Goal: Task Accomplishment & Management: Manage account settings

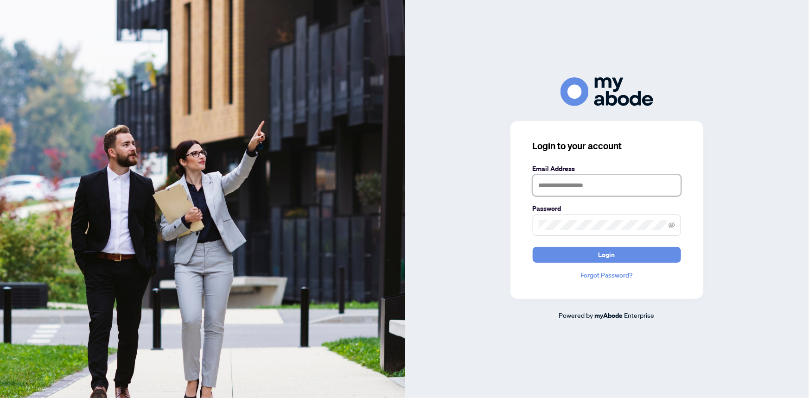
click at [561, 185] on input "text" at bounding box center [606, 185] width 148 height 21
type input "**********"
click at [532, 247] on button "Login" at bounding box center [606, 255] width 148 height 16
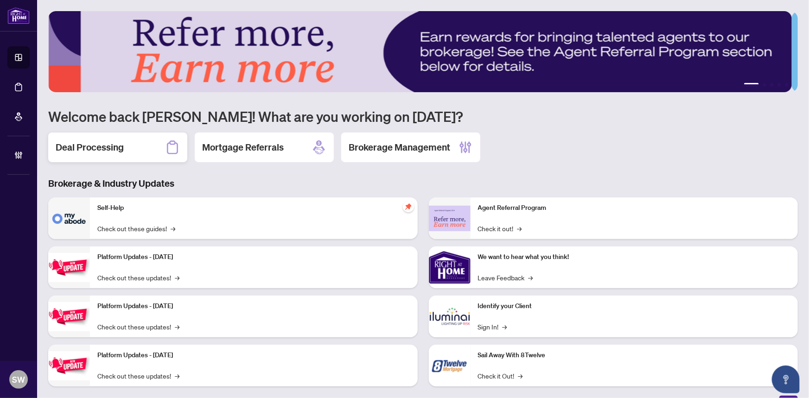
click at [120, 145] on h2 "Deal Processing" at bounding box center [90, 147] width 68 height 13
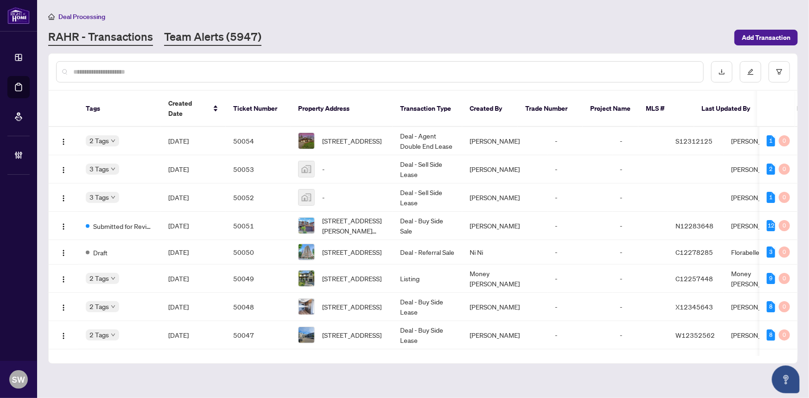
click at [185, 33] on link "Team Alerts (5947)" at bounding box center [212, 37] width 97 height 17
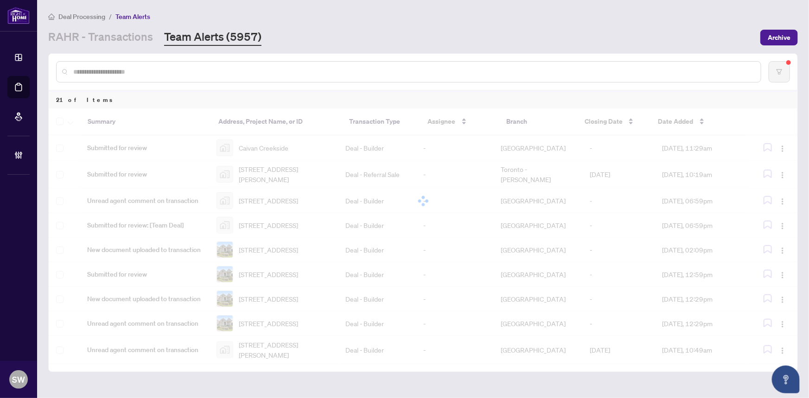
scroll to position [309, 0]
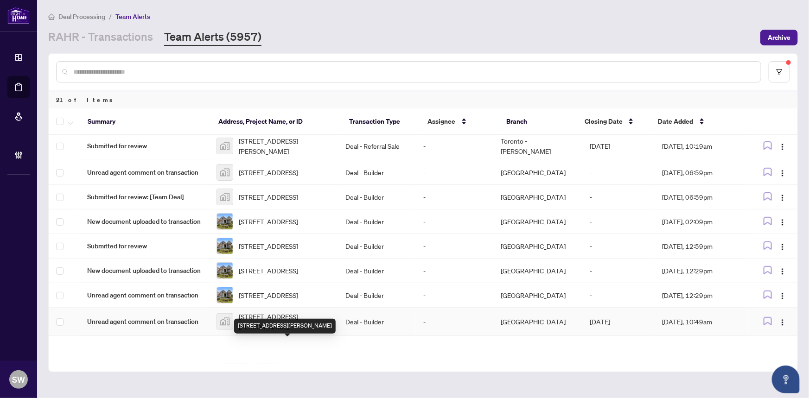
click at [283, 332] on span "[STREET_ADDRESS][PERSON_NAME]" at bounding box center [285, 321] width 92 height 20
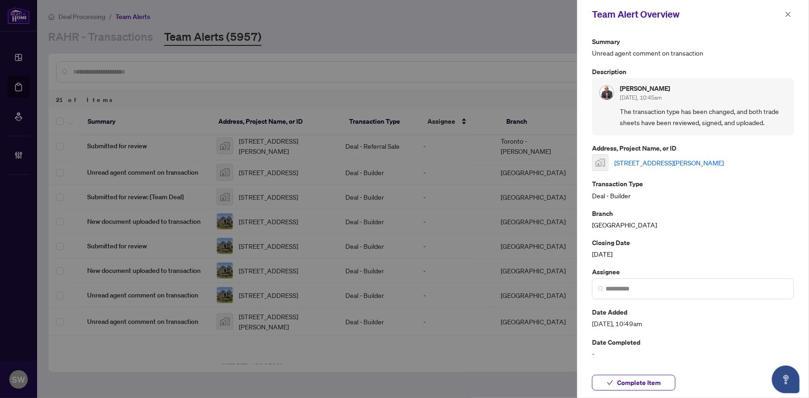
click at [655, 160] on link "299 Labelle Street, Embrun, ON, Canada" at bounding box center [668, 163] width 109 height 10
click at [658, 382] on span "Complete Item" at bounding box center [639, 382] width 44 height 15
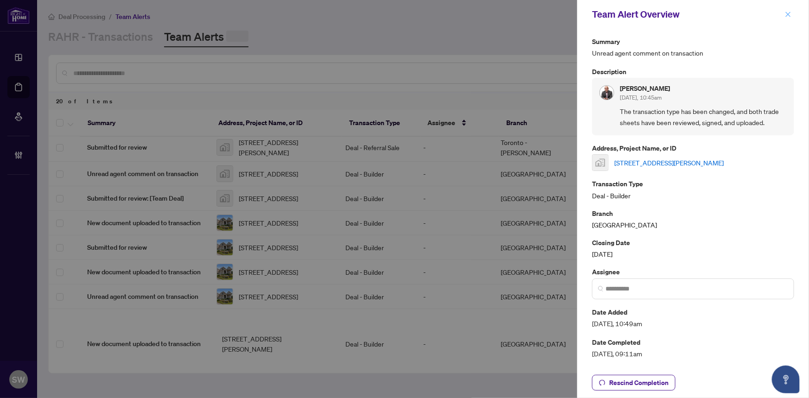
scroll to position [0, 0]
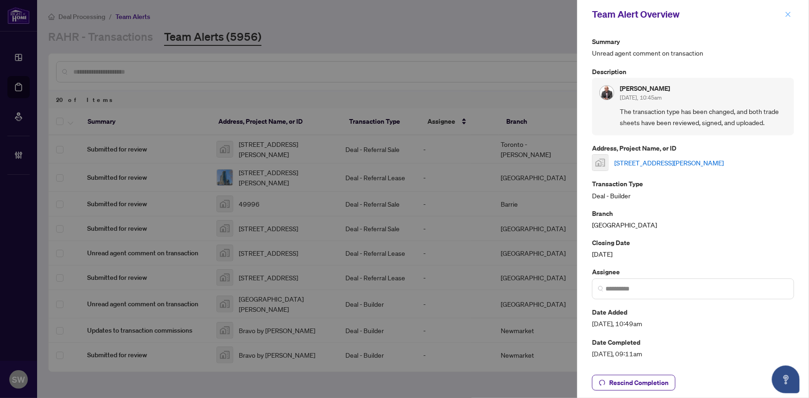
click at [788, 13] on icon "close" at bounding box center [787, 14] width 5 height 5
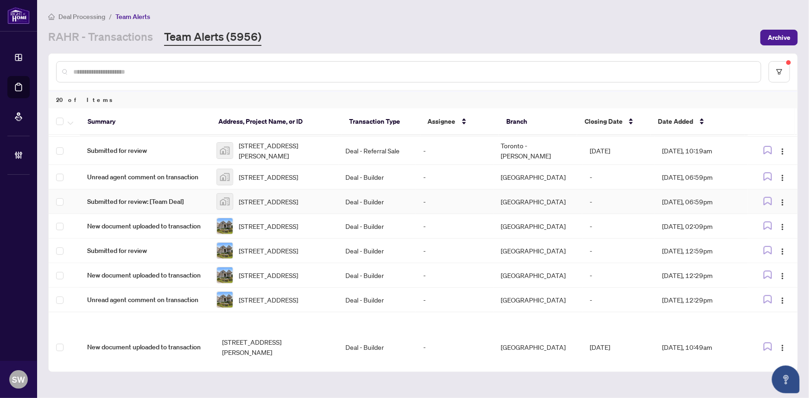
scroll to position [379, 0]
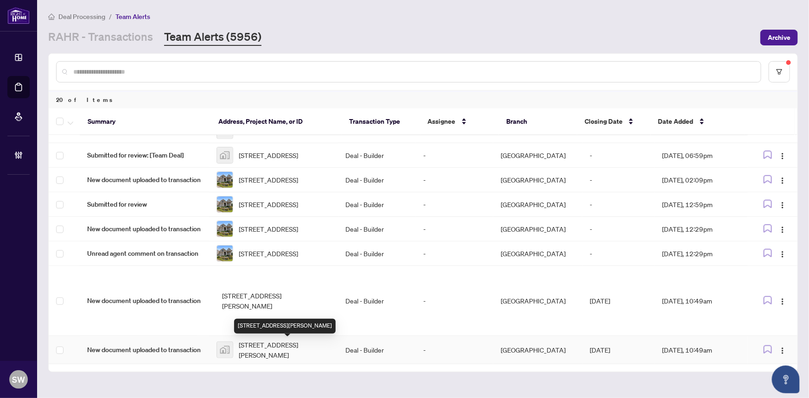
click at [288, 346] on span "[STREET_ADDRESS][PERSON_NAME]" at bounding box center [285, 350] width 92 height 20
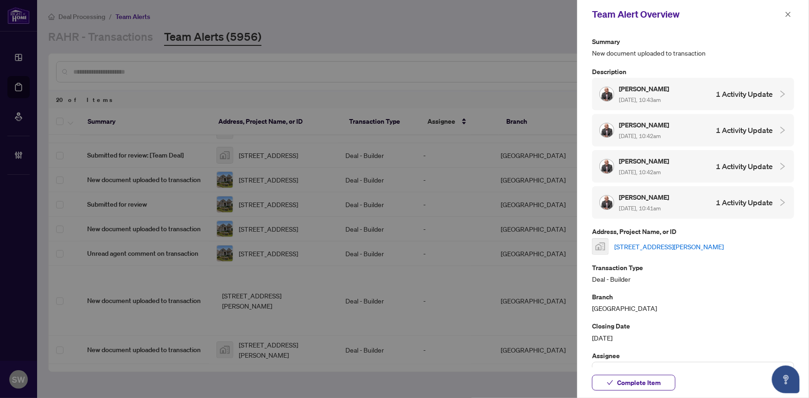
click at [663, 244] on link "[STREET_ADDRESS][PERSON_NAME]" at bounding box center [668, 246] width 109 height 10
click at [657, 383] on span "Complete Item" at bounding box center [639, 382] width 44 height 15
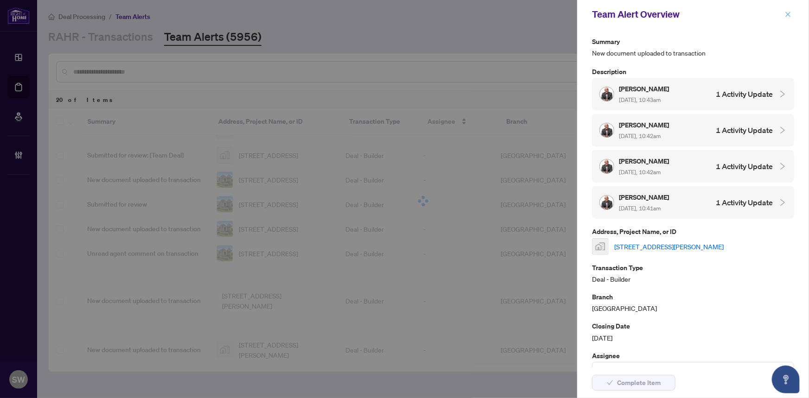
click at [792, 13] on button "button" at bounding box center [788, 14] width 12 height 11
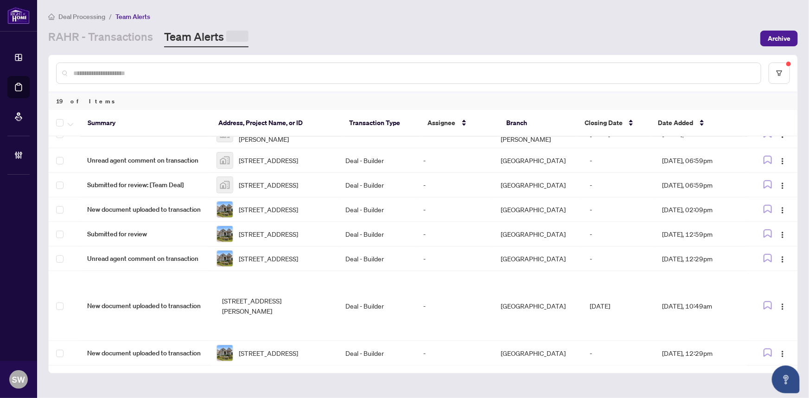
scroll to position [351, 0]
click at [280, 294] on span "[STREET_ADDRESS][PERSON_NAME]" at bounding box center [276, 304] width 109 height 20
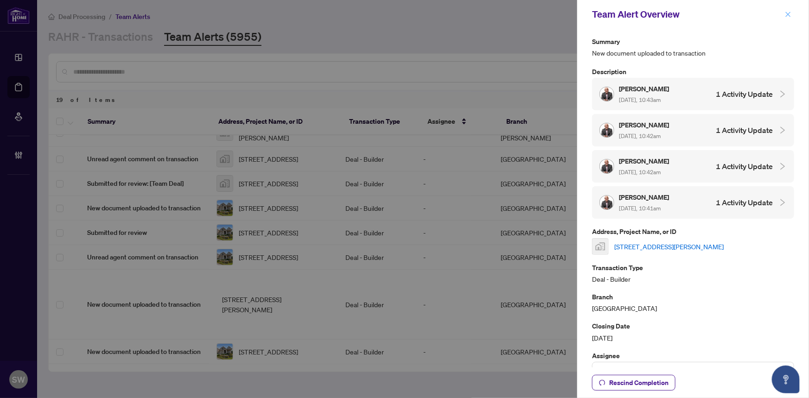
drag, startPoint x: 790, startPoint y: 13, endPoint x: 779, endPoint y: 22, distance: 13.8
click at [790, 13] on icon "close" at bounding box center [787, 14] width 6 height 6
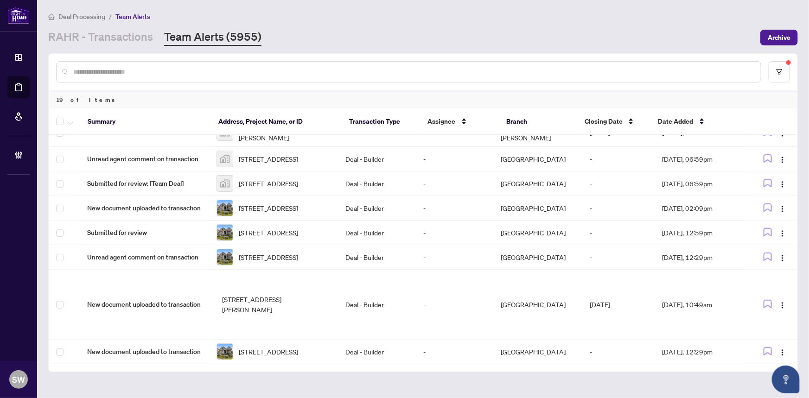
click at [281, 300] on span "[STREET_ADDRESS][PERSON_NAME]" at bounding box center [276, 304] width 109 height 20
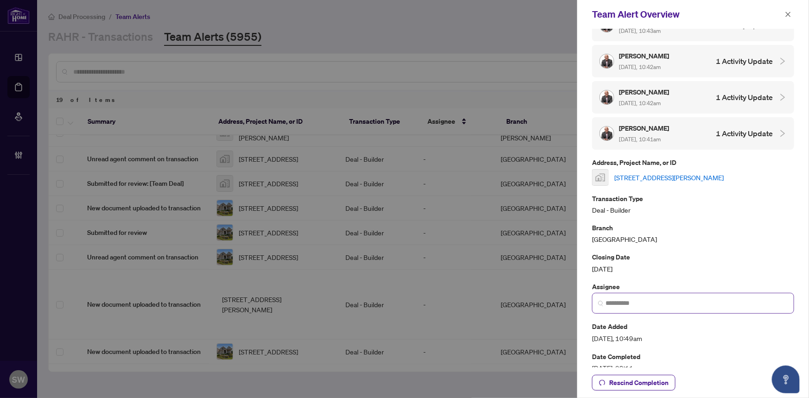
scroll to position [108, 0]
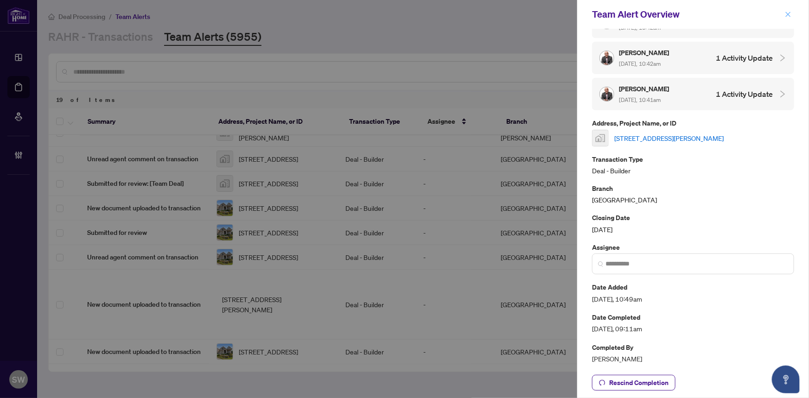
click at [788, 12] on icon "close" at bounding box center [787, 14] width 6 height 6
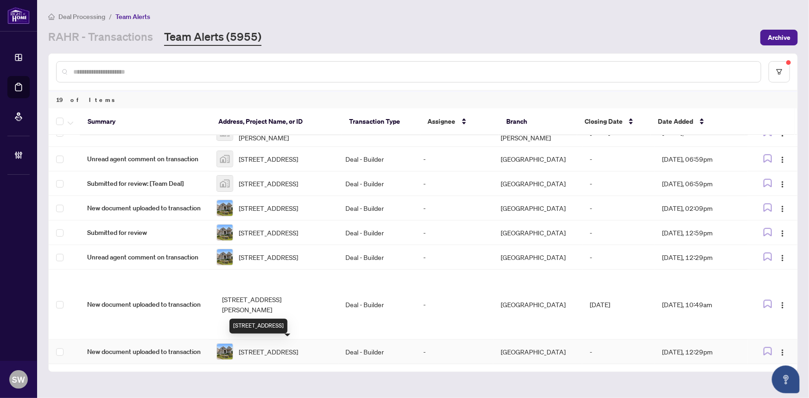
click at [276, 347] on span "Lot 40-1150 GREEN ACRES Dr Fort Erie Ontario L2A 5P2 Canada, Fort Erie, Ontario…" at bounding box center [268, 352] width 59 height 10
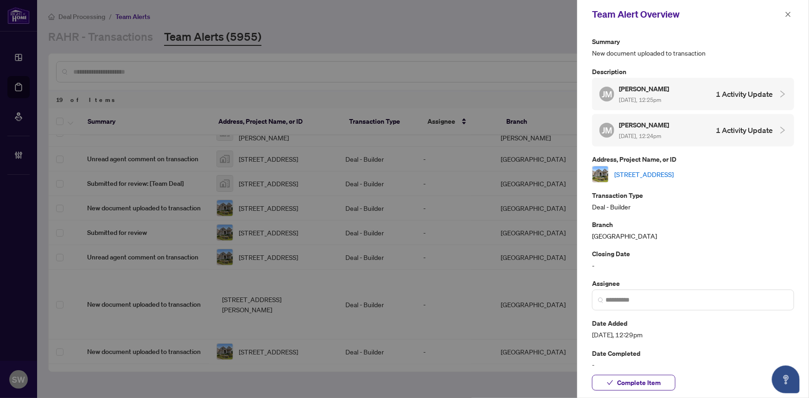
click at [666, 179] on link "Lot 40-1150 GREEN ACRES Dr Fort Erie Ontario L2A 5P2 Canada, Fort Erie, Ontario…" at bounding box center [643, 174] width 59 height 10
click at [655, 382] on span "Complete Item" at bounding box center [639, 382] width 44 height 15
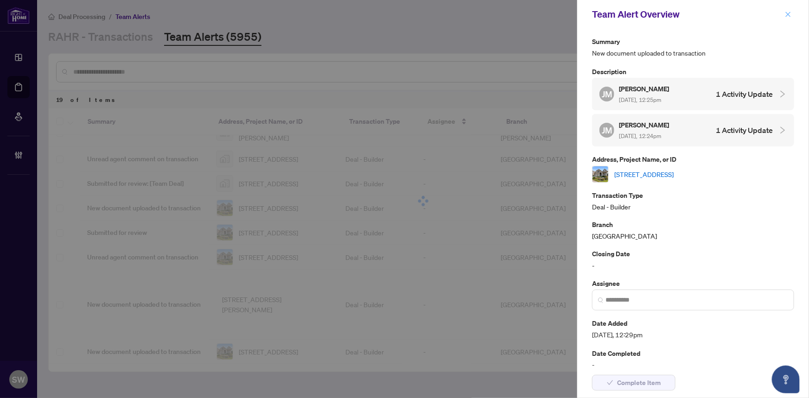
scroll to position [322, 0]
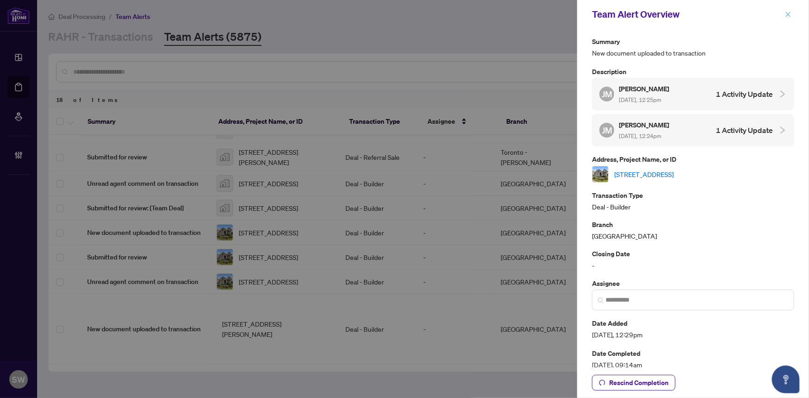
click at [786, 13] on icon "close" at bounding box center [787, 14] width 5 height 5
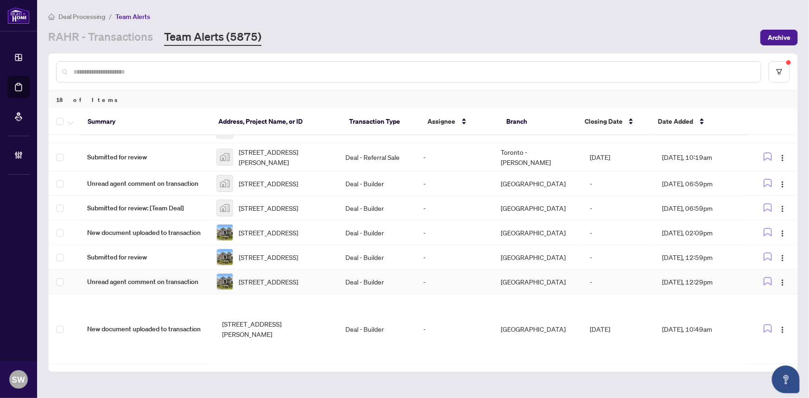
click at [298, 278] on span "Lot 40-1150 GREEN ACRES Dr Fort Erie Ontario L2A 5P2 Canada, Fort Erie, Ontario…" at bounding box center [268, 282] width 59 height 10
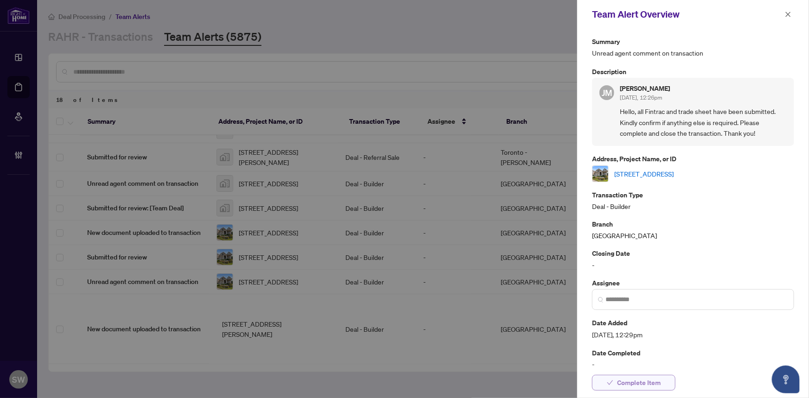
click at [647, 381] on span "Complete Item" at bounding box center [639, 382] width 44 height 15
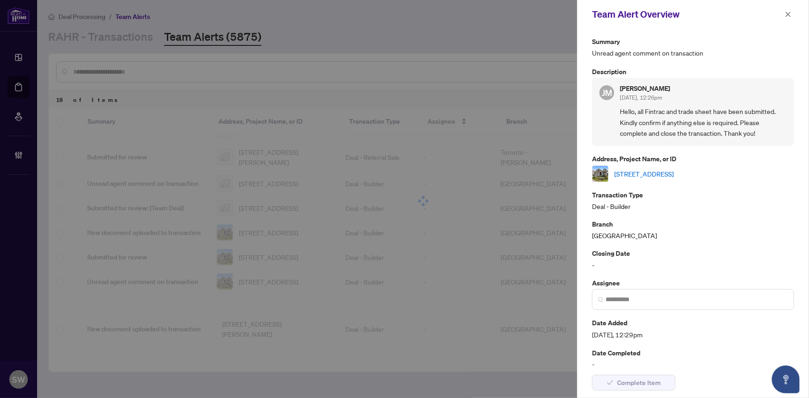
drag, startPoint x: 790, startPoint y: 15, endPoint x: 746, endPoint y: 69, distance: 69.5
click at [790, 15] on icon "close" at bounding box center [787, 14] width 6 height 6
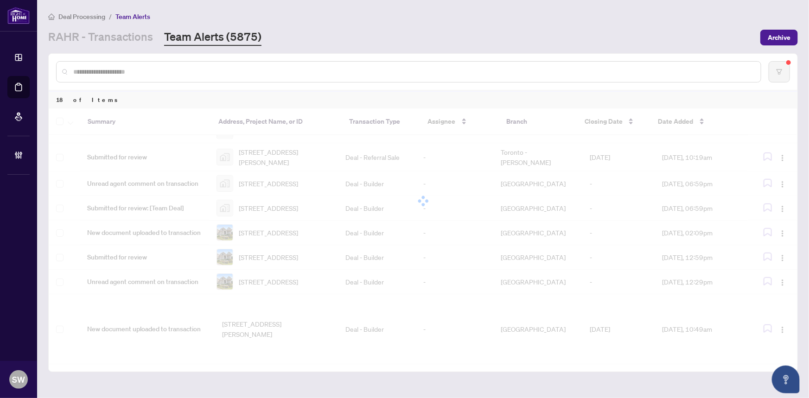
scroll to position [294, 0]
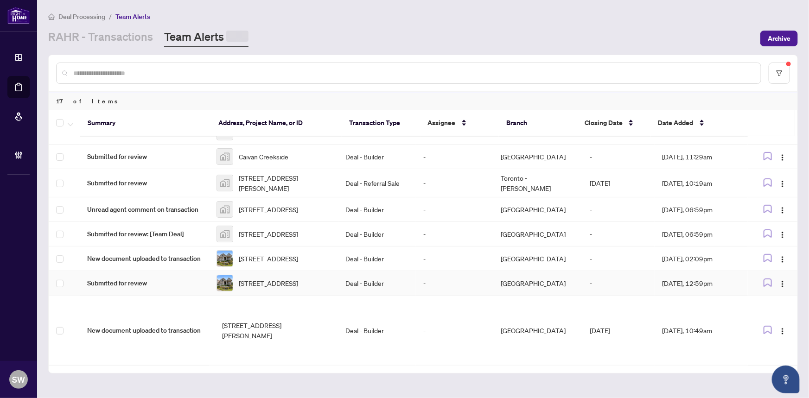
click at [298, 278] on span "Lot 40-1150 GREEN ACRES Dr Fort Erie Ontario L2A 5P2 Canada, Fort Erie, Ontario…" at bounding box center [268, 283] width 59 height 10
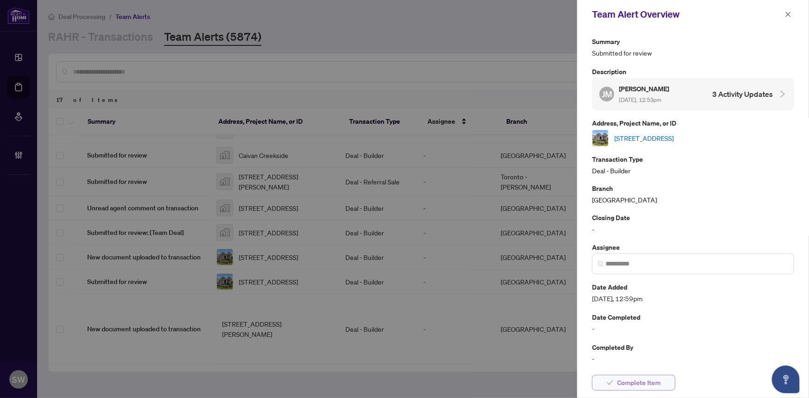
click at [646, 380] on span "Complete Item" at bounding box center [639, 382] width 44 height 15
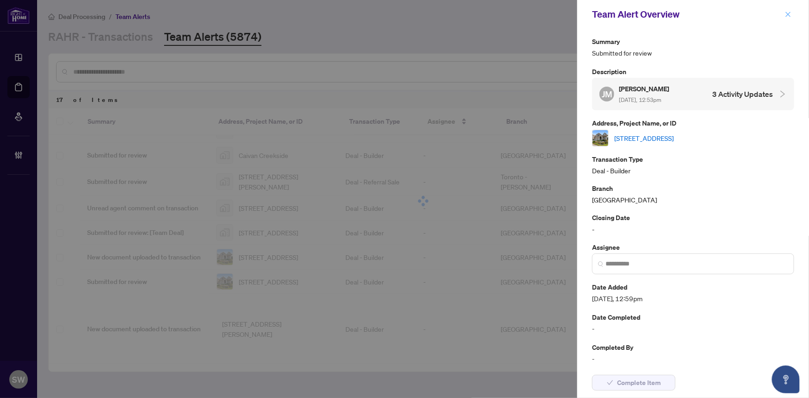
click at [787, 13] on icon "close" at bounding box center [787, 14] width 6 height 6
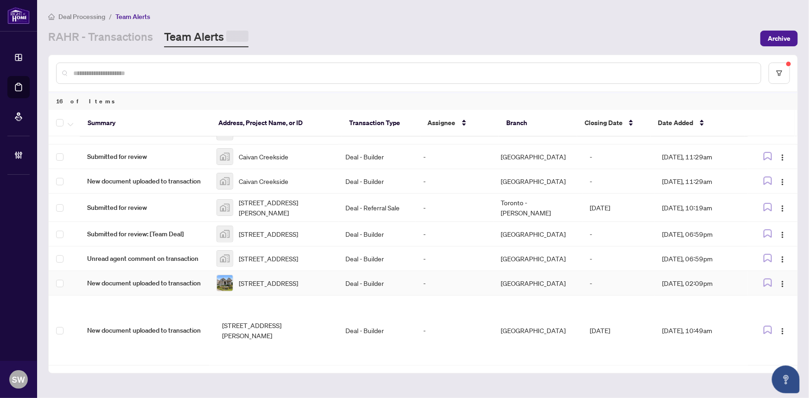
scroll to position [266, 0]
click at [289, 277] on span "Lot 40-1150 GREEN ACRES Dr Fort Erie Ontario L2A 5P2 Canada, Fort Erie, Ontario…" at bounding box center [268, 282] width 59 height 10
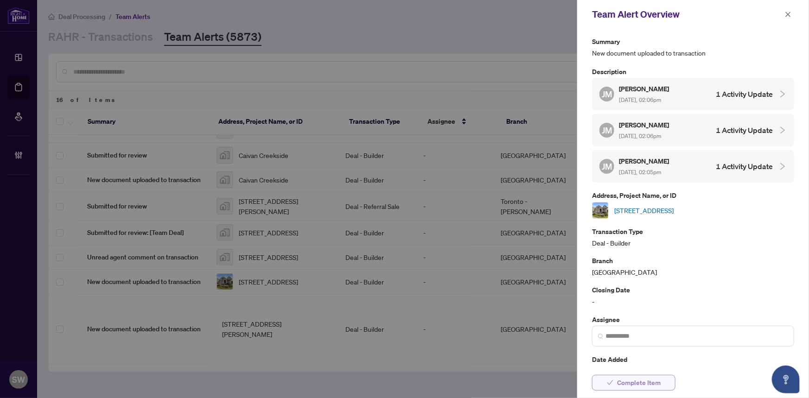
click at [649, 382] on span "Complete Item" at bounding box center [639, 382] width 44 height 15
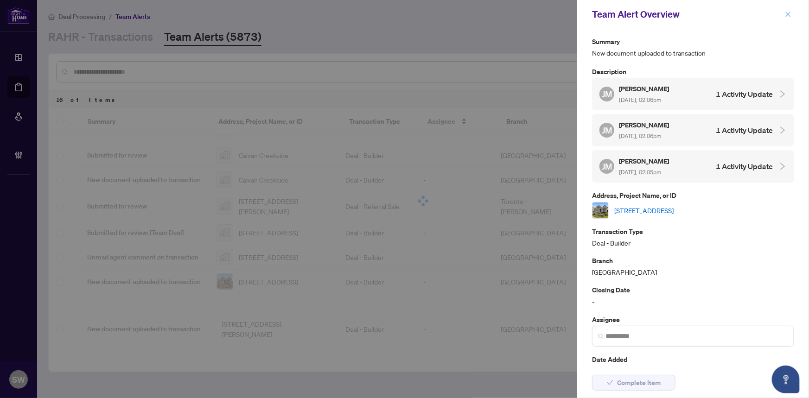
click at [786, 13] on icon "close" at bounding box center [787, 14] width 6 height 6
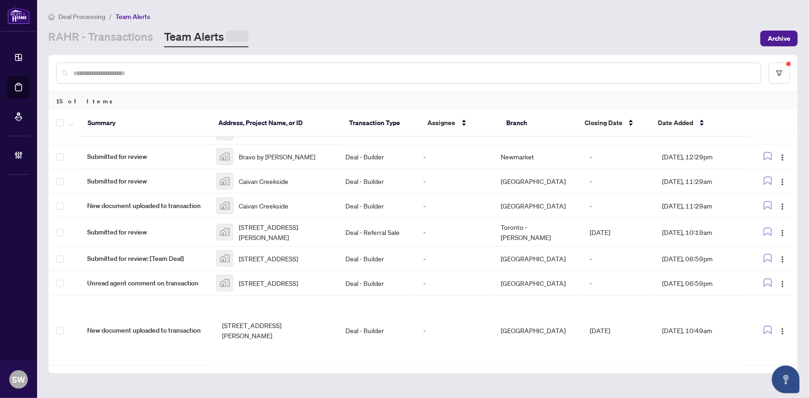
scroll to position [238, 0]
click at [297, 325] on span "299 Labelle Street, Embrun, ON, Canada" at bounding box center [276, 329] width 109 height 20
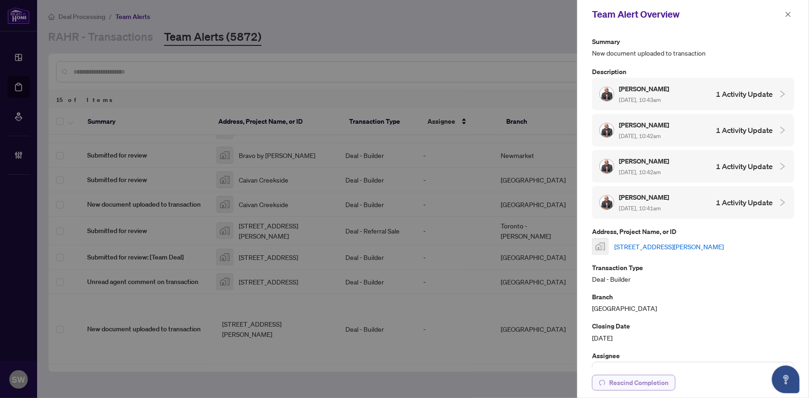
click at [638, 383] on span "Rescind Completion" at bounding box center [638, 382] width 59 height 15
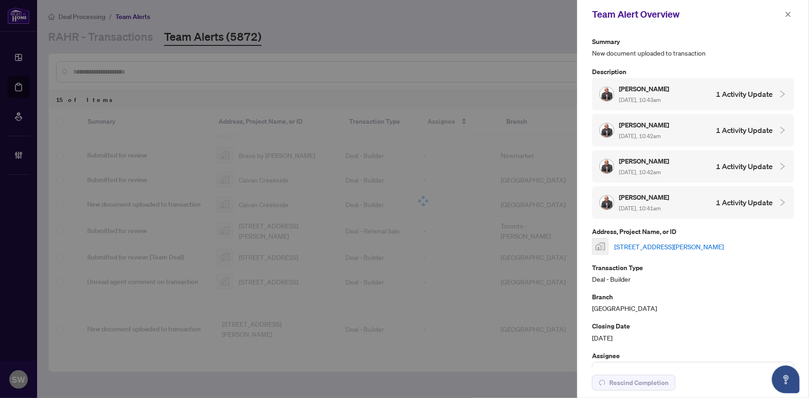
scroll to position [266, 0]
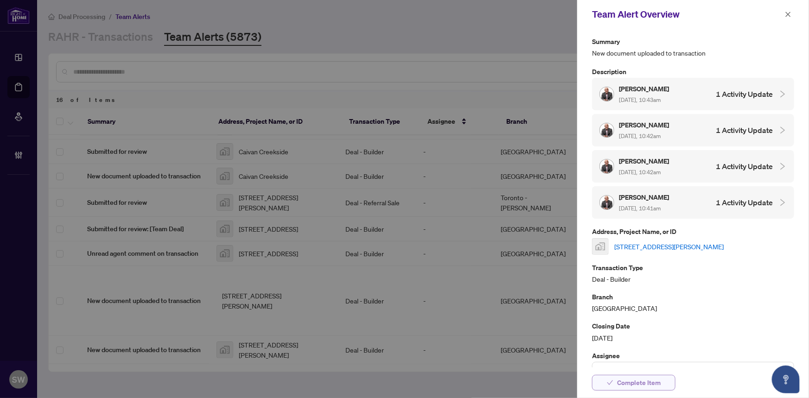
click at [657, 380] on span "Complete Item" at bounding box center [639, 382] width 44 height 15
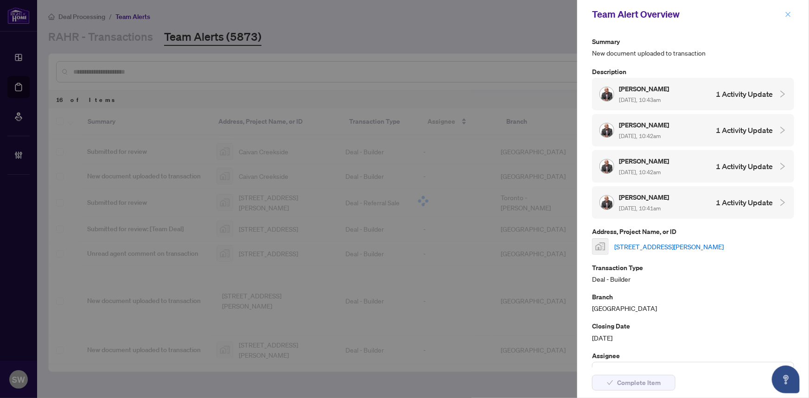
scroll to position [238, 0]
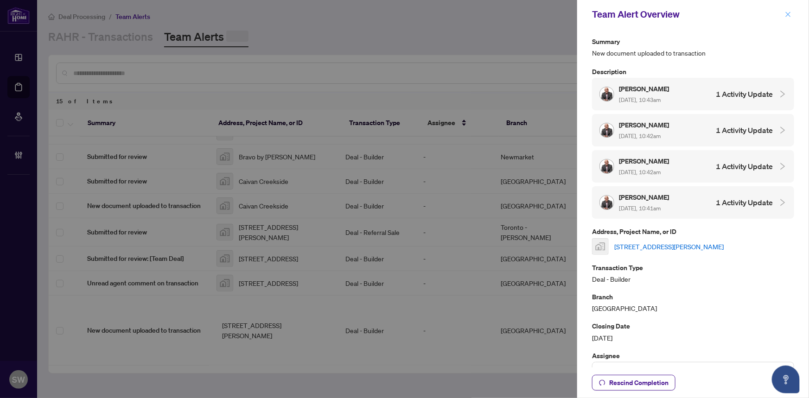
click at [789, 13] on icon "close" at bounding box center [787, 14] width 6 height 6
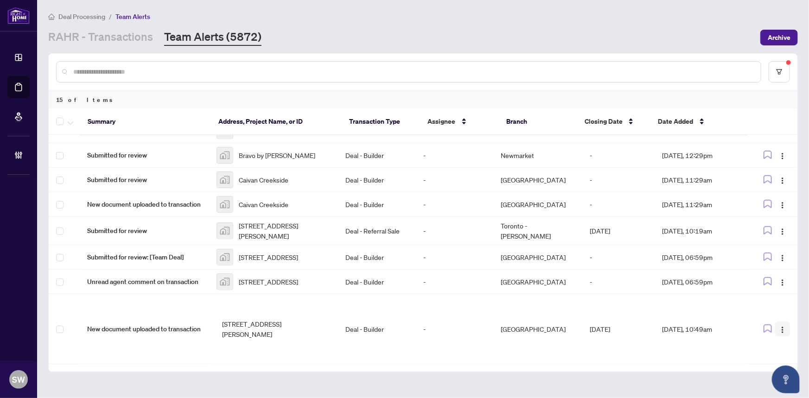
click at [781, 326] on img "button" at bounding box center [781, 329] width 7 height 7
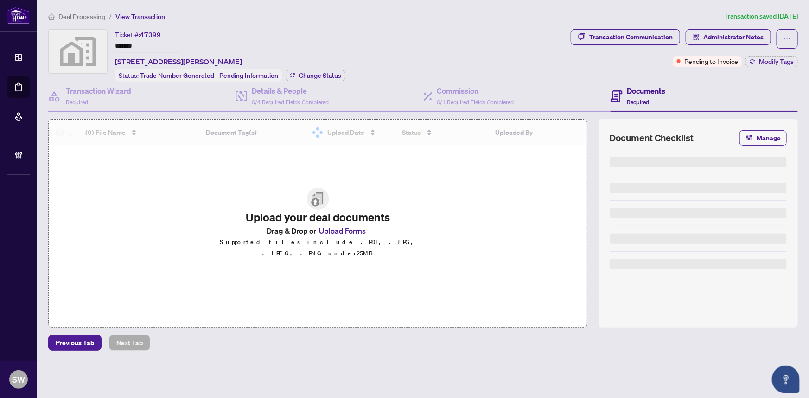
click at [122, 46] on input "*******" at bounding box center [147, 46] width 65 height 13
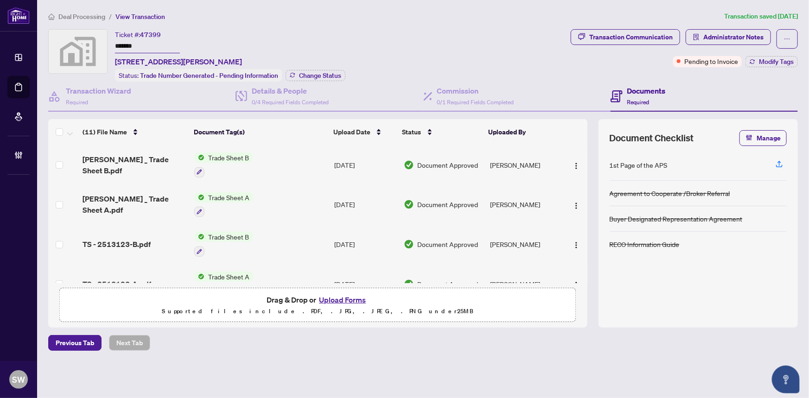
click at [122, 46] on input "*******" at bounding box center [147, 46] width 65 height 13
click at [771, 62] on span "Modify Tags" at bounding box center [775, 61] width 35 height 6
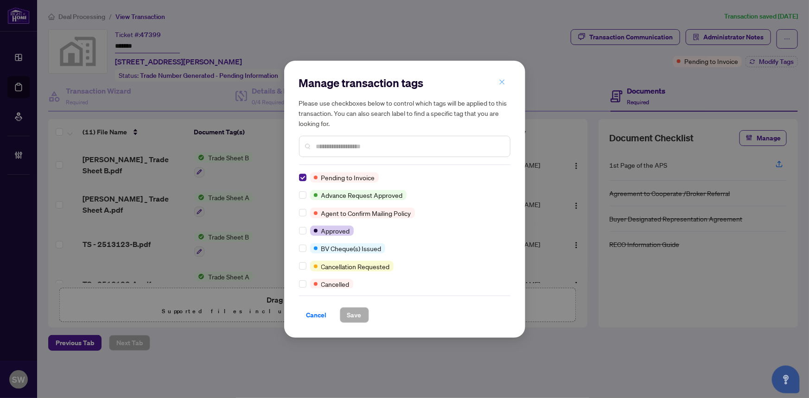
click at [502, 82] on icon "close" at bounding box center [502, 82] width 6 height 6
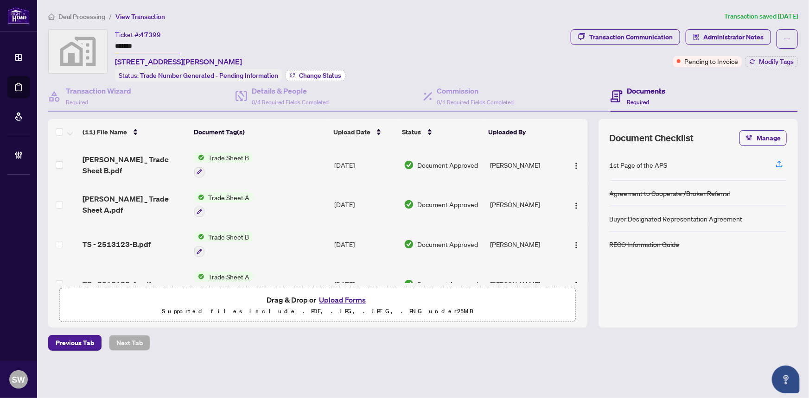
click at [316, 75] on span "Change Status" at bounding box center [320, 75] width 42 height 6
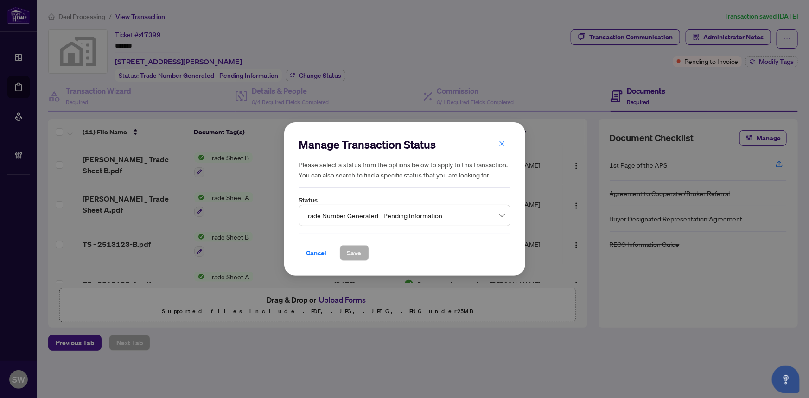
click at [351, 220] on span "Trade Number Generated - Pending Information" at bounding box center [404, 216] width 200 height 18
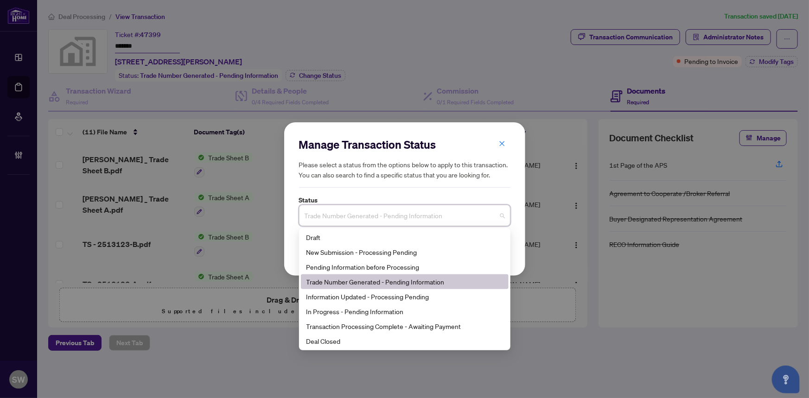
click at [398, 76] on div "Manage Transaction Status Please select a status from the options below to appl…" at bounding box center [404, 199] width 809 height 398
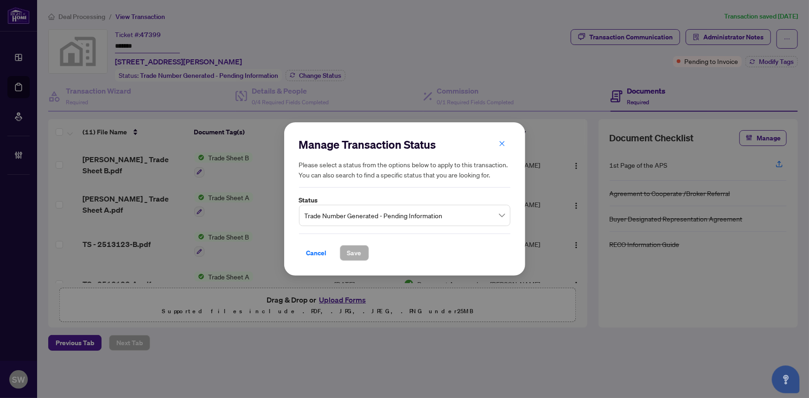
click at [505, 145] on button "button" at bounding box center [502, 144] width 19 height 16
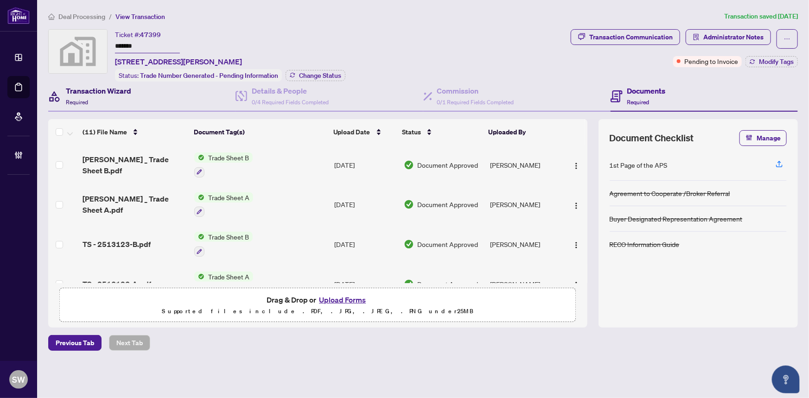
click at [96, 101] on div "Transaction Wizard Required" at bounding box center [98, 96] width 65 height 22
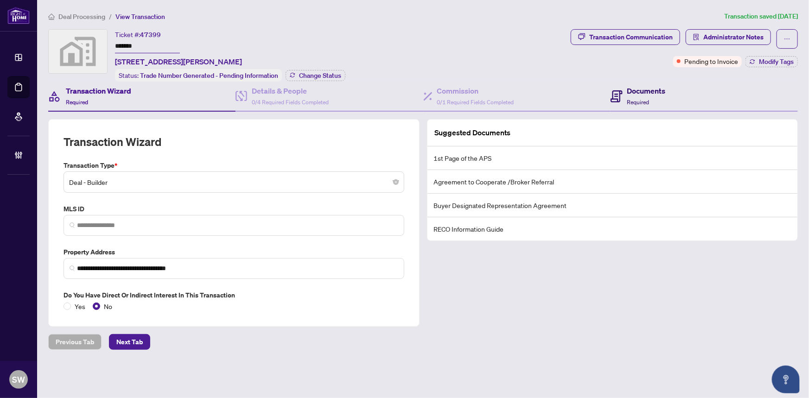
click at [641, 89] on h4 "Documents" at bounding box center [646, 90] width 38 height 11
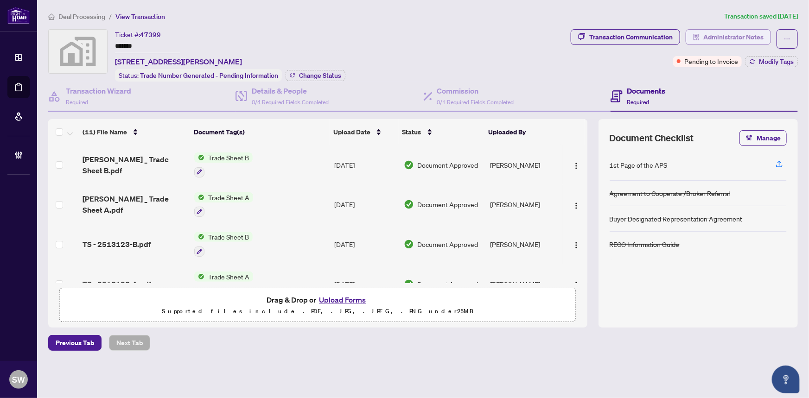
click at [749, 37] on span "Administrator Notes" at bounding box center [733, 37] width 60 height 15
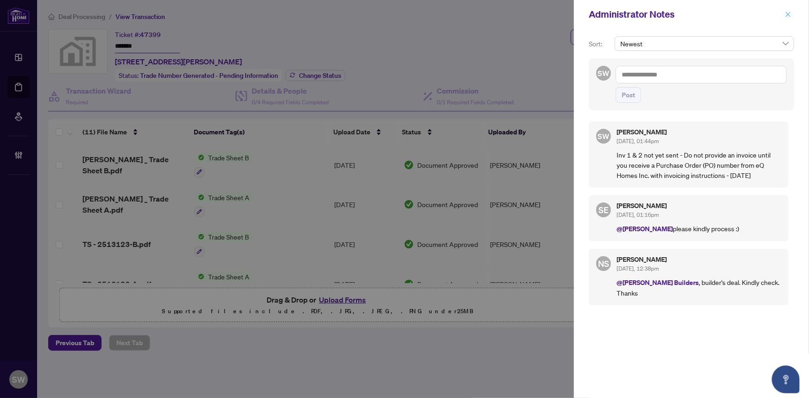
click at [788, 13] on icon "close" at bounding box center [787, 14] width 5 height 5
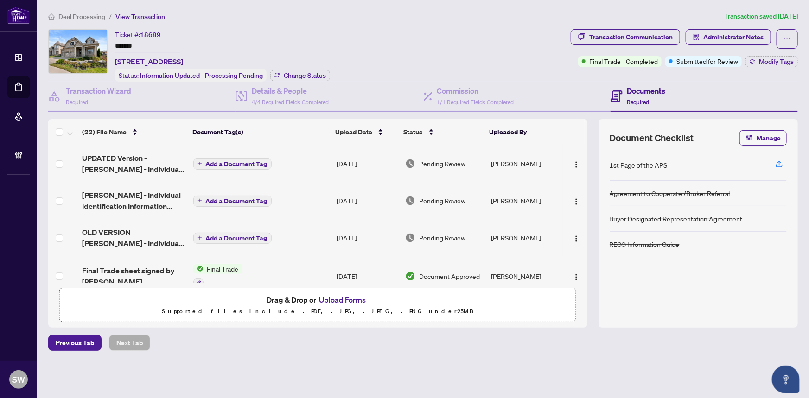
click at [124, 44] on input "*******" at bounding box center [147, 46] width 65 height 13
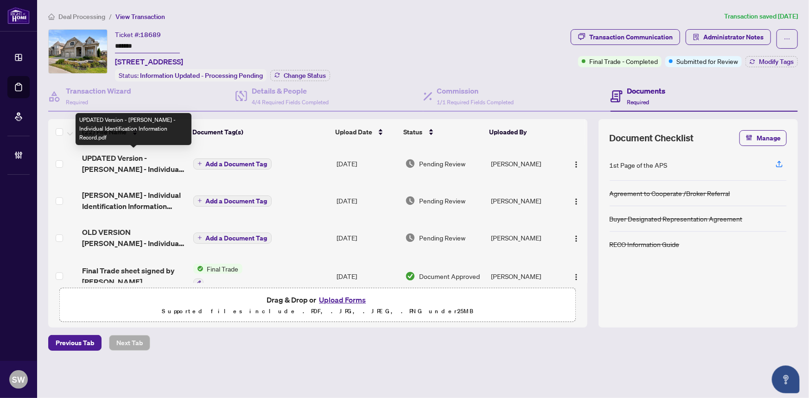
click at [161, 161] on span "UPDATED Version - Peter Nolan - Individual Identification Information Record.pdf" at bounding box center [133, 163] width 103 height 22
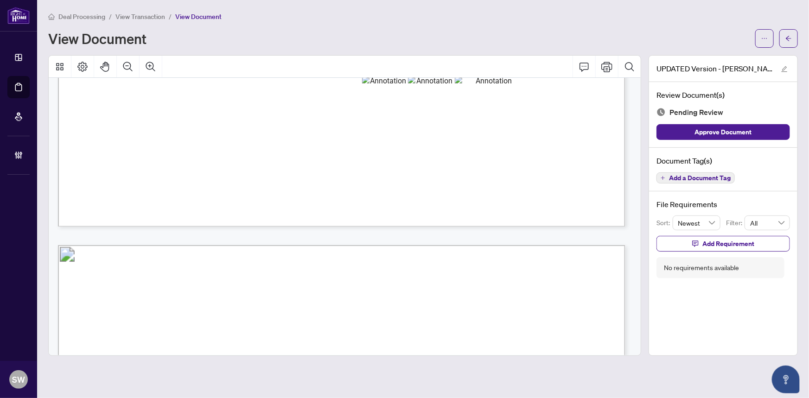
scroll to position [2707, 0]
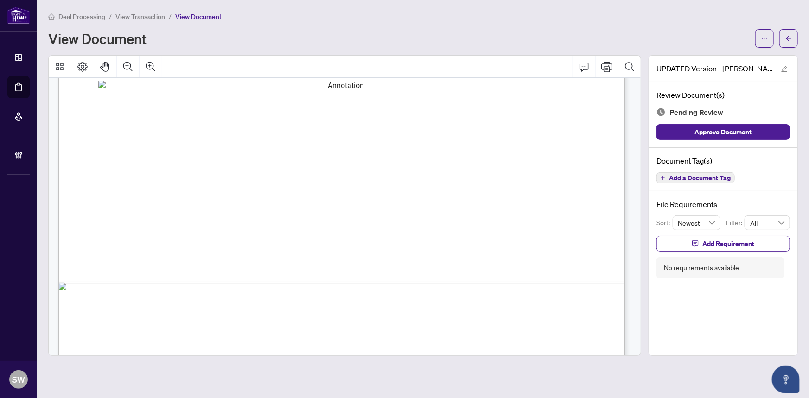
click at [704, 178] on span "Add a Document Tag" at bounding box center [700, 178] width 62 height 6
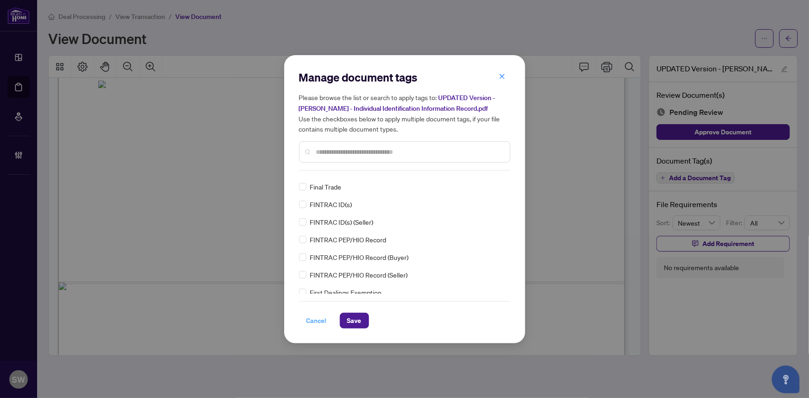
scroll to position [0, 0]
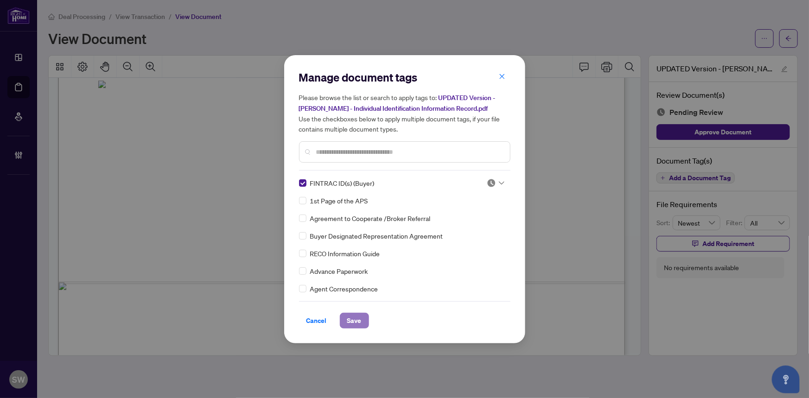
click at [348, 320] on span "Save" at bounding box center [354, 320] width 14 height 15
click at [790, 39] on div "Manage document tags Please browse the list or search to apply tags to: UPDATED…" at bounding box center [404, 199] width 809 height 398
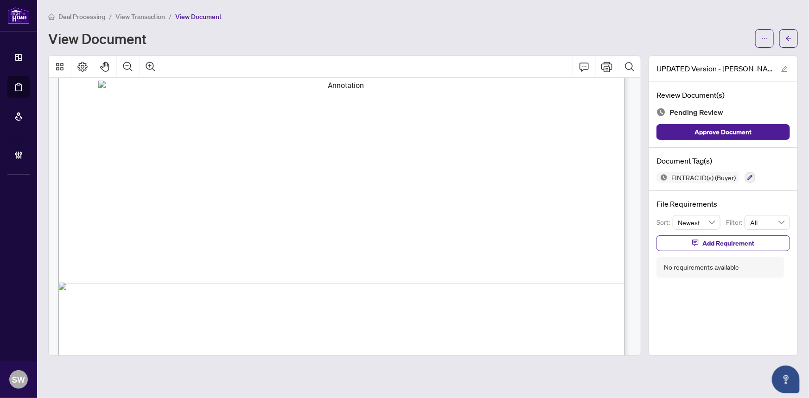
click at [790, 39] on icon "arrow-left" at bounding box center [788, 38] width 6 height 6
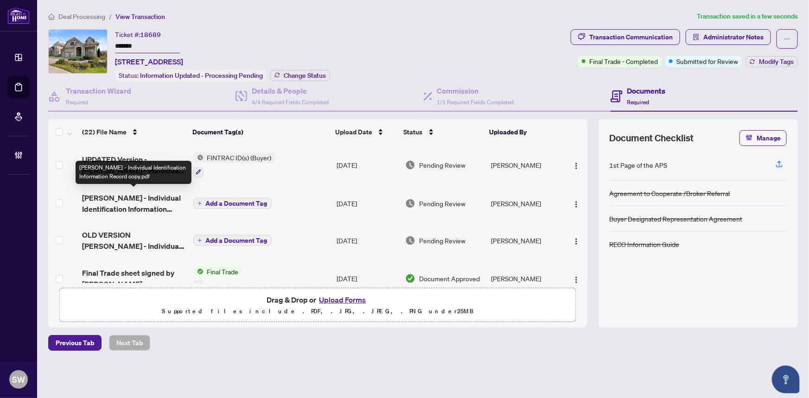
click at [147, 204] on span "Liuda Nolan - Individual Identification Information Record copy.pdf" at bounding box center [133, 203] width 103 height 22
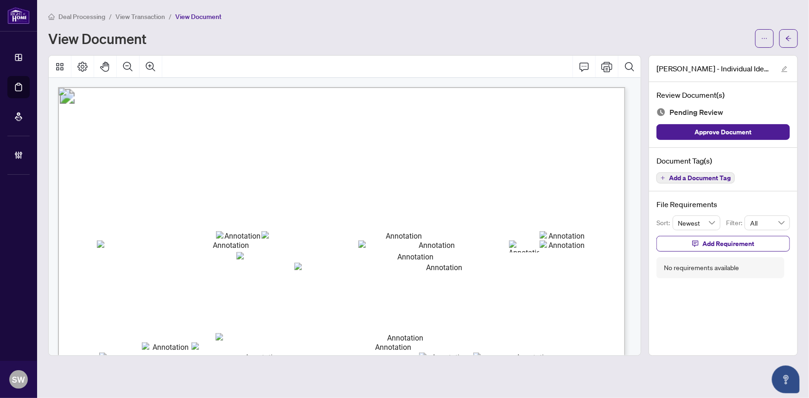
click at [686, 175] on span "Add a Document Tag" at bounding box center [700, 178] width 62 height 6
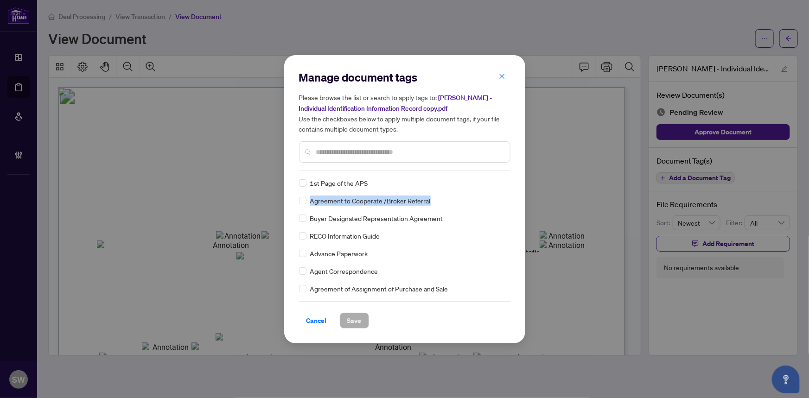
drag, startPoint x: 507, startPoint y: 181, endPoint x: 507, endPoint y: 193, distance: 12.0
click at [507, 193] on div "1st Page of the APS Agreement to Cooperate /Broker Referral Buyer Designated Re…" at bounding box center [404, 236] width 211 height 116
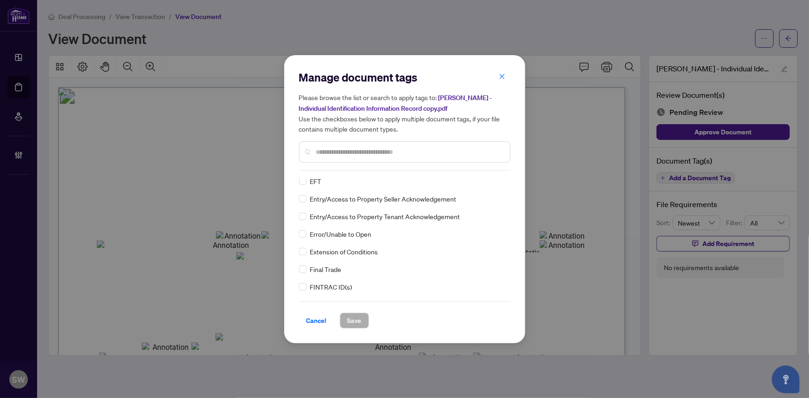
scroll to position [912, 0]
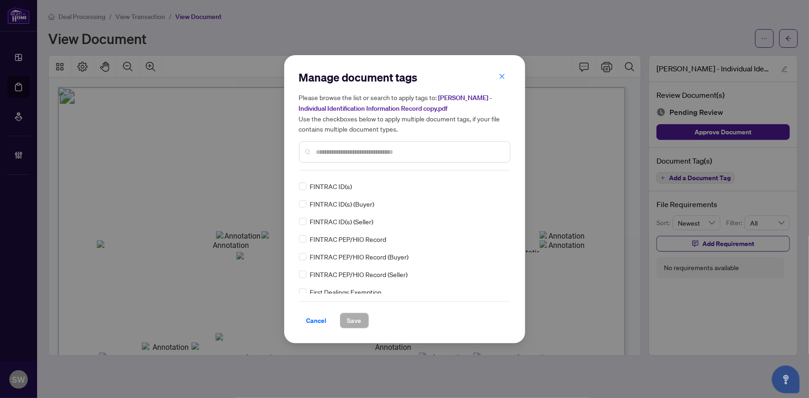
click at [307, 203] on div "FINTRAC ID(s) (Buyer)" at bounding box center [402, 204] width 206 height 10
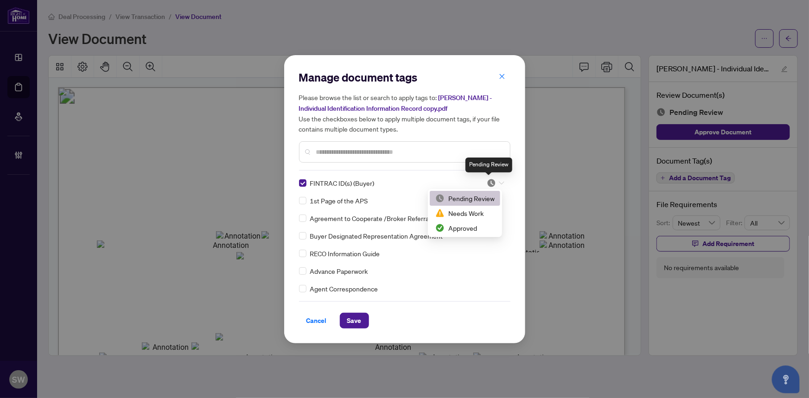
drag, startPoint x: 487, startPoint y: 180, endPoint x: 487, endPoint y: 192, distance: 11.6
click at [487, 182] on img at bounding box center [491, 182] width 9 height 9
click at [476, 226] on div "Approved" at bounding box center [464, 228] width 59 height 10
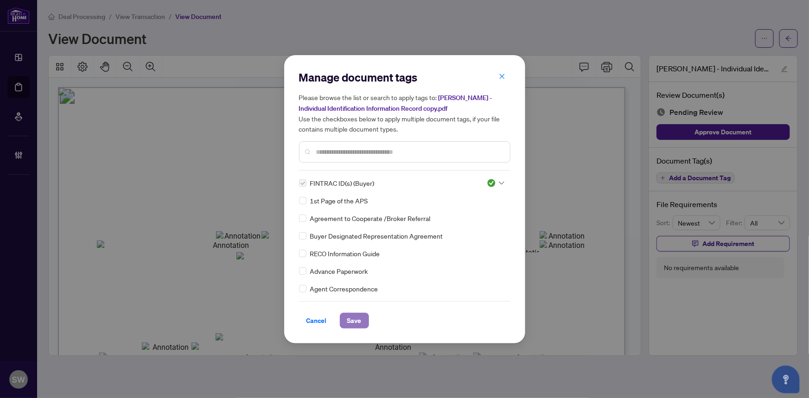
click at [359, 316] on button "Save" at bounding box center [354, 321] width 29 height 16
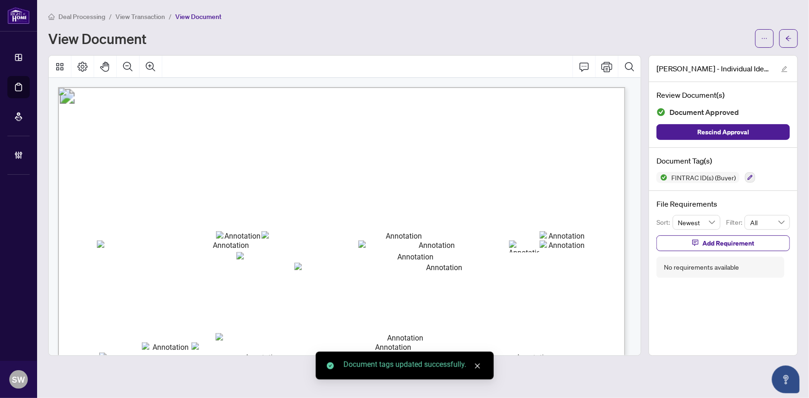
click at [792, 38] on button "button" at bounding box center [788, 38] width 19 height 19
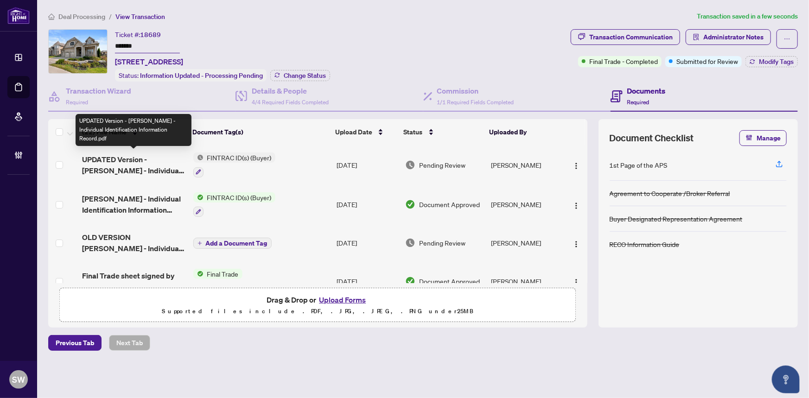
click at [176, 160] on span "UPDATED Version - Peter Nolan - Individual Identification Information Record.pdf" at bounding box center [133, 165] width 103 height 22
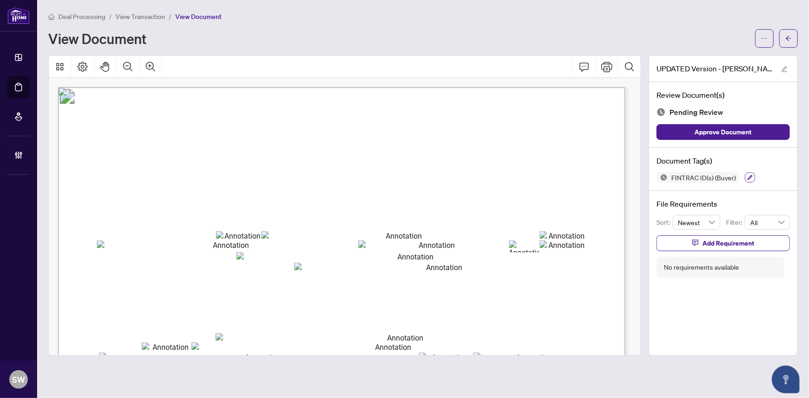
click at [747, 175] on icon "button" at bounding box center [750, 178] width 6 height 6
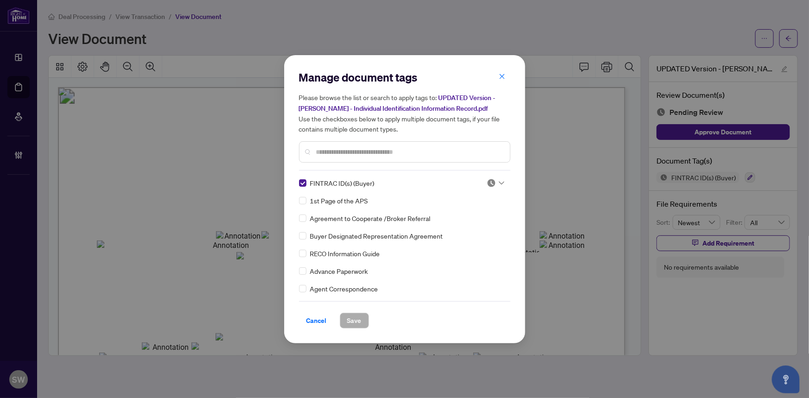
click at [489, 182] on img at bounding box center [491, 182] width 9 height 9
click at [457, 227] on div "Approved" at bounding box center [464, 228] width 59 height 10
click at [351, 318] on span "Save" at bounding box center [354, 320] width 14 height 15
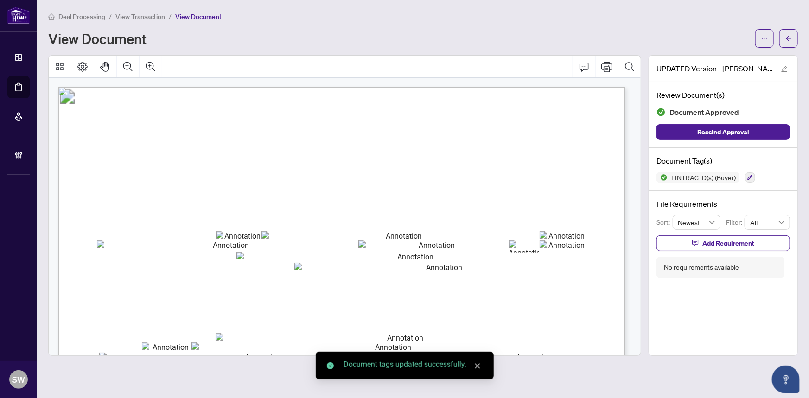
click at [797, 33] on div "Manage document tags Please browse the list or search to apply tags to: UPDATED…" at bounding box center [404, 199] width 809 height 398
click at [792, 38] on button "button" at bounding box center [788, 38] width 19 height 19
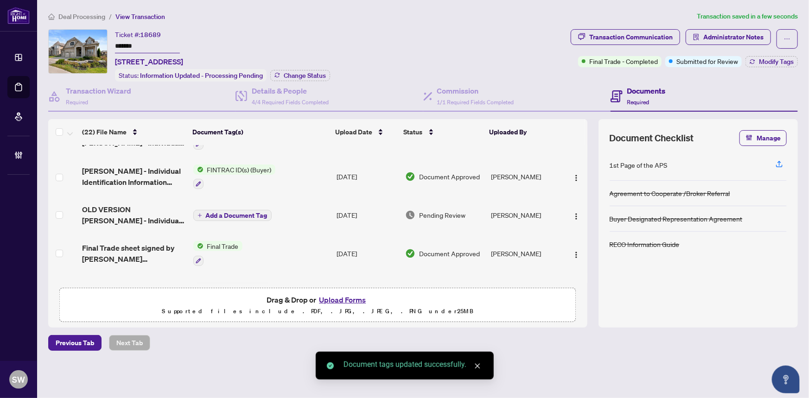
scroll to position [42, 0]
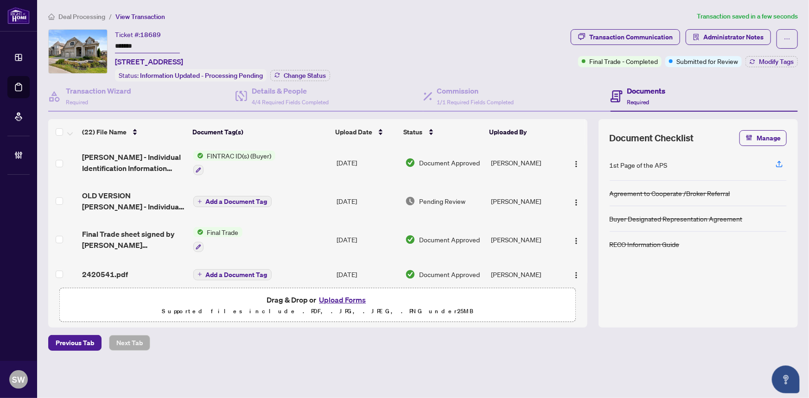
click at [141, 205] on span "OLD VERSION Peter Nolan - Individual Identification Information Record.pdf" at bounding box center [133, 201] width 103 height 22
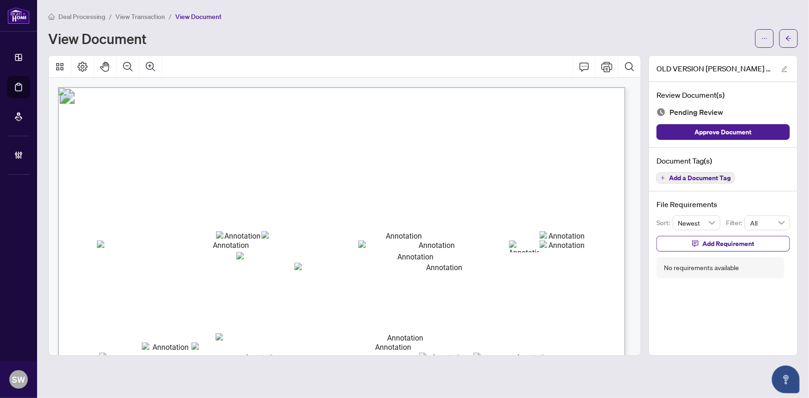
click at [700, 177] on span "Add a Document Tag" at bounding box center [700, 178] width 62 height 6
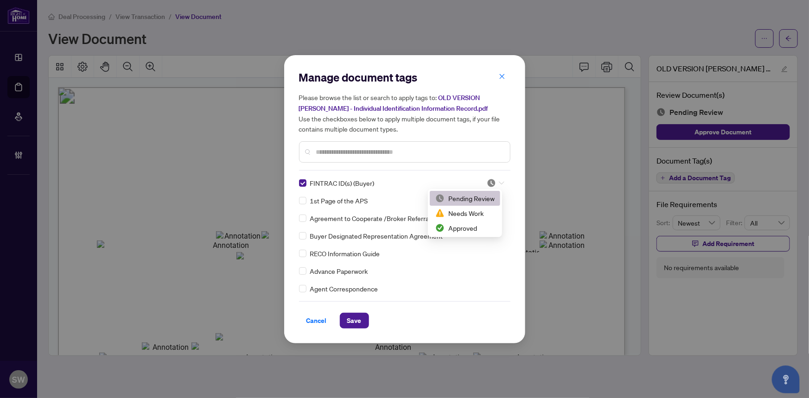
click at [499, 182] on icon at bounding box center [502, 182] width 6 height 3
click at [462, 226] on div "Approved" at bounding box center [464, 228] width 59 height 10
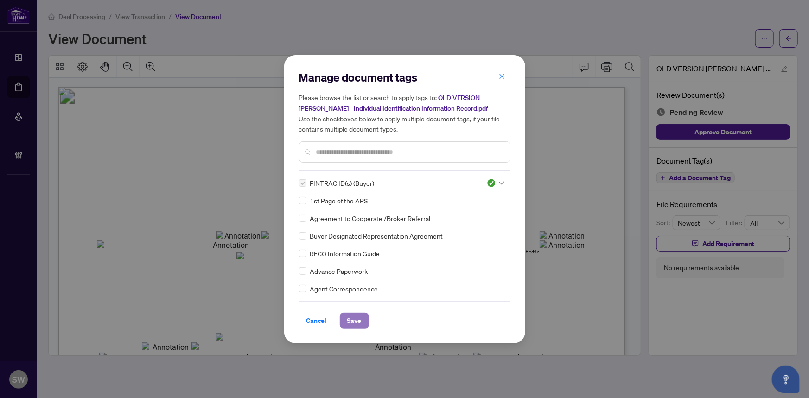
click at [350, 320] on span "Save" at bounding box center [354, 320] width 14 height 15
click at [786, 38] on div "Manage document tags Please browse the list or search to apply tags to: OLD VER…" at bounding box center [404, 199] width 809 height 398
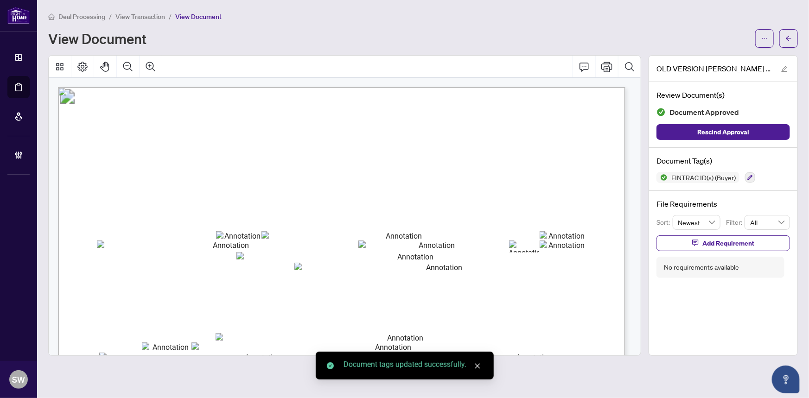
click at [787, 38] on icon "arrow-left" at bounding box center [788, 38] width 6 height 5
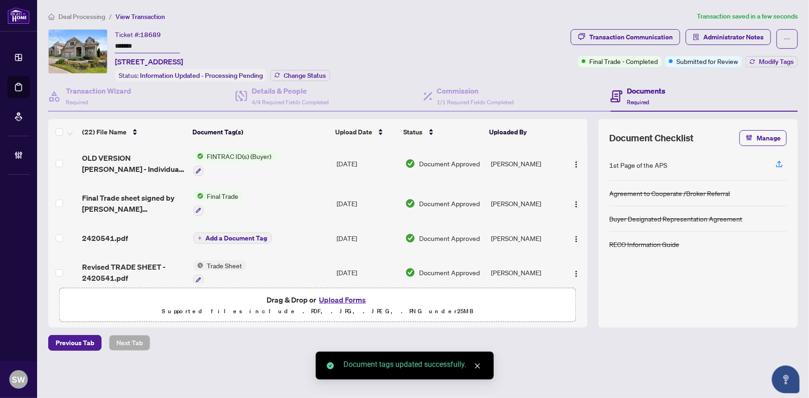
scroll to position [84, 0]
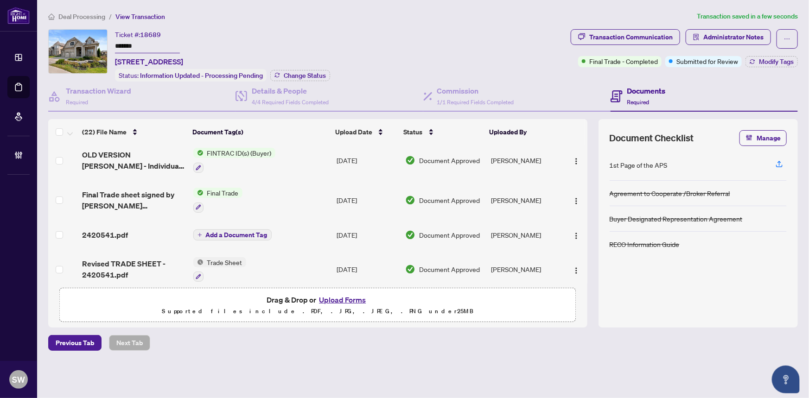
click at [126, 231] on div "2420541.pdf" at bounding box center [133, 234] width 103 height 11
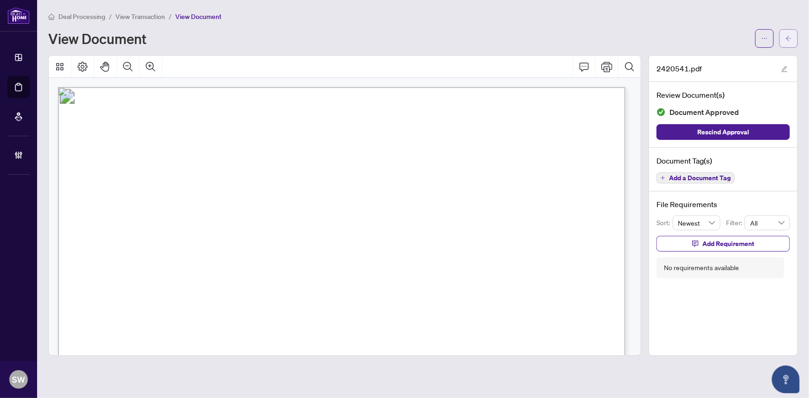
click at [789, 37] on icon "arrow-left" at bounding box center [788, 38] width 6 height 6
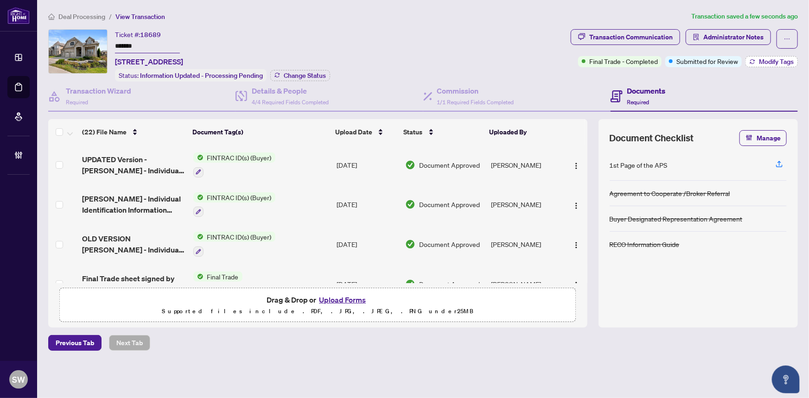
click at [777, 59] on span "Modify Tags" at bounding box center [775, 61] width 35 height 6
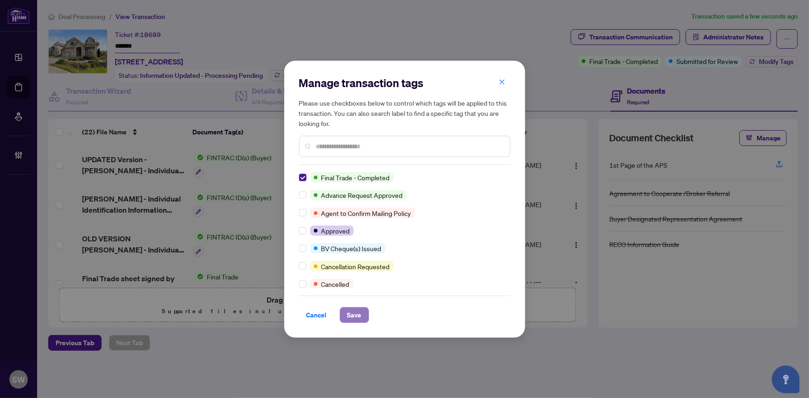
click at [353, 318] on span "Save" at bounding box center [354, 315] width 14 height 15
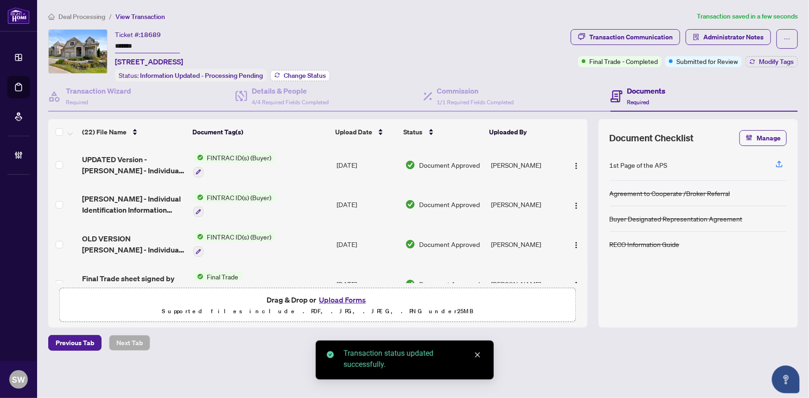
click at [298, 76] on span "Change Status" at bounding box center [305, 75] width 42 height 6
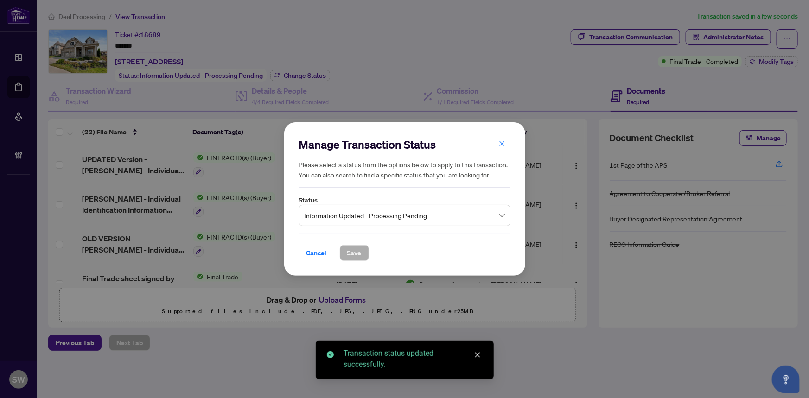
click at [336, 221] on span "Information Updated - Processing Pending" at bounding box center [404, 216] width 200 height 18
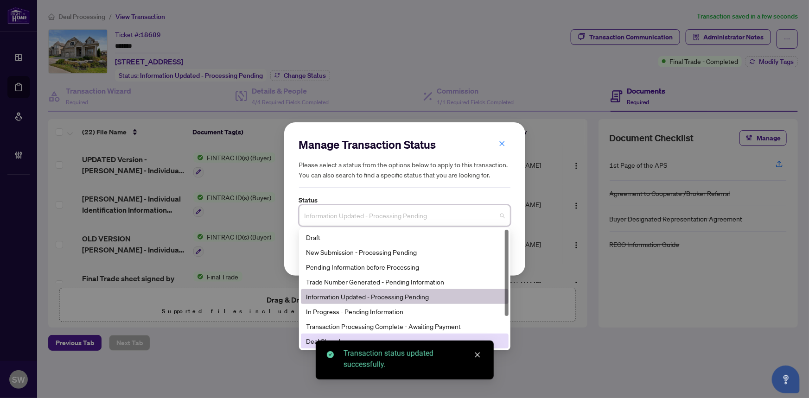
click at [317, 338] on div "Deal Closed" at bounding box center [404, 341] width 196 height 10
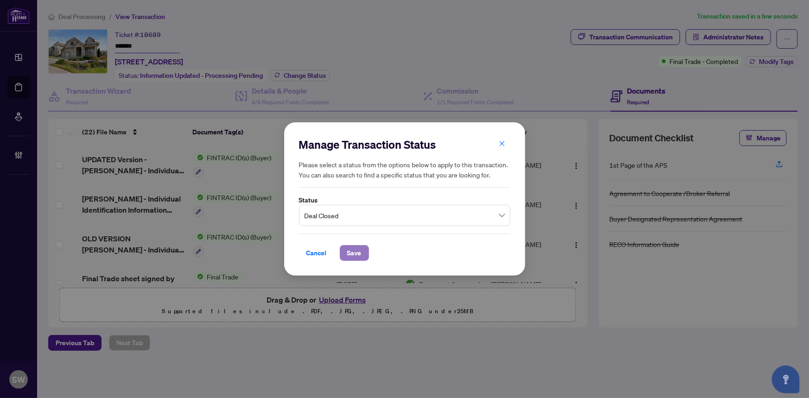
click at [354, 252] on span "Save" at bounding box center [354, 253] width 14 height 15
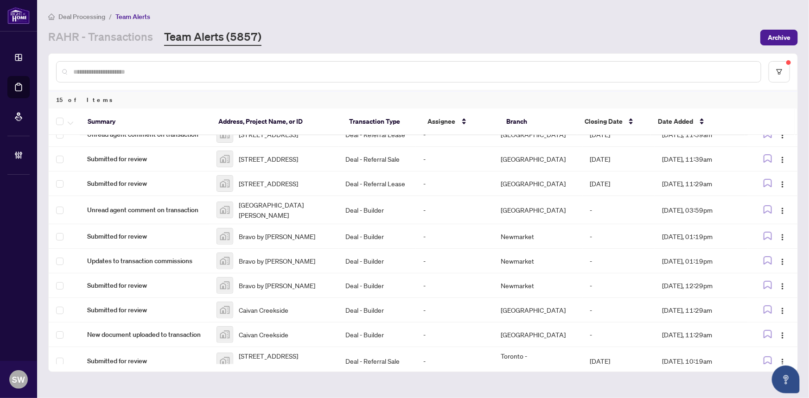
scroll to position [168, 0]
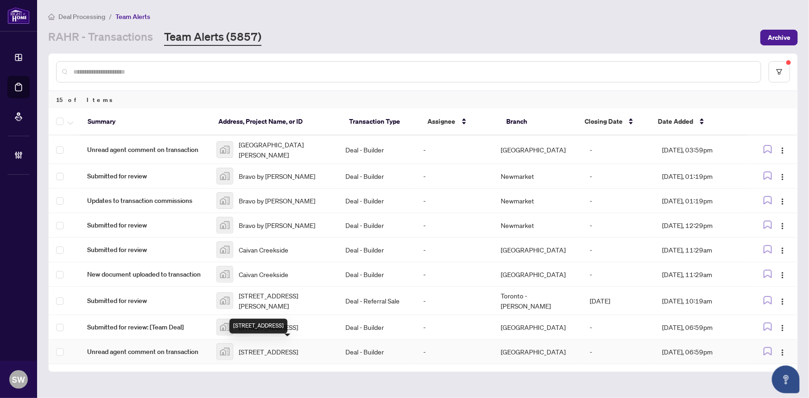
click at [298, 347] on span "[STREET_ADDRESS]" at bounding box center [268, 352] width 59 height 10
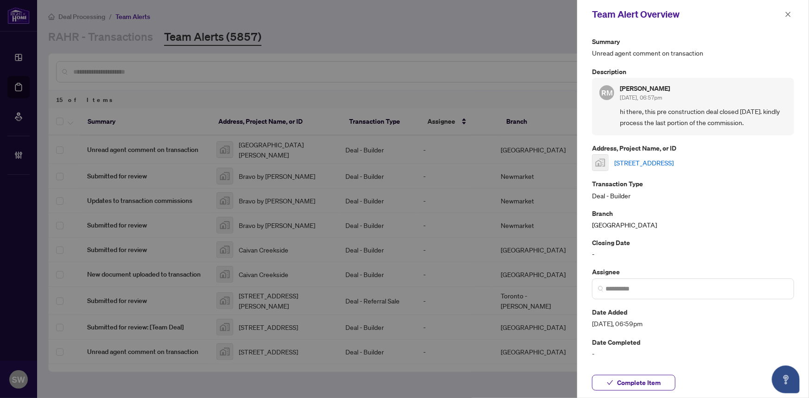
click at [659, 158] on link "[STREET_ADDRESS]" at bounding box center [643, 163] width 59 height 10
click at [653, 380] on span "Complete Item" at bounding box center [639, 382] width 44 height 15
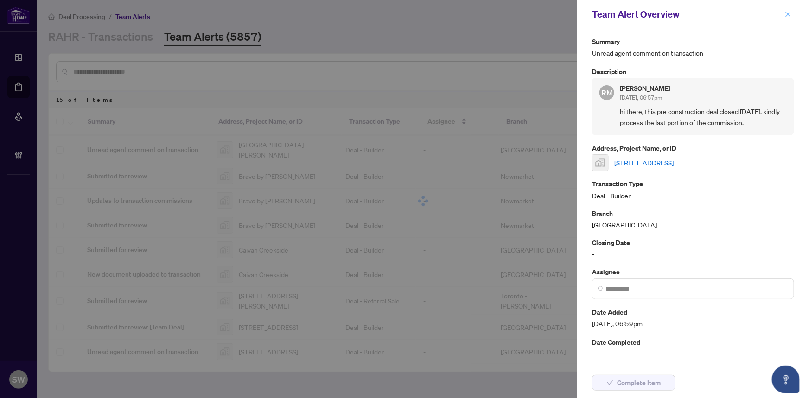
click at [789, 10] on span "button" at bounding box center [787, 14] width 6 height 15
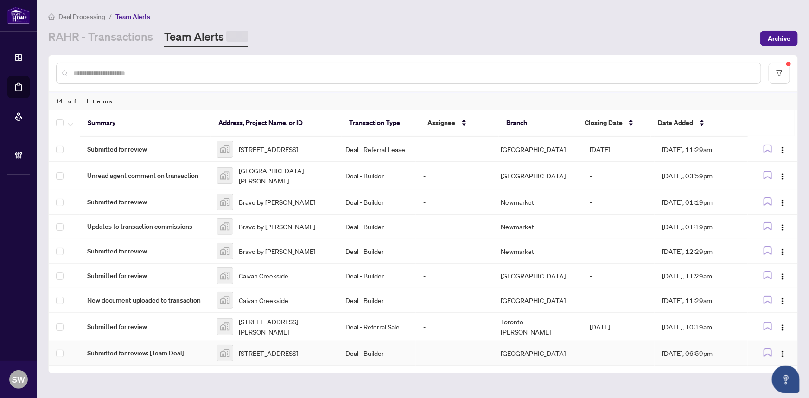
scroll to position [139, 0]
click at [298, 347] on span "[STREET_ADDRESS]" at bounding box center [268, 352] width 59 height 10
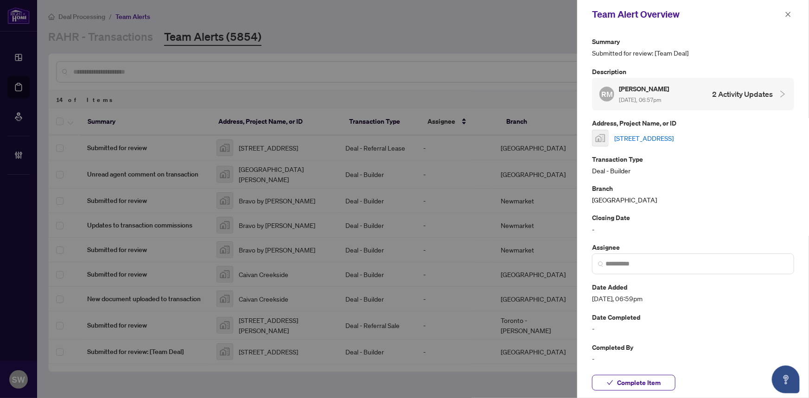
click at [673, 138] on link "[STREET_ADDRESS]" at bounding box center [643, 138] width 59 height 10
click at [653, 384] on span "Complete Item" at bounding box center [639, 382] width 44 height 15
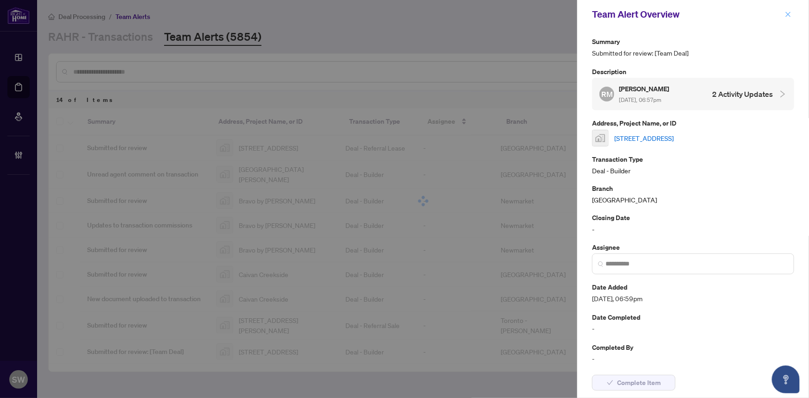
click at [788, 11] on icon "close" at bounding box center [787, 14] width 6 height 6
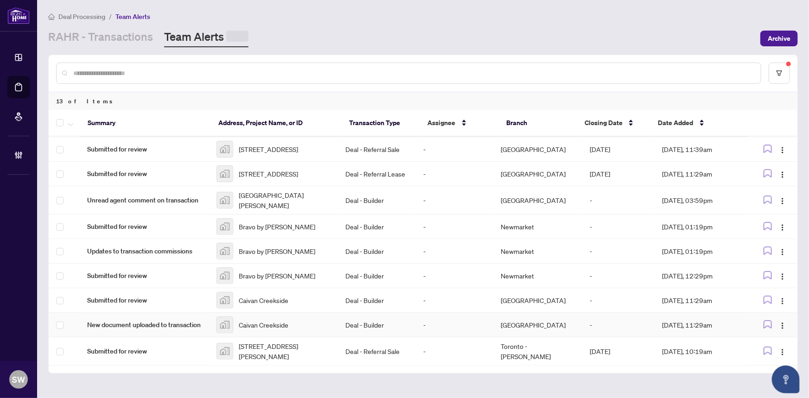
scroll to position [111, 0]
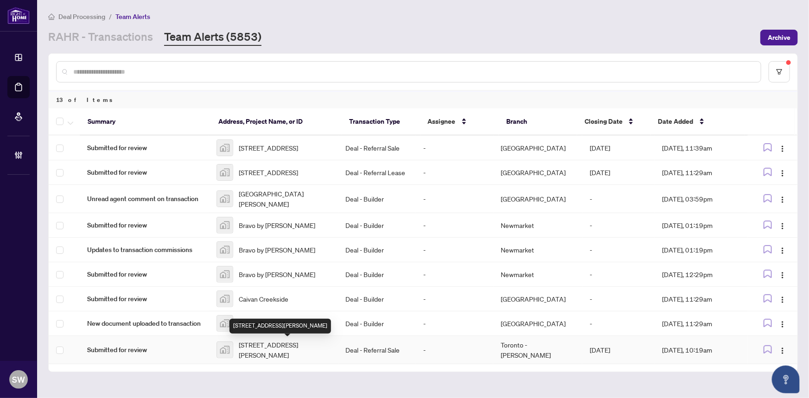
click at [282, 351] on span "[STREET_ADDRESS][PERSON_NAME]" at bounding box center [285, 350] width 92 height 20
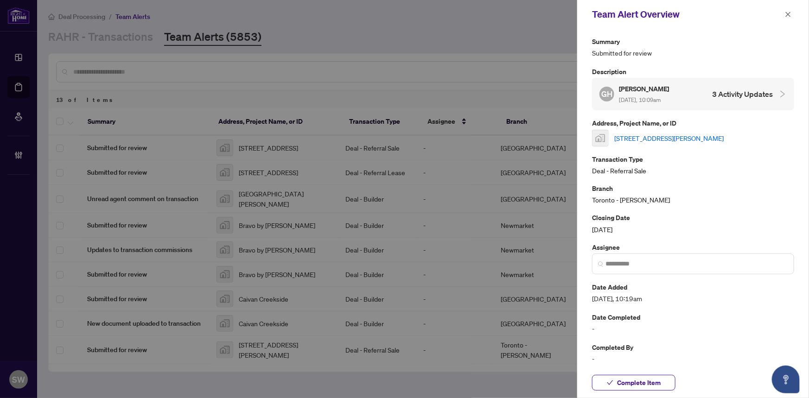
click at [672, 134] on link "[STREET_ADDRESS][PERSON_NAME]" at bounding box center [668, 138] width 109 height 10
click at [658, 384] on button "Complete Item" at bounding box center [633, 383] width 83 height 16
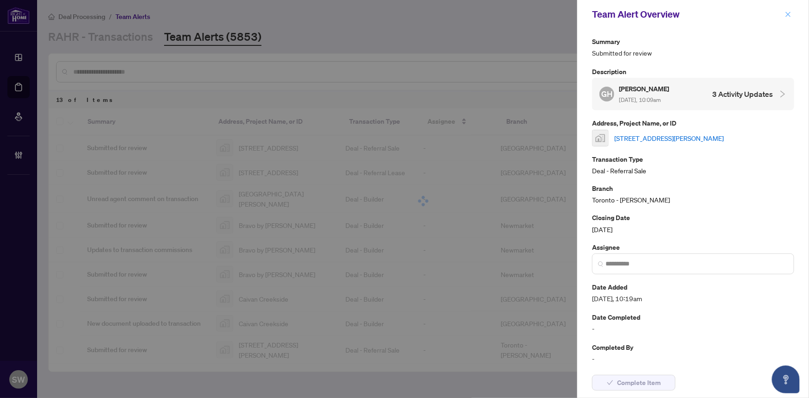
click at [784, 13] on icon "close" at bounding box center [787, 14] width 6 height 6
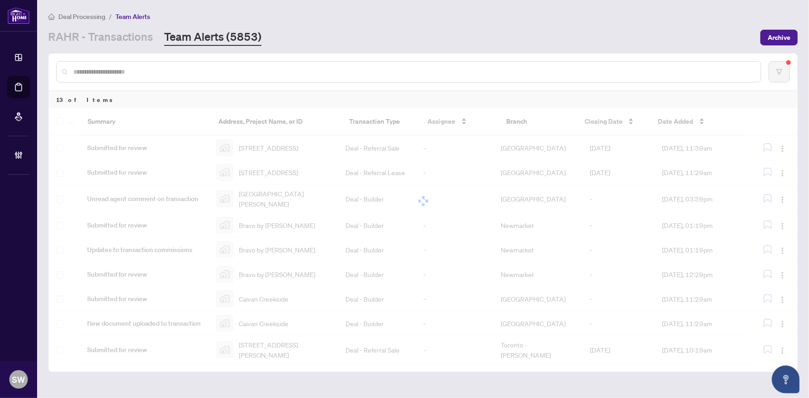
scroll to position [83, 0]
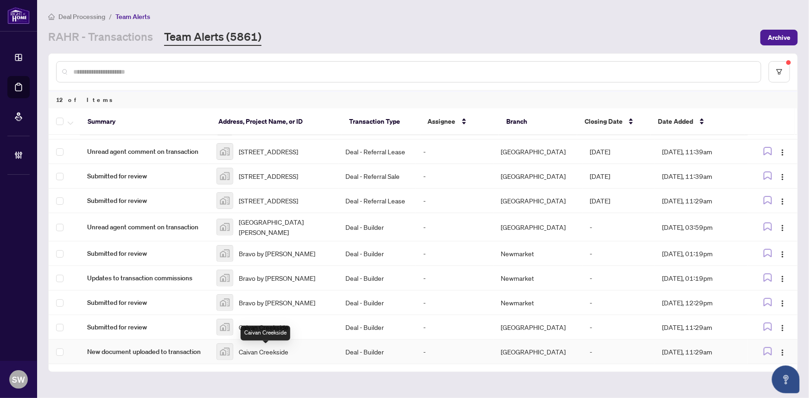
click at [276, 348] on span "Caivan Creekside" at bounding box center [264, 352] width 50 height 10
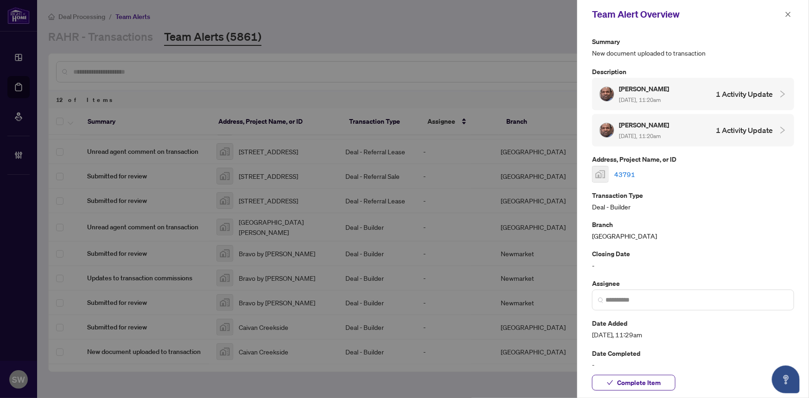
click at [621, 169] on link "43791" at bounding box center [624, 174] width 21 height 10
click at [658, 381] on button "Complete Item" at bounding box center [633, 383] width 83 height 16
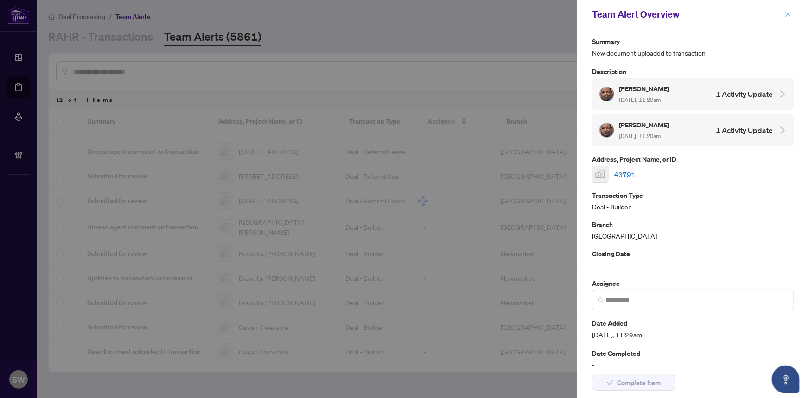
click at [785, 14] on icon "close" at bounding box center [787, 14] width 6 height 6
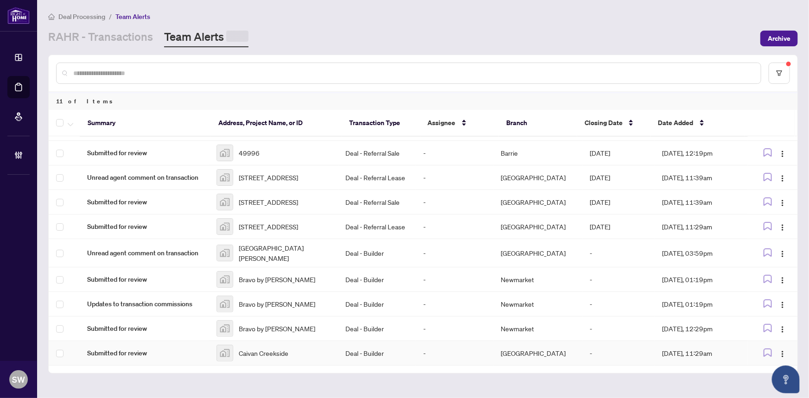
scroll to position [59, 0]
click at [269, 351] on span "Caivan Creekside" at bounding box center [264, 352] width 50 height 10
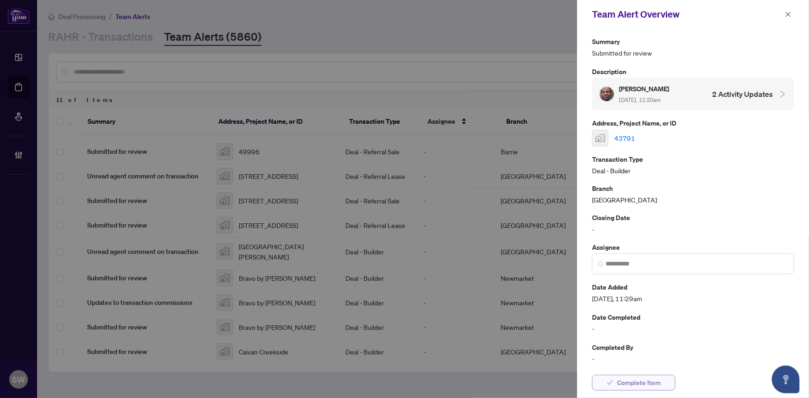
drag, startPoint x: 652, startPoint y: 379, endPoint x: 697, endPoint y: 236, distance: 150.4
click at [653, 379] on span "Complete Item" at bounding box center [639, 382] width 44 height 15
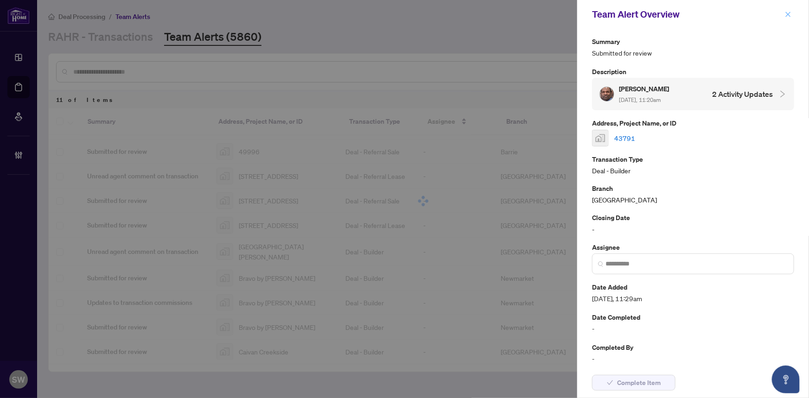
click at [788, 11] on icon "close" at bounding box center [787, 14] width 6 height 6
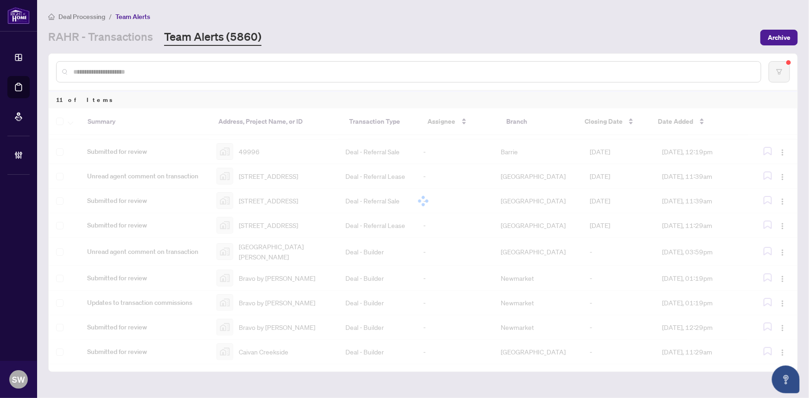
scroll to position [34, 0]
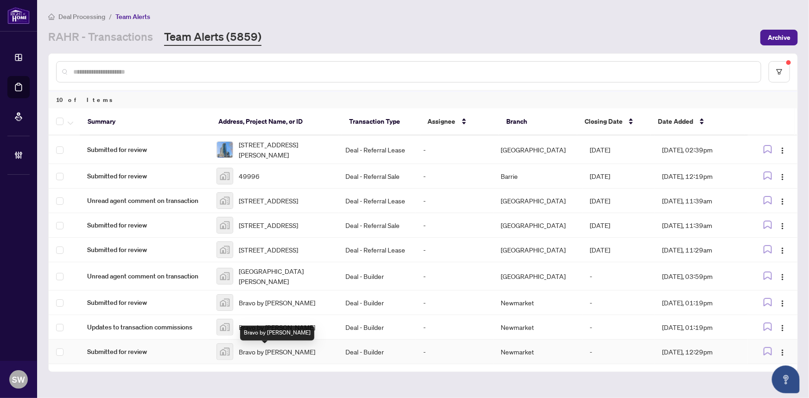
click at [288, 351] on span "Bravo by [PERSON_NAME]" at bounding box center [277, 352] width 76 height 10
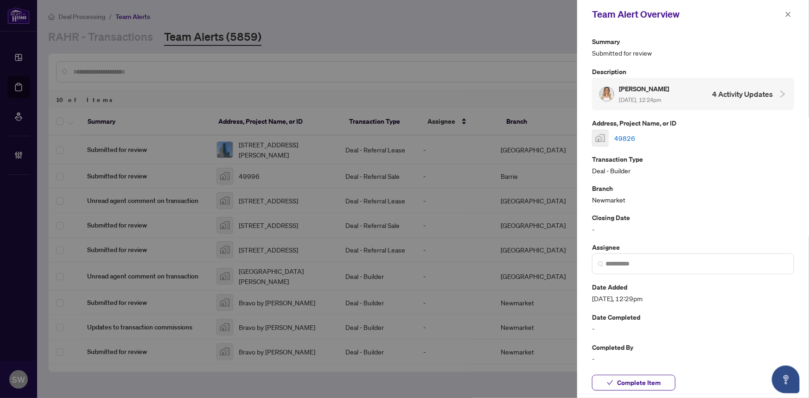
click at [627, 136] on link "49826" at bounding box center [624, 138] width 21 height 10
click at [661, 383] on button "Complete Item" at bounding box center [633, 383] width 83 height 16
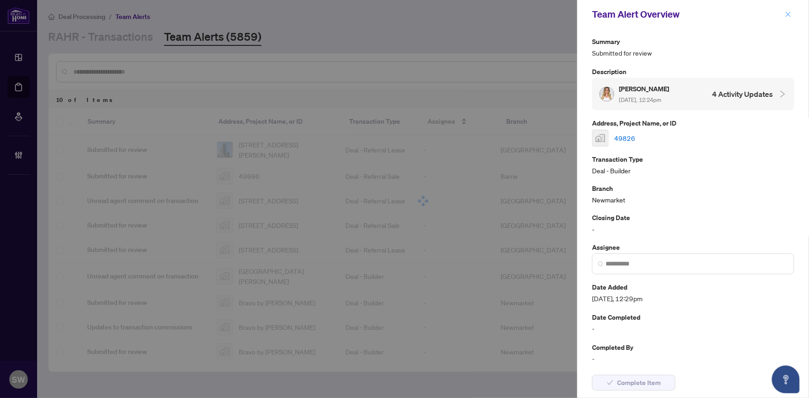
click at [786, 12] on icon "close" at bounding box center [787, 14] width 6 height 6
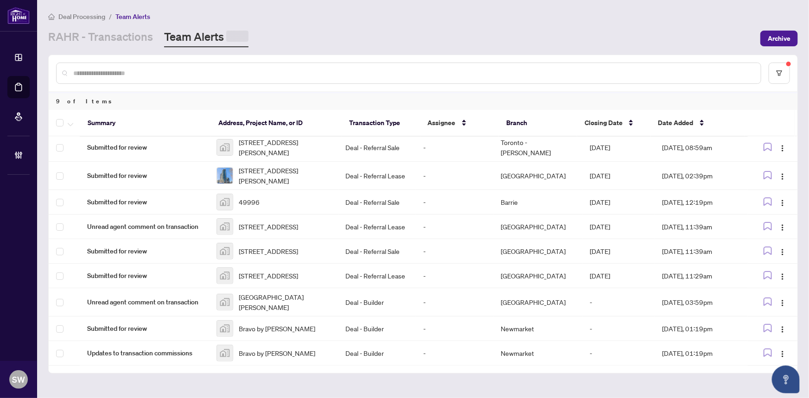
scroll to position [10, 0]
click at [244, 353] on span "Bravo by [PERSON_NAME]" at bounding box center [277, 352] width 76 height 10
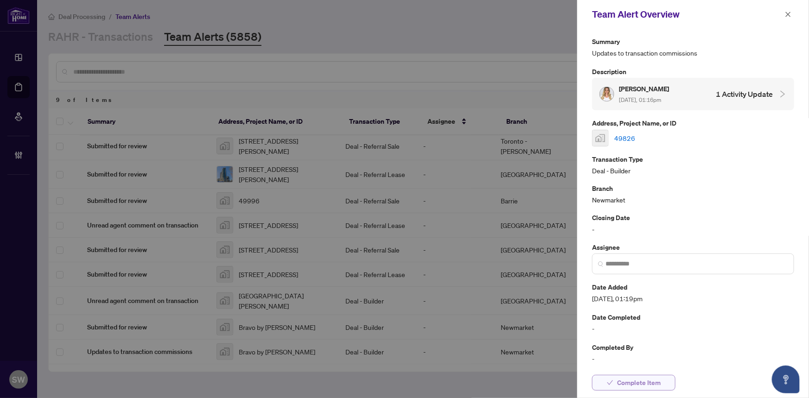
click at [640, 382] on span "Complete Item" at bounding box center [639, 382] width 44 height 15
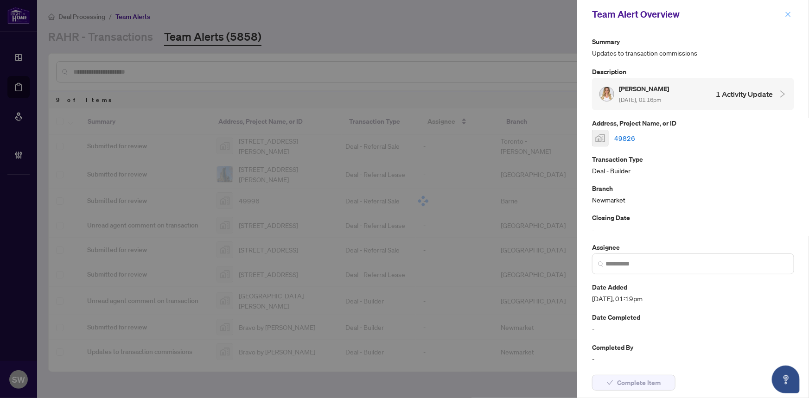
click at [787, 14] on icon "close" at bounding box center [787, 14] width 6 height 6
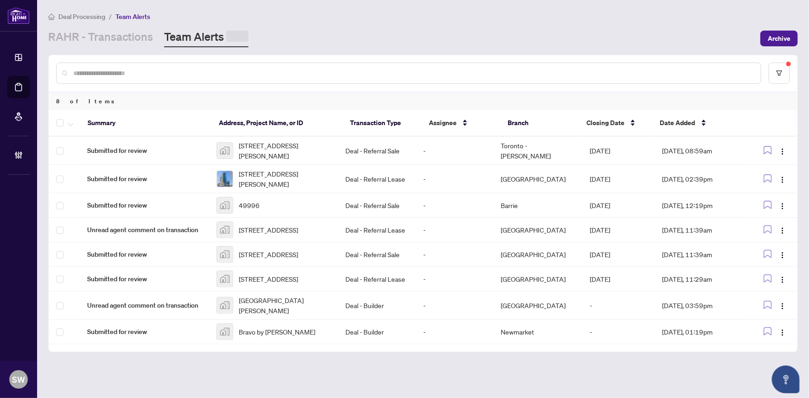
scroll to position [0, 0]
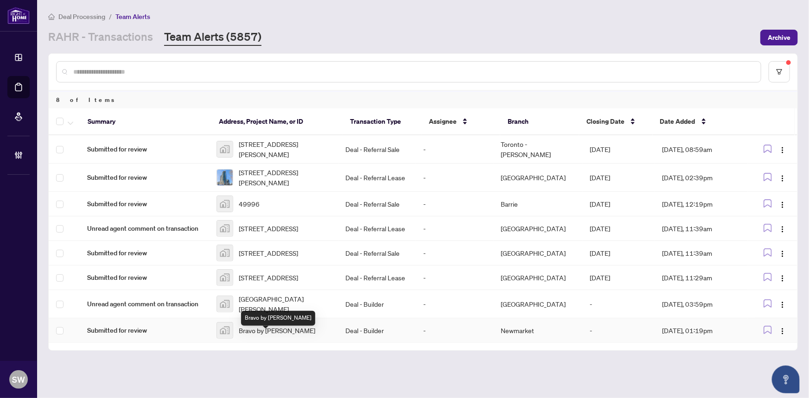
click at [275, 335] on span "Bravo by [PERSON_NAME]" at bounding box center [277, 330] width 76 height 10
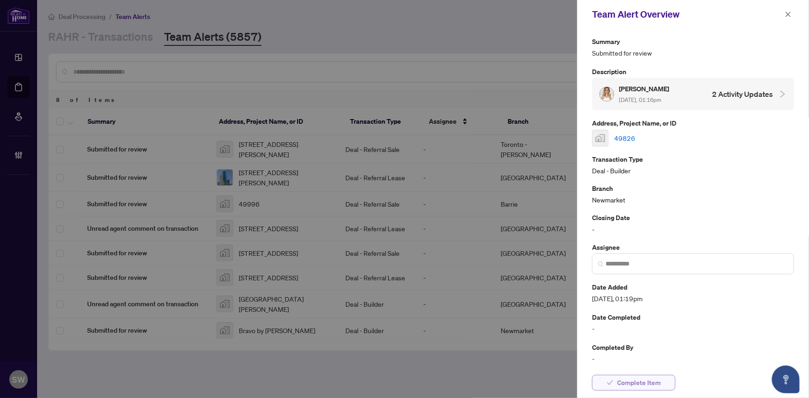
click at [650, 385] on span "Complete Item" at bounding box center [639, 382] width 44 height 15
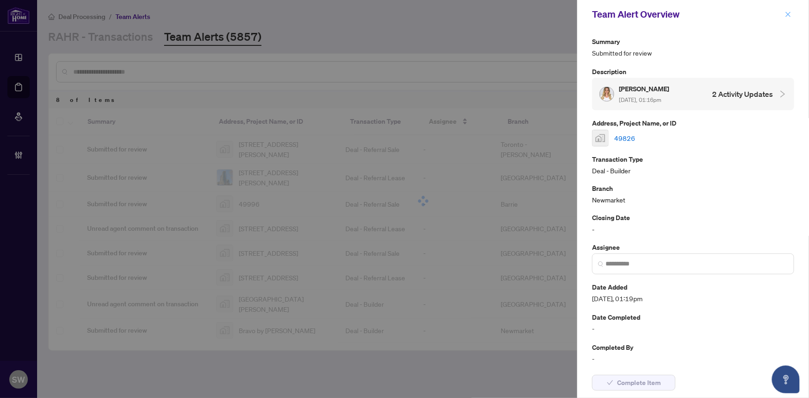
click at [784, 13] on icon "close" at bounding box center [787, 14] width 6 height 6
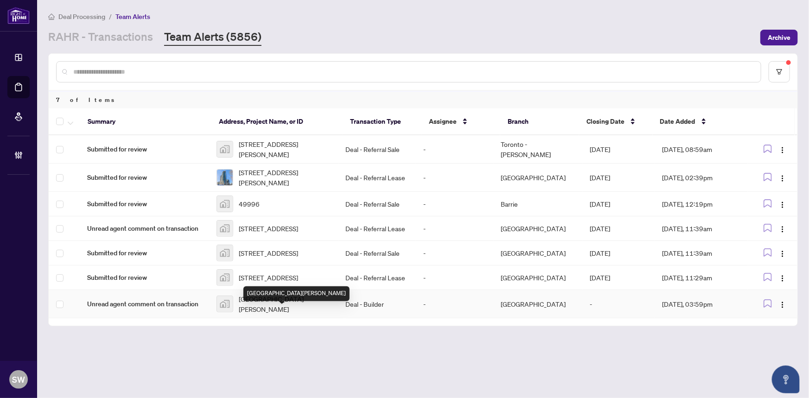
click at [273, 312] on span "[GEOGRAPHIC_DATA][PERSON_NAME]" at bounding box center [285, 304] width 92 height 20
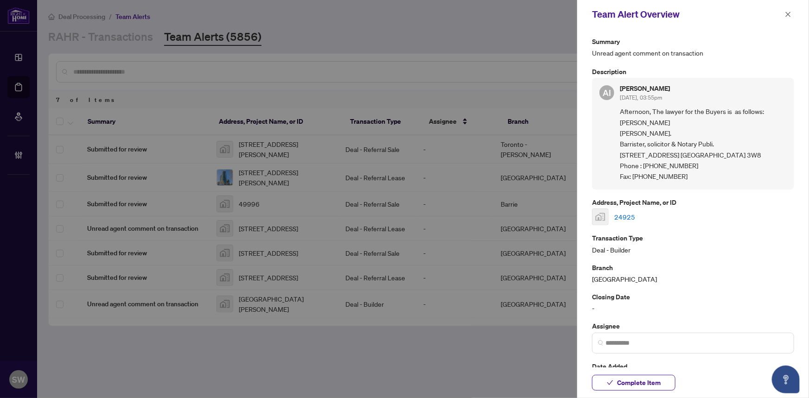
click at [630, 215] on link "24925" at bounding box center [624, 217] width 21 height 10
click at [645, 384] on span "Complete Item" at bounding box center [639, 382] width 44 height 15
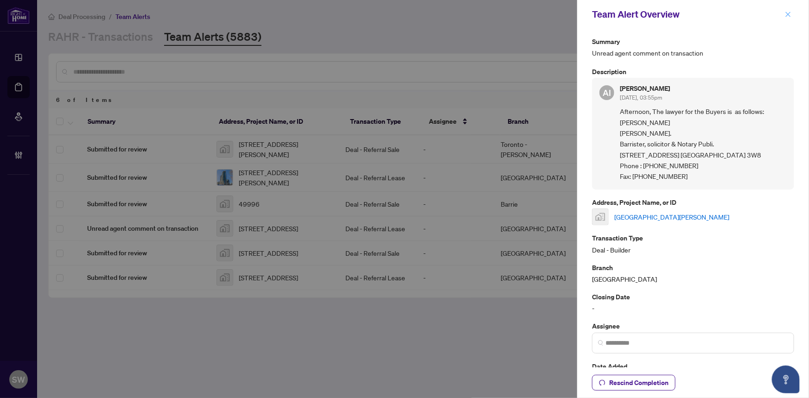
click at [788, 14] on icon "close" at bounding box center [787, 14] width 5 height 5
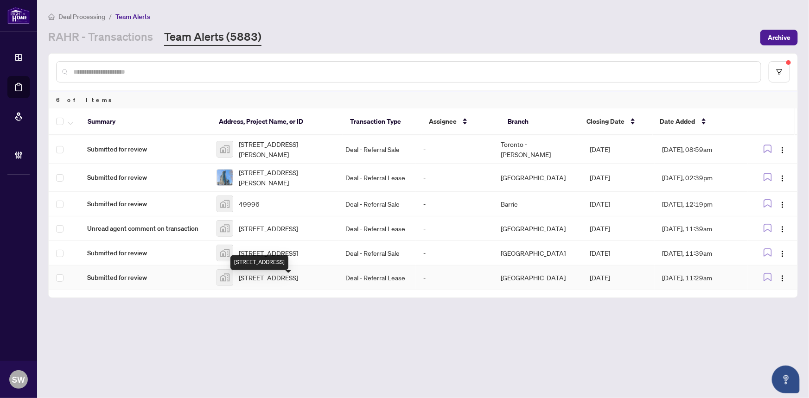
click at [269, 283] on span "[STREET_ADDRESS]" at bounding box center [268, 277] width 59 height 10
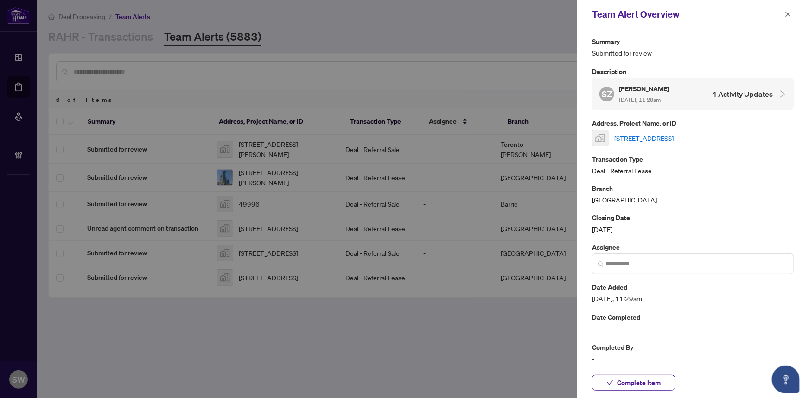
click at [673, 134] on link "15 Roehampton Avenue unit 1608, Toronto, ON M4P 0C2, Canada" at bounding box center [643, 138] width 59 height 10
drag, startPoint x: 656, startPoint y: 382, endPoint x: 659, endPoint y: 374, distance: 8.1
click at [657, 381] on span "Complete Item" at bounding box center [639, 382] width 44 height 15
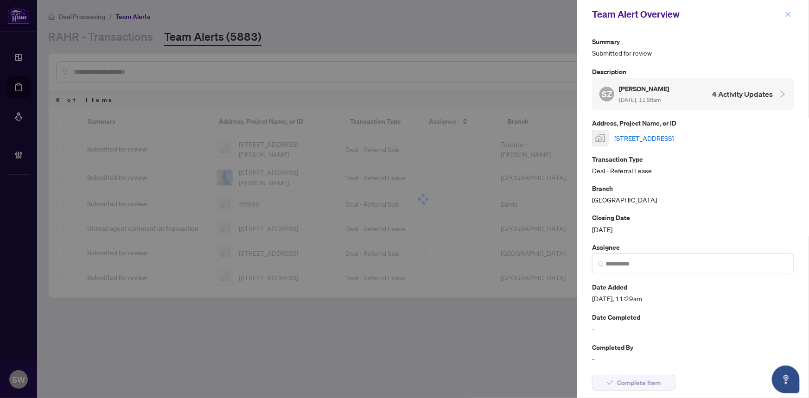
click at [790, 15] on icon "close" at bounding box center [787, 14] width 6 height 6
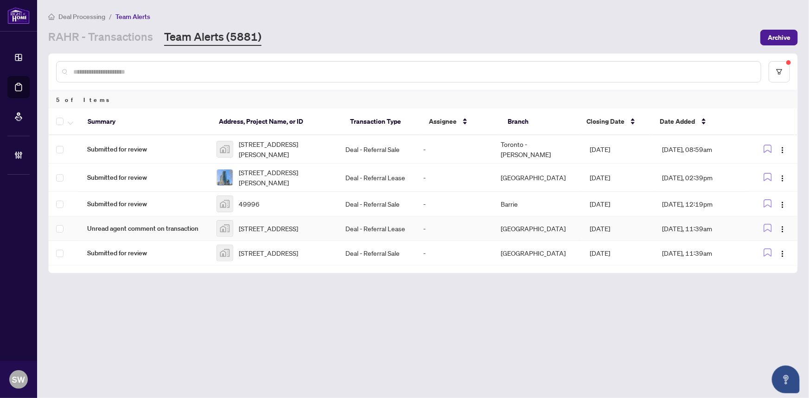
click at [384, 228] on td "Deal - Referral Lease" at bounding box center [376, 228] width 77 height 25
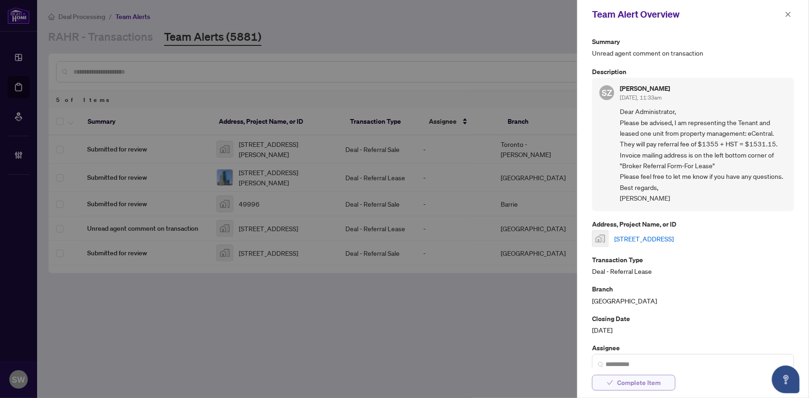
click at [641, 381] on span "Complete Item" at bounding box center [639, 382] width 44 height 15
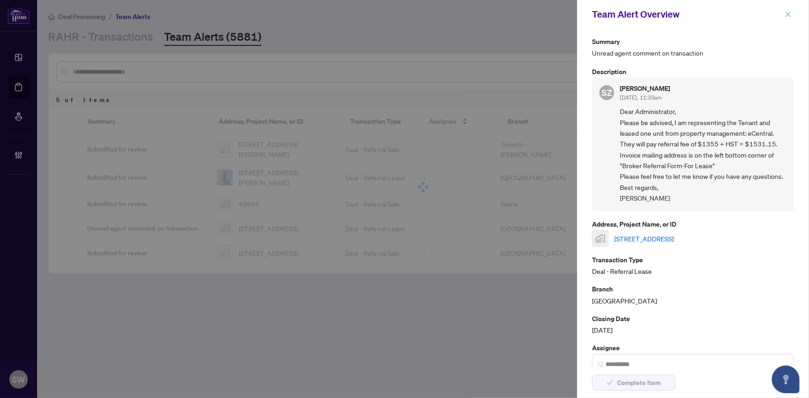
click at [790, 15] on icon "close" at bounding box center [787, 14] width 6 height 6
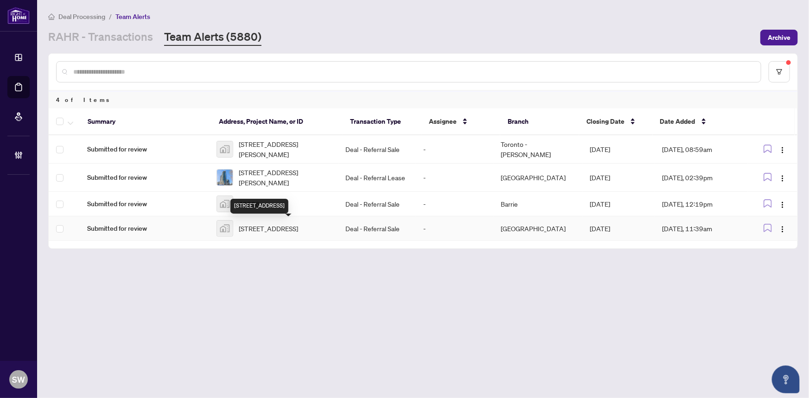
click at [267, 232] on span "937 Rossburn Crescent, Nepean, ON, Canada" at bounding box center [268, 228] width 59 height 10
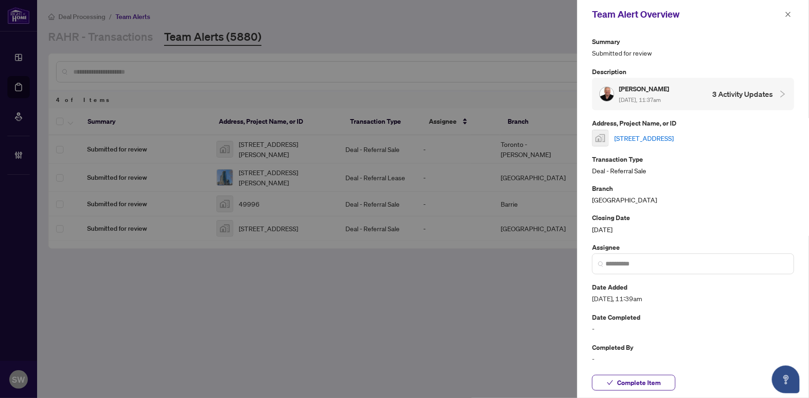
click at [651, 137] on link "937 Rossburn Crescent, Nepean, ON, Canada" at bounding box center [643, 138] width 59 height 10
click at [646, 381] on span "Complete Item" at bounding box center [639, 382] width 44 height 15
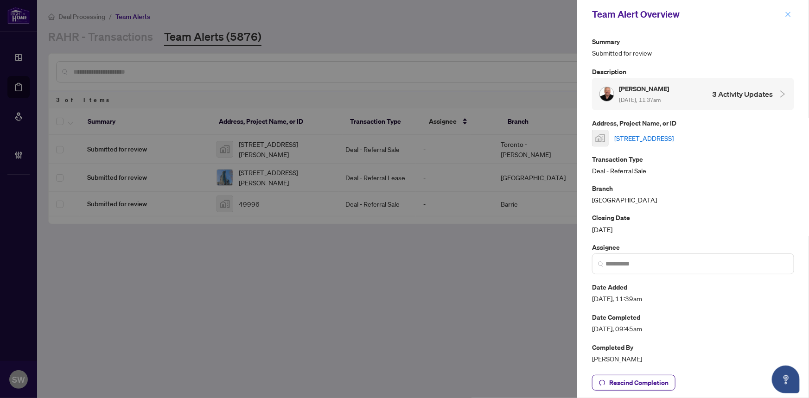
click at [788, 13] on icon "close" at bounding box center [787, 14] width 6 height 6
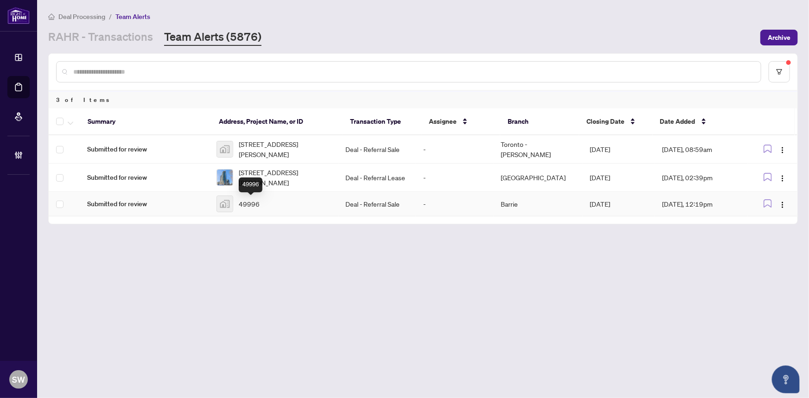
click at [254, 200] on span "49996" at bounding box center [249, 204] width 21 height 10
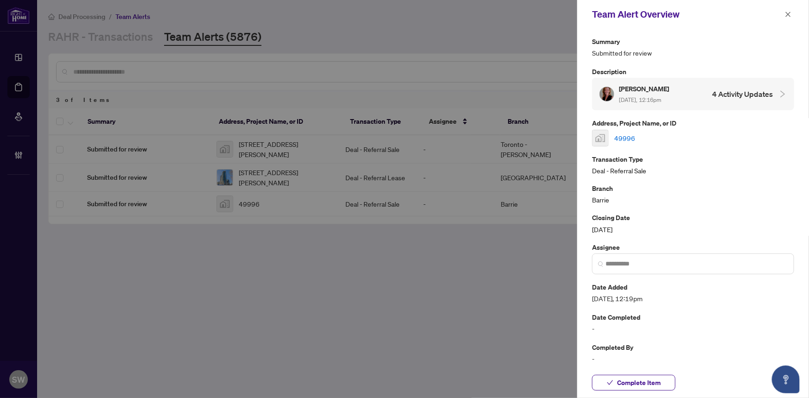
click at [627, 135] on link "49996" at bounding box center [624, 138] width 21 height 10
click at [623, 377] on span "Complete Item" at bounding box center [639, 382] width 44 height 15
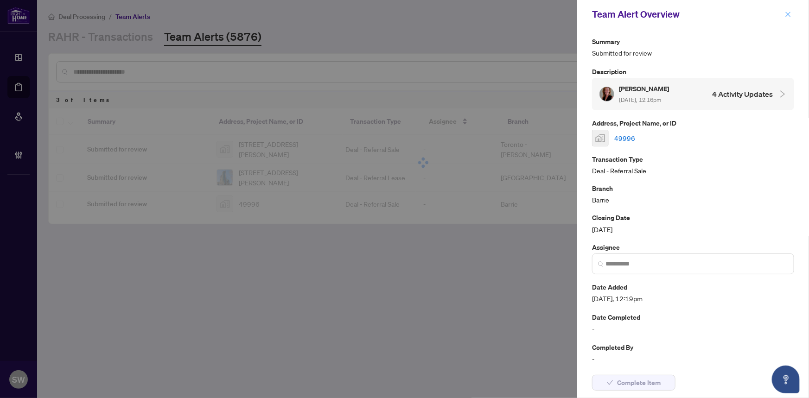
click at [786, 17] on icon "close" at bounding box center [787, 14] width 6 height 6
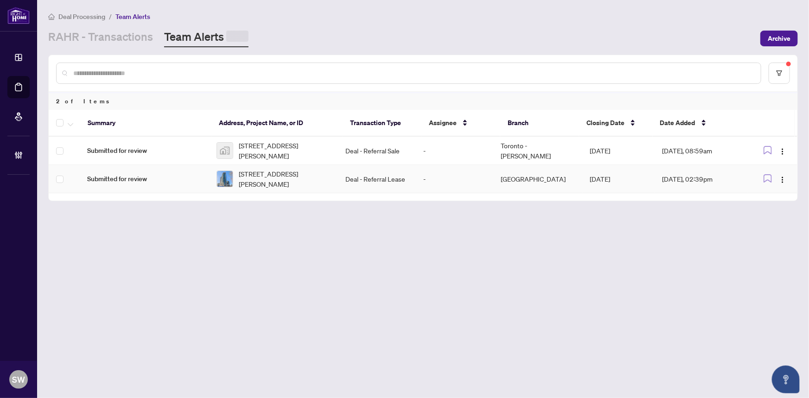
click at [285, 175] on span "612-59 Annie Craig Dr, Toronto, Ontario M8V 0C5, Canada" at bounding box center [285, 179] width 92 height 20
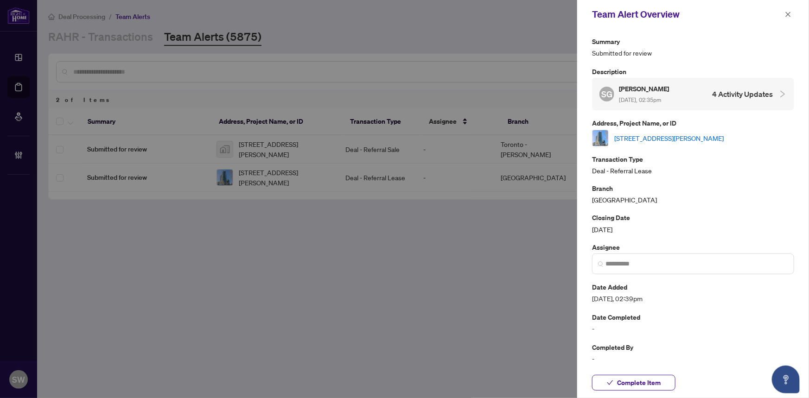
click at [644, 137] on link "612-59 Annie Craig Dr, Toronto, Ontario M8V 0C5, Canada" at bounding box center [668, 138] width 109 height 10
click at [642, 380] on span "Complete Item" at bounding box center [639, 382] width 44 height 15
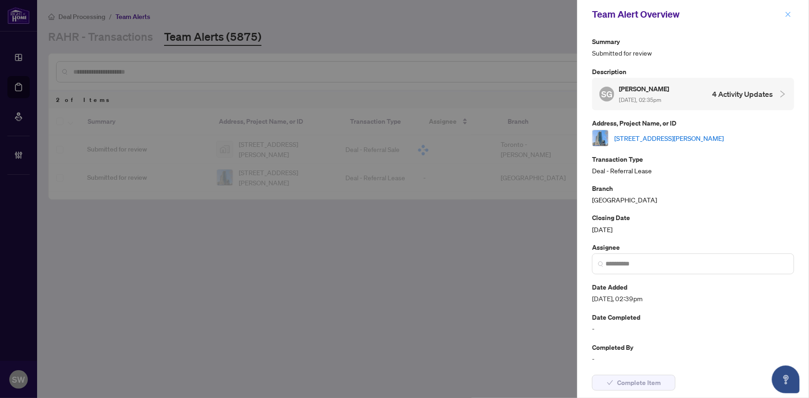
click at [786, 14] on icon "close" at bounding box center [787, 14] width 6 height 6
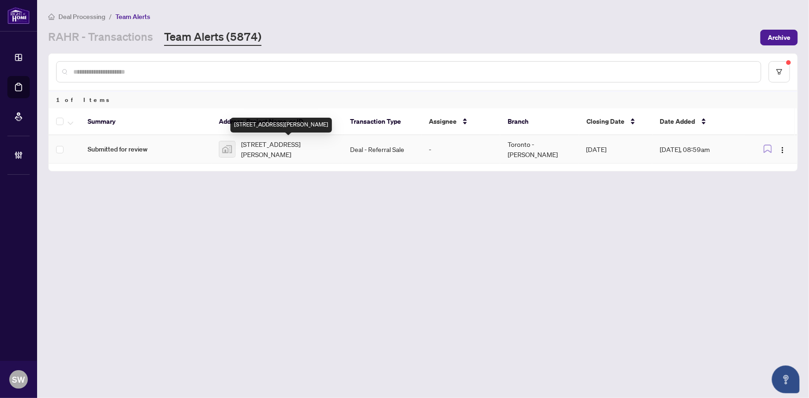
click at [283, 157] on span "305-153 Wilson West, Wilson Street West, Ancaster, ON, Canada" at bounding box center [288, 149] width 94 height 20
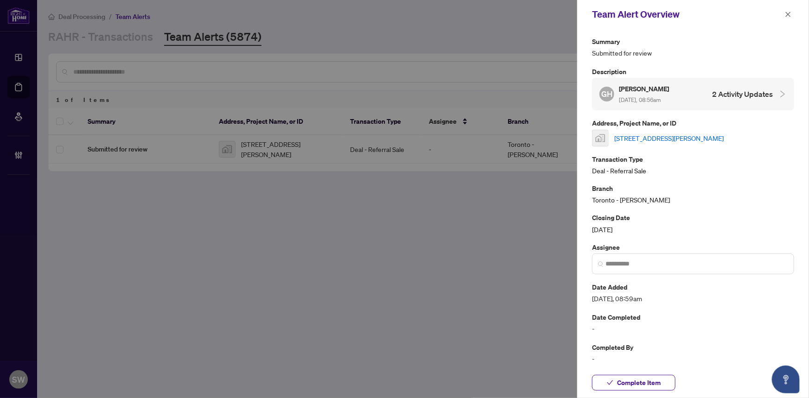
click at [628, 136] on link "305-153 Wilson West, Wilson Street West, Ancaster, ON, Canada" at bounding box center [668, 138] width 109 height 10
click at [639, 385] on span "Complete Item" at bounding box center [639, 382] width 44 height 15
click at [786, 15] on icon "close" at bounding box center [787, 14] width 6 height 6
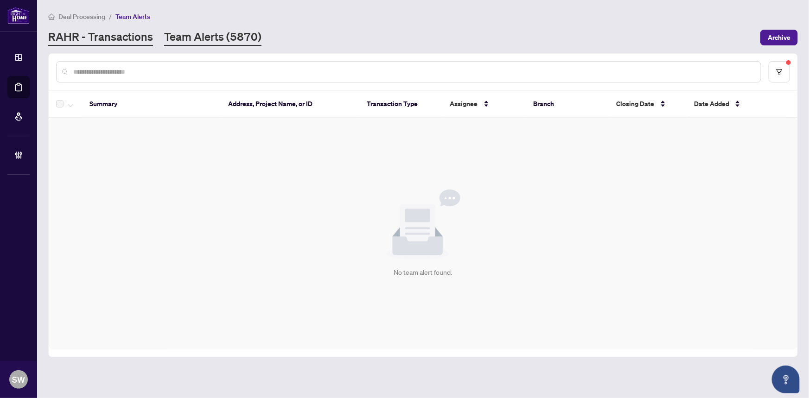
click at [85, 37] on link "RAHR - Transactions" at bounding box center [100, 37] width 105 height 17
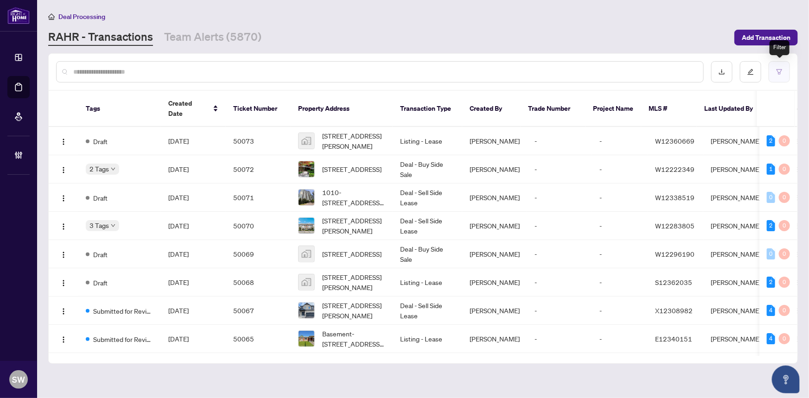
click at [781, 75] on button "button" at bounding box center [778, 71] width 21 height 21
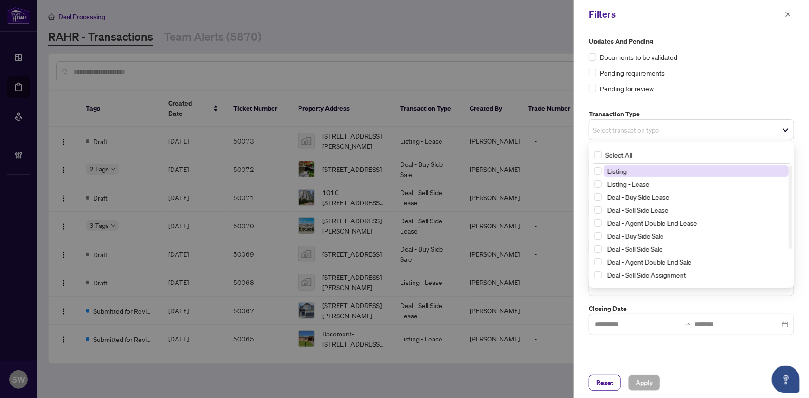
click at [681, 135] on span "Select transaction type" at bounding box center [691, 129] width 204 height 13
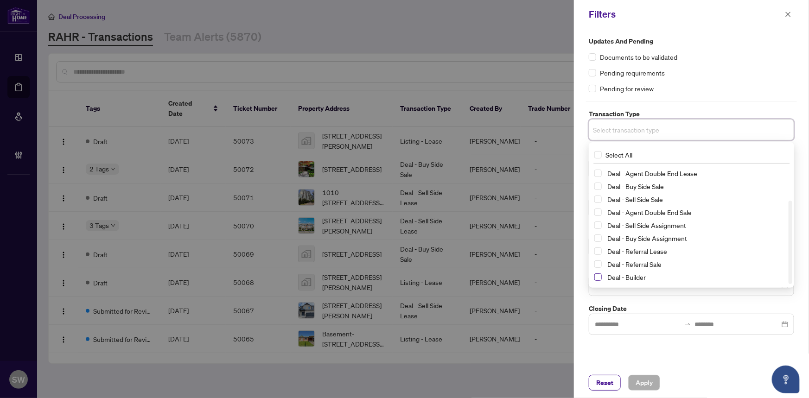
click at [599, 276] on span "Select Deal - Builder" at bounding box center [597, 276] width 7 height 7
click at [598, 264] on span "Select Deal - Referral Sale" at bounding box center [597, 265] width 7 height 7
click at [598, 253] on span "Select Deal - Referral Lease" at bounding box center [597, 252] width 7 height 7
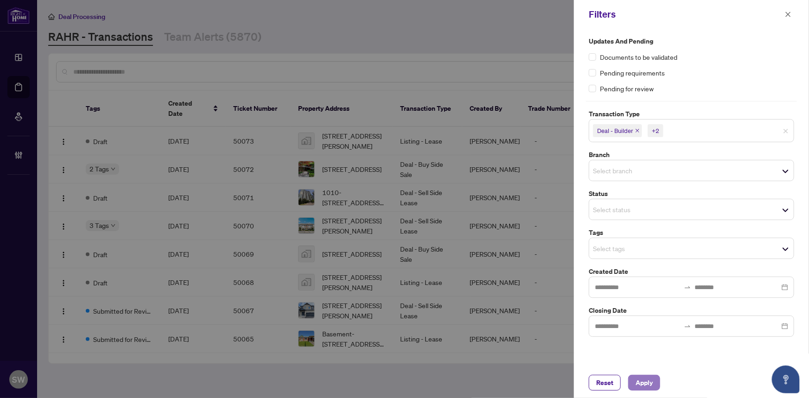
click at [643, 382] on span "Apply" at bounding box center [643, 382] width 17 height 15
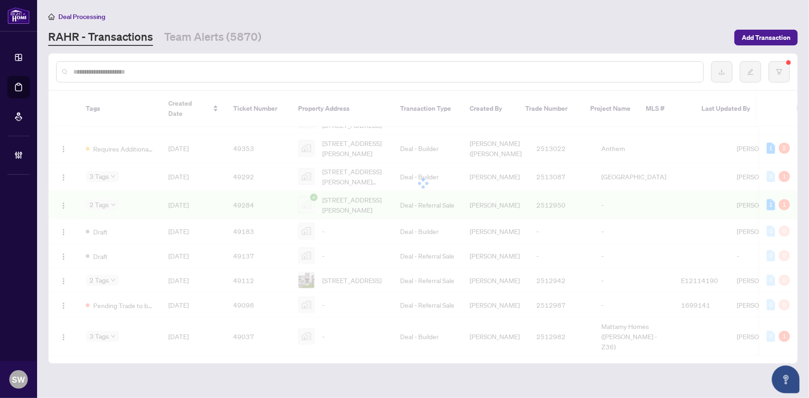
scroll to position [398, 0]
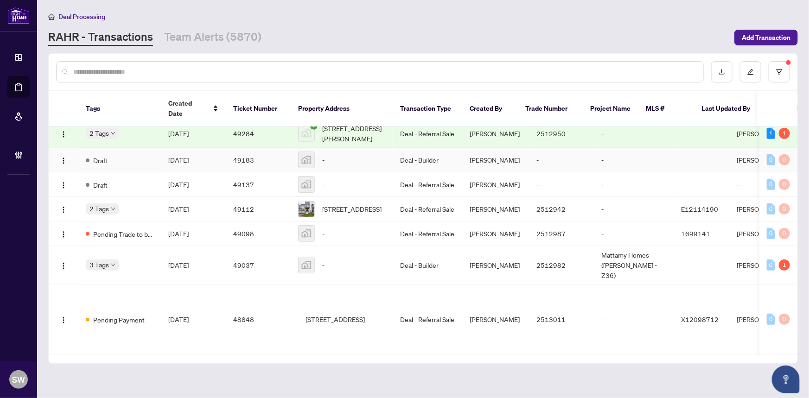
click at [189, 164] on span "Aug/18/2025" at bounding box center [178, 160] width 20 height 8
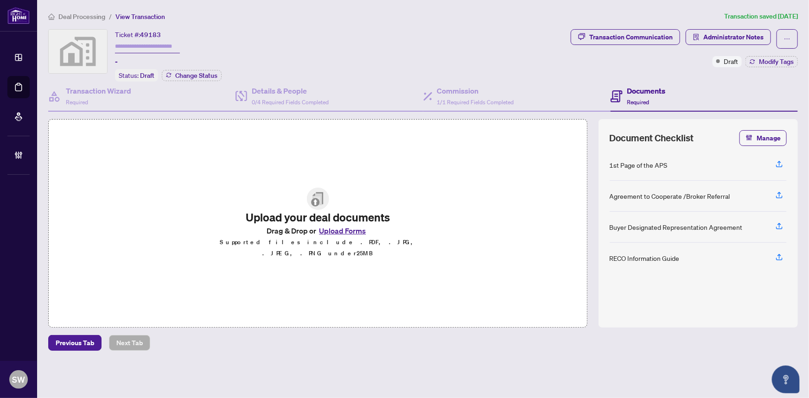
click at [81, 15] on span "Deal Processing" at bounding box center [81, 17] width 47 height 8
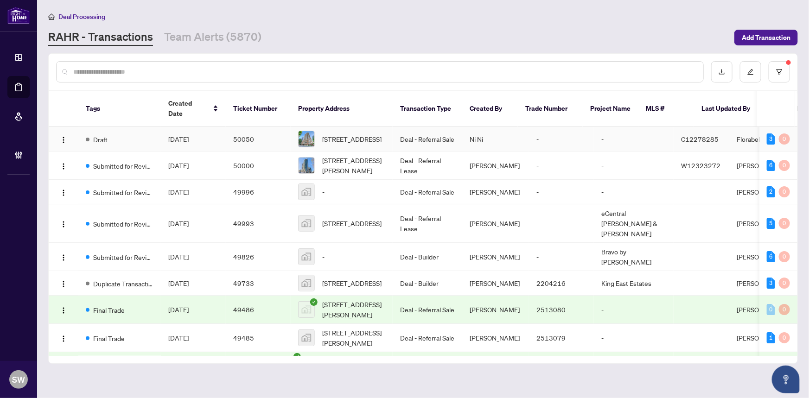
click at [182, 135] on span "Aug/25/2025" at bounding box center [178, 139] width 20 height 8
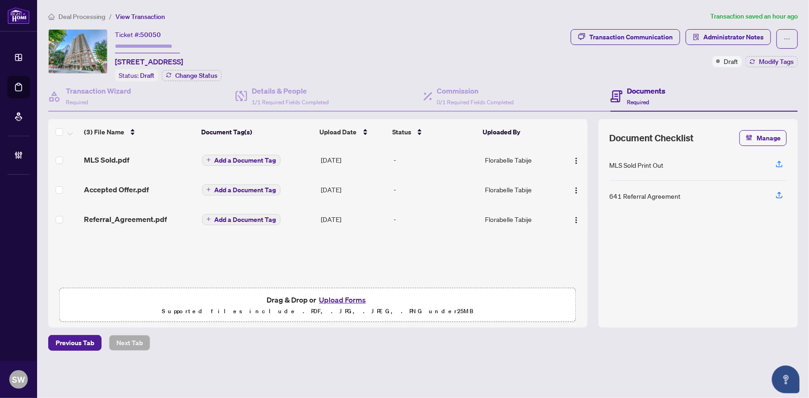
click at [80, 13] on span "Deal Processing" at bounding box center [81, 17] width 47 height 8
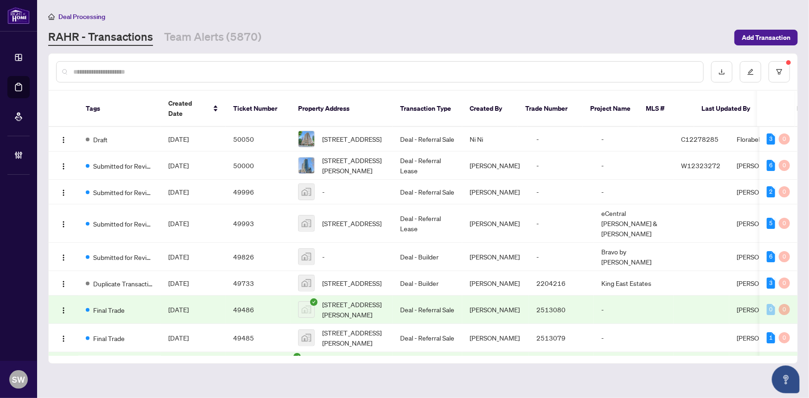
click at [115, 73] on input "text" at bounding box center [384, 72] width 622 height 10
paste input "**********"
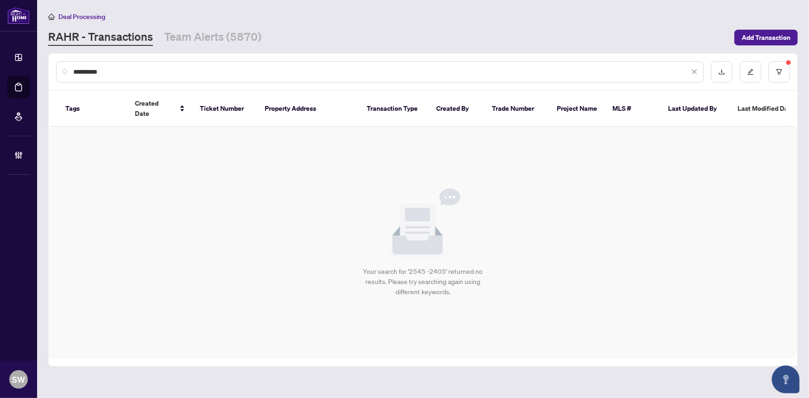
drag, startPoint x: 143, startPoint y: 70, endPoint x: 29, endPoint y: 71, distance: 113.5
click at [29, 71] on div "**********" at bounding box center [404, 199] width 809 height 398
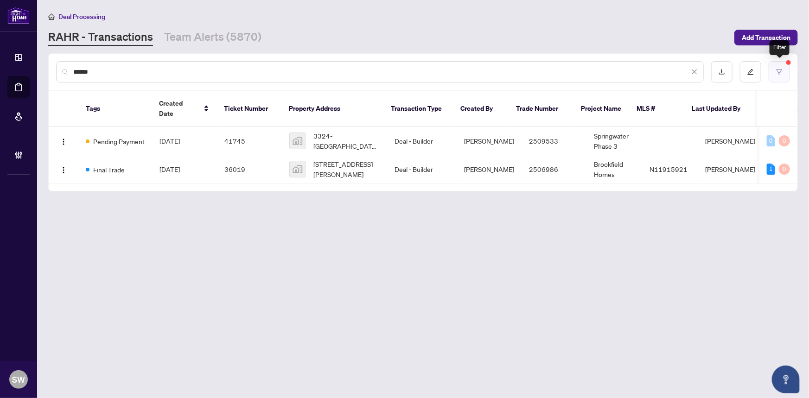
type input "******"
click at [778, 73] on icon "filter" at bounding box center [779, 71] width 6 height 5
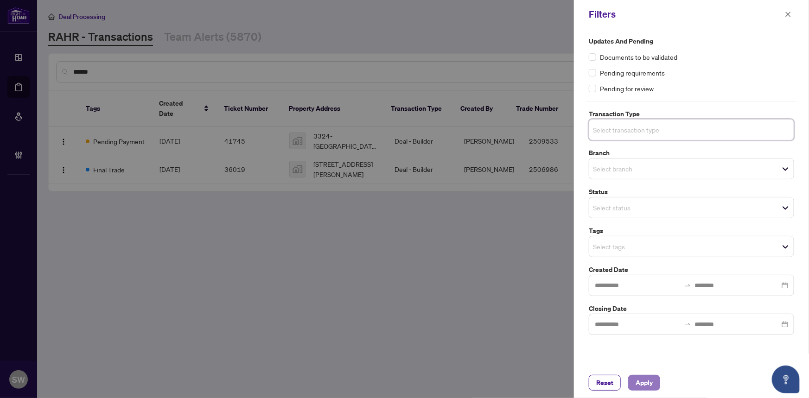
click at [638, 389] on span "Apply" at bounding box center [643, 382] width 17 height 15
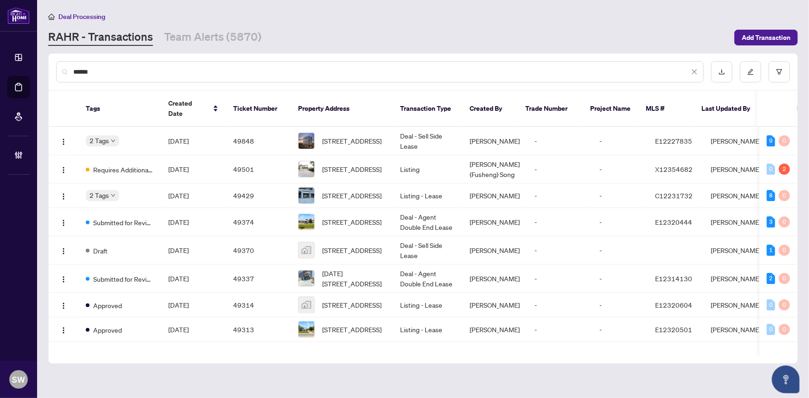
click at [369, 70] on input "******" at bounding box center [381, 72] width 616 height 10
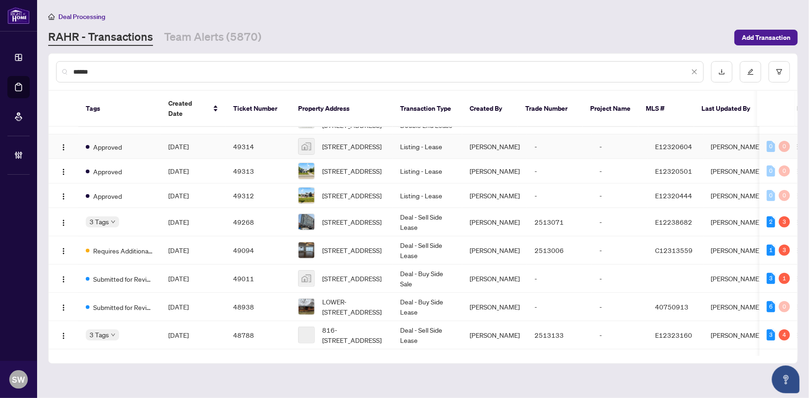
scroll to position [168, 0]
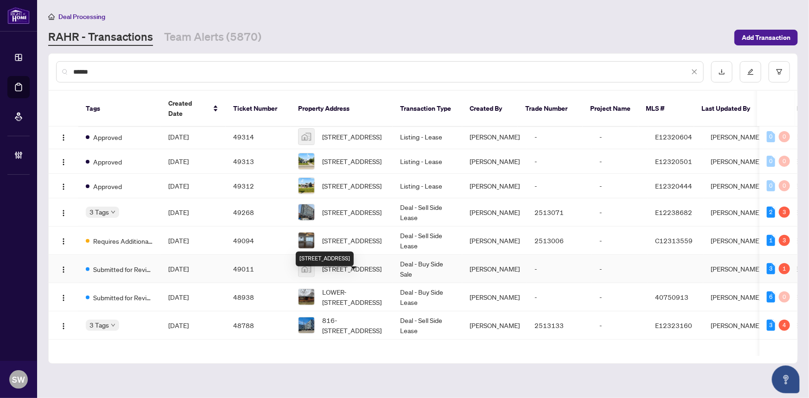
click at [340, 274] on span "2405-2545 Simcoe Street North, Oshawa, ON, Canada" at bounding box center [351, 269] width 59 height 10
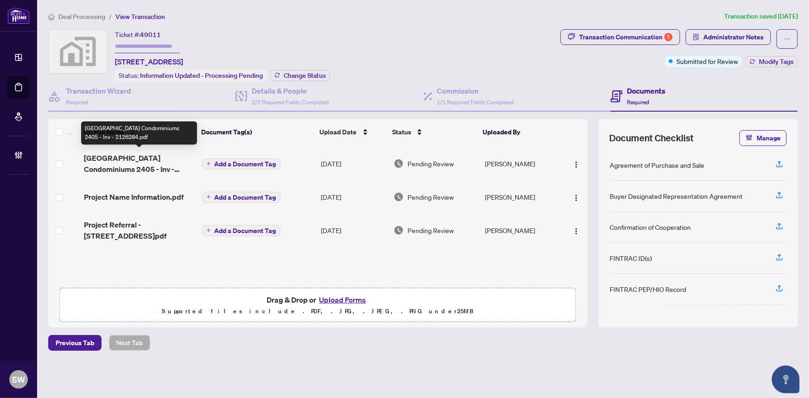
click at [143, 157] on span "UC Tower Condominiums 2405 - Inv - 2126284.pdf" at bounding box center [139, 163] width 110 height 22
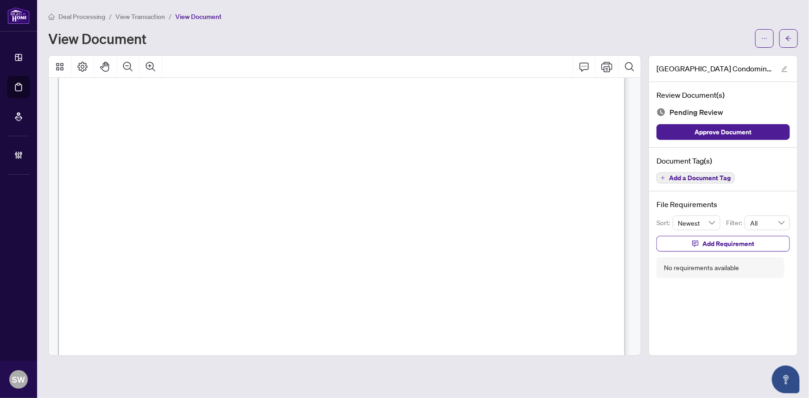
scroll to position [84, 0]
click at [796, 38] on button "button" at bounding box center [788, 38] width 19 height 19
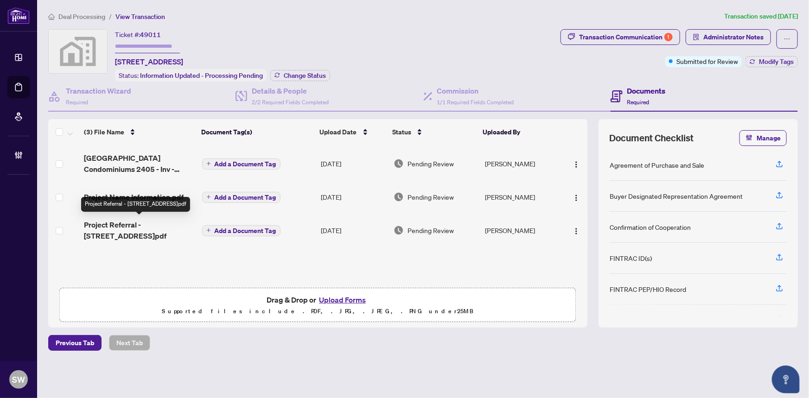
click at [153, 227] on span "Project Referral - 2405 -2545 Simcoe St North Oshawa.pdf" at bounding box center [139, 230] width 110 height 22
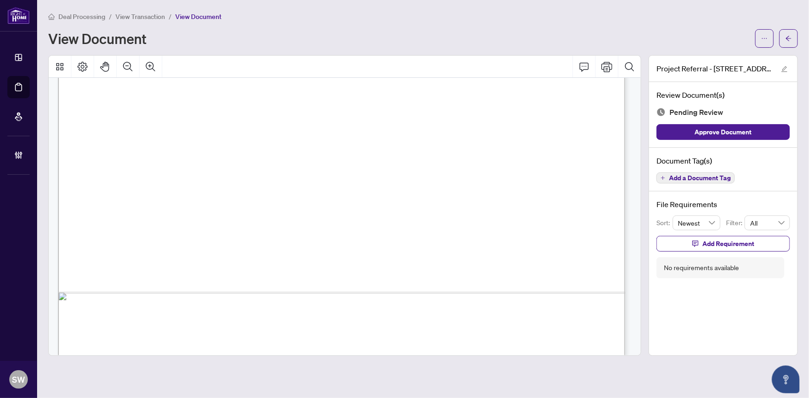
scroll to position [463, 0]
drag, startPoint x: 190, startPoint y: 225, endPoint x: 241, endPoint y: 228, distance: 51.0
click at [241, 228] on span "UC TOWER 2 - OSHAWA" at bounding box center [260, 228] width 141 height 9
click at [791, 39] on icon "arrow-left" at bounding box center [788, 38] width 6 height 6
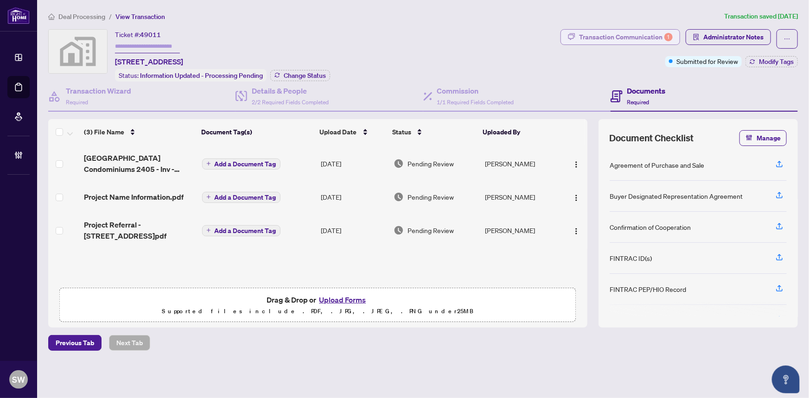
click at [651, 32] on div "Transaction Communication 1" at bounding box center [626, 37] width 94 height 15
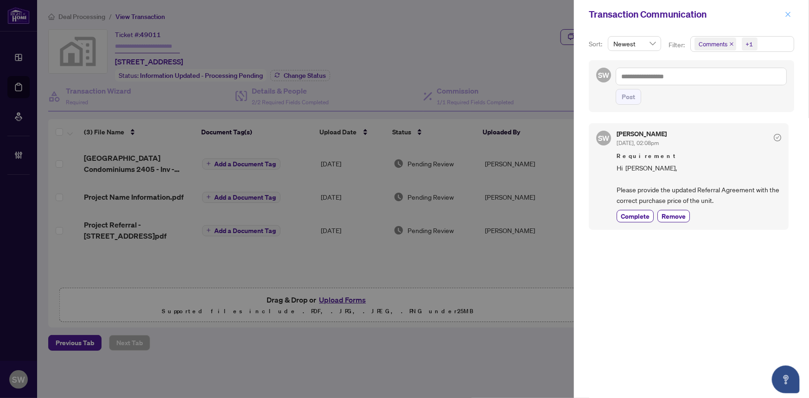
click at [790, 15] on icon "close" at bounding box center [787, 14] width 6 height 6
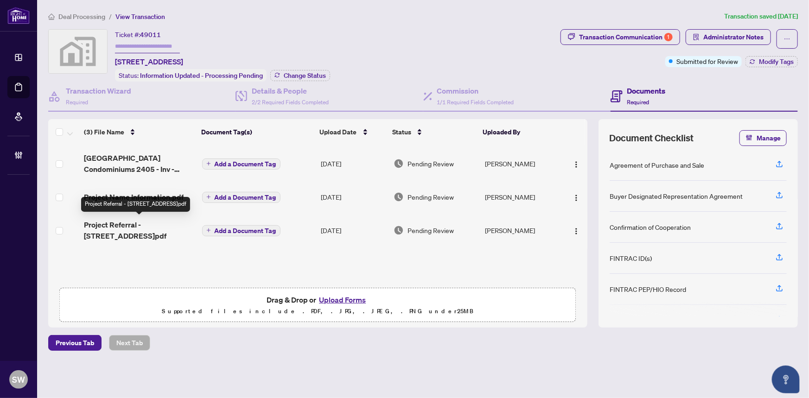
click at [155, 228] on span "Project Referral - 2405 -2545 Simcoe St North Oshawa.pdf" at bounding box center [139, 230] width 110 height 22
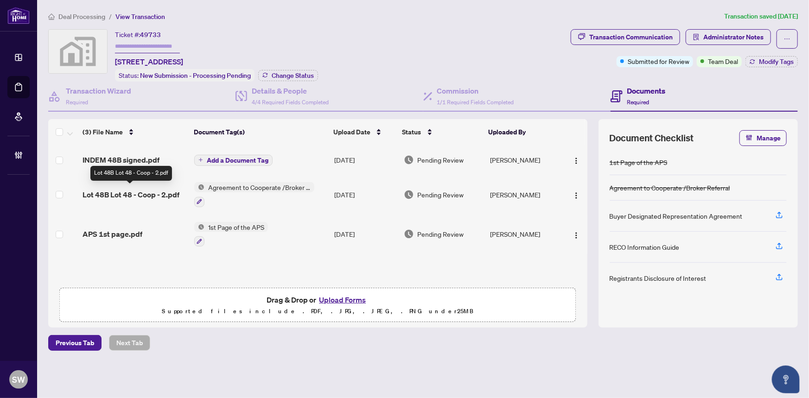
click at [150, 190] on span "Lot 48B Lot 48 - Coop - 2.pdf" at bounding box center [130, 194] width 97 height 11
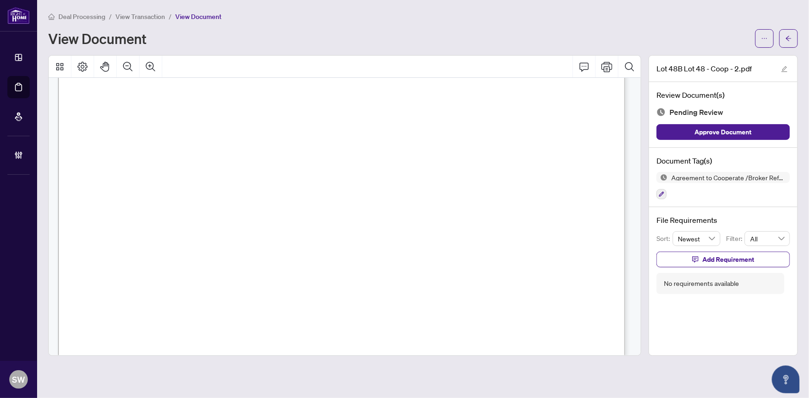
scroll to position [126, 0]
drag, startPoint x: 330, startPoint y: 134, endPoint x: 413, endPoint y: 134, distance: 82.9
click at [413, 134] on span "[PERSON_NAME] (Guarantor)" at bounding box center [393, 137] width 129 height 11
click at [794, 36] on button "button" at bounding box center [788, 38] width 19 height 19
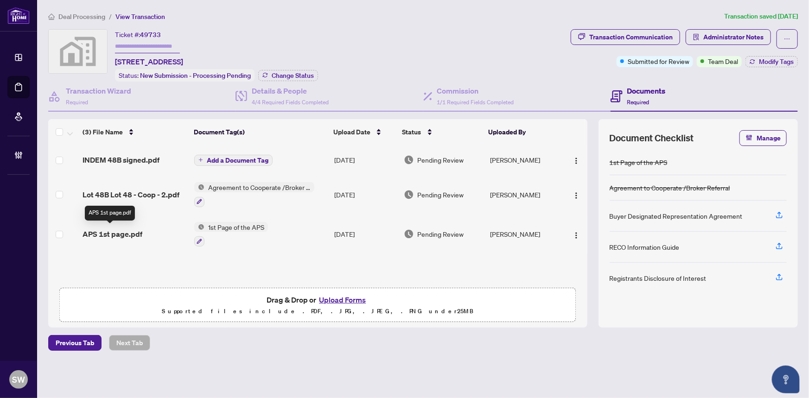
click at [132, 233] on span "APS 1st page.pdf" at bounding box center [112, 233] width 60 height 11
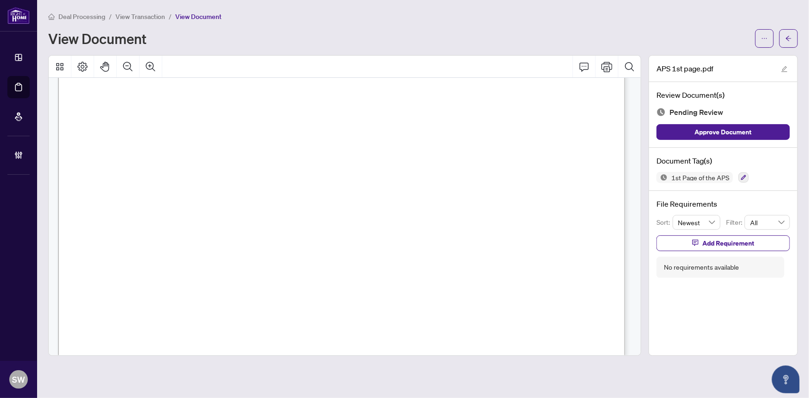
scroll to position [42, 0]
drag, startPoint x: 168, startPoint y: 222, endPoint x: 198, endPoint y: 222, distance: 30.6
click at [198, 45] on p "Purchaser’s Initials: ____________ AGREEMENT OF PURCHASE AND SALE B E T W E E N…" at bounding box center [625, 45] width 1134 height 0
drag, startPoint x: 269, startPoint y: 148, endPoint x: 302, endPoint y: 148, distance: 33.4
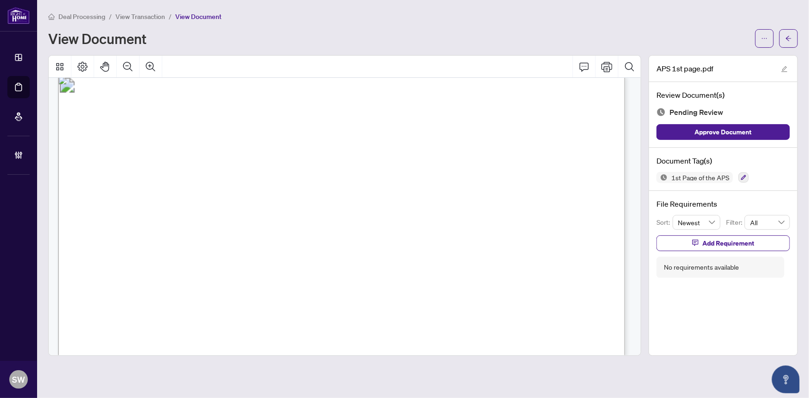
click at [302, 148] on span "King East Developments Inc." at bounding box center [316, 151] width 97 height 9
click at [792, 37] on button "button" at bounding box center [788, 38] width 19 height 19
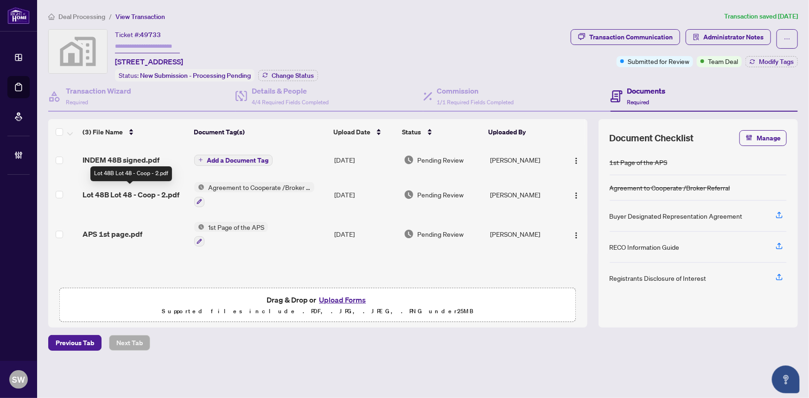
click at [162, 192] on span "Lot 48B Lot 48 - Coop - 2.pdf" at bounding box center [130, 194] width 97 height 11
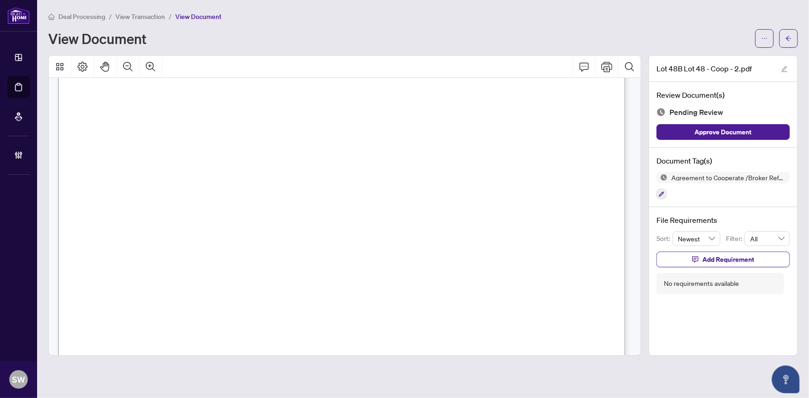
scroll to position [675, 0]
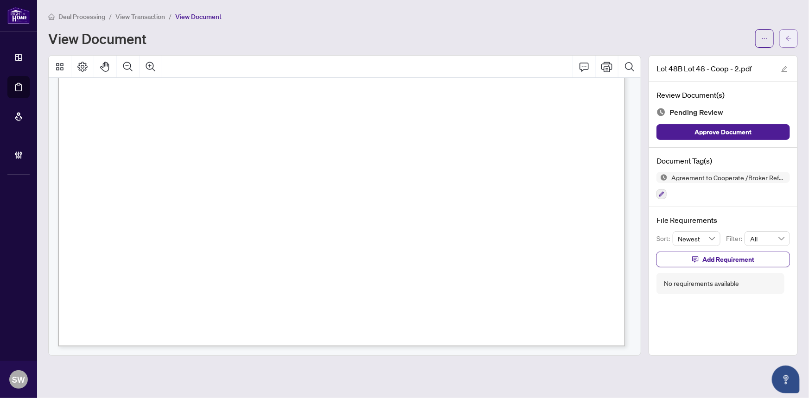
click at [791, 40] on icon "arrow-left" at bounding box center [788, 38] width 6 height 6
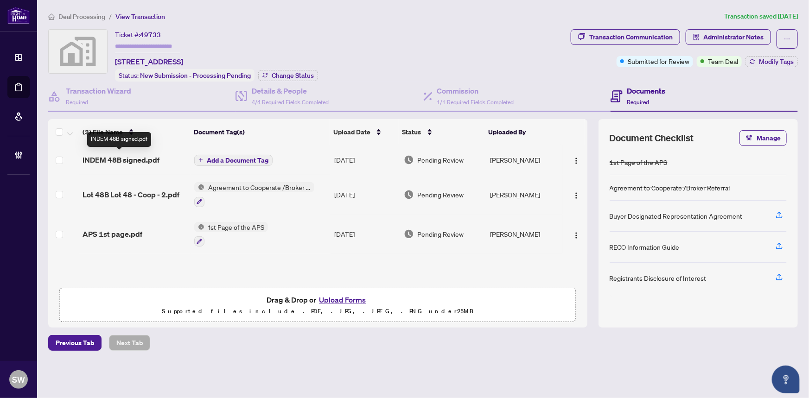
click at [108, 160] on span "INDEM 48B signed.pdf" at bounding box center [120, 159] width 77 height 11
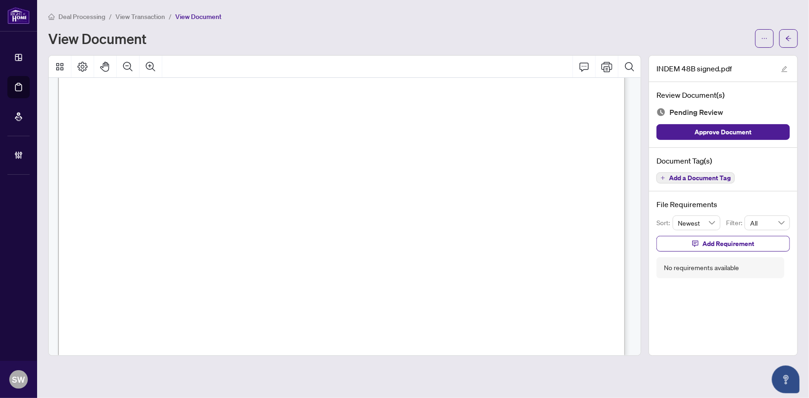
scroll to position [126, 0]
click at [792, 41] on button "button" at bounding box center [788, 38] width 19 height 19
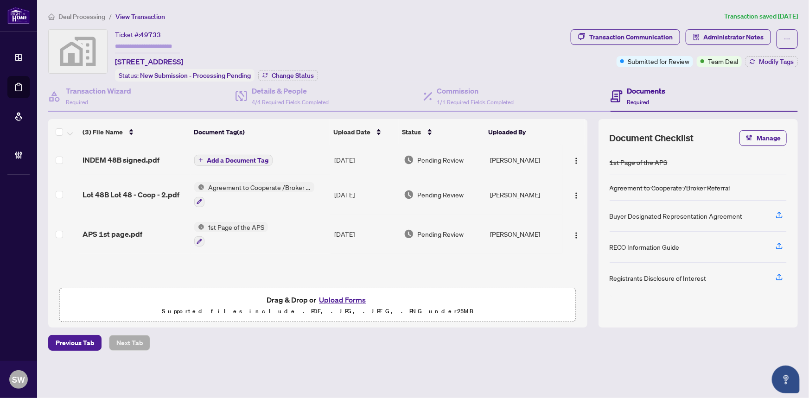
click at [141, 42] on input "text" at bounding box center [147, 46] width 65 height 13
type input "*******"
click at [764, 62] on span "Modify Tags" at bounding box center [775, 61] width 35 height 6
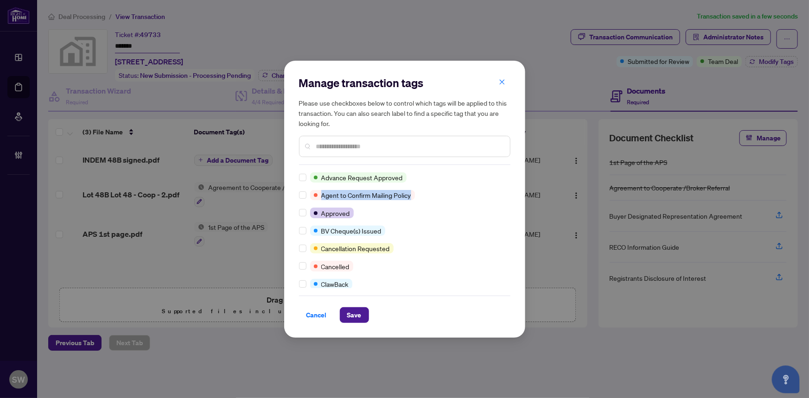
drag, startPoint x: 506, startPoint y: 177, endPoint x: 506, endPoint y: 189, distance: 11.6
click at [506, 189] on div "Advance Request Approved Agent to Confirm Mailing Policy Approved BV Cheque(s) …" at bounding box center [404, 230] width 211 height 116
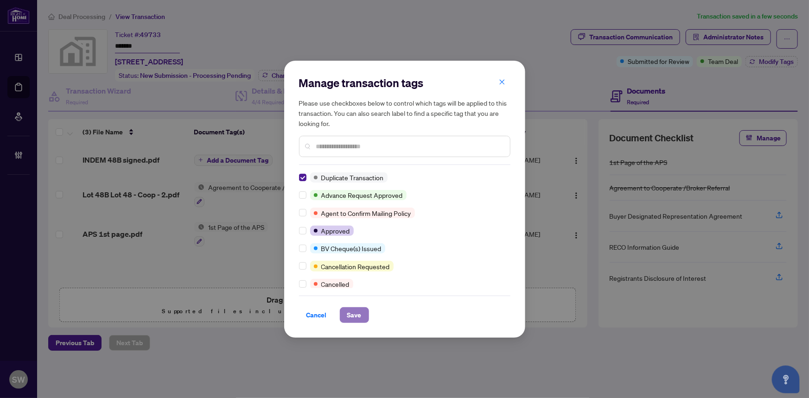
click at [347, 313] on span "Save" at bounding box center [354, 315] width 14 height 15
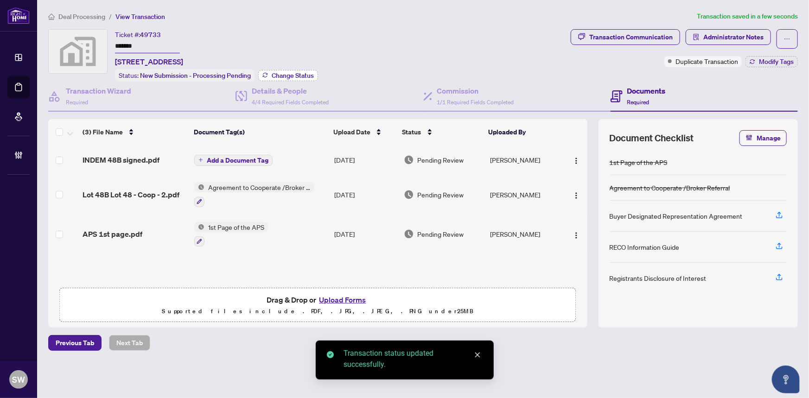
click at [299, 75] on span "Change Status" at bounding box center [293, 75] width 42 height 6
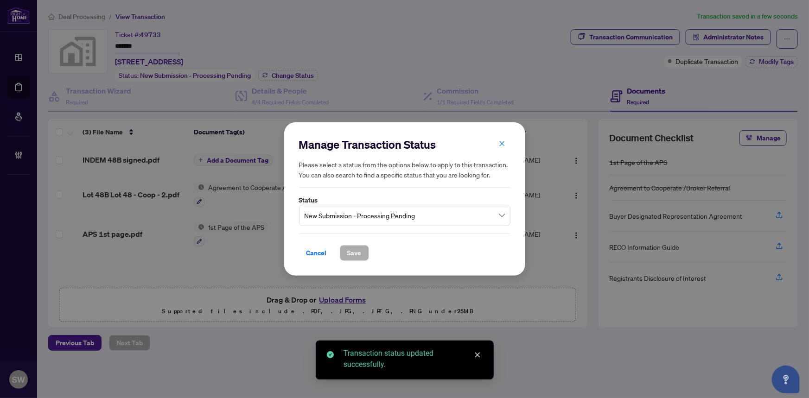
click at [345, 210] on span "New Submission - Processing Pending" at bounding box center [404, 216] width 200 height 18
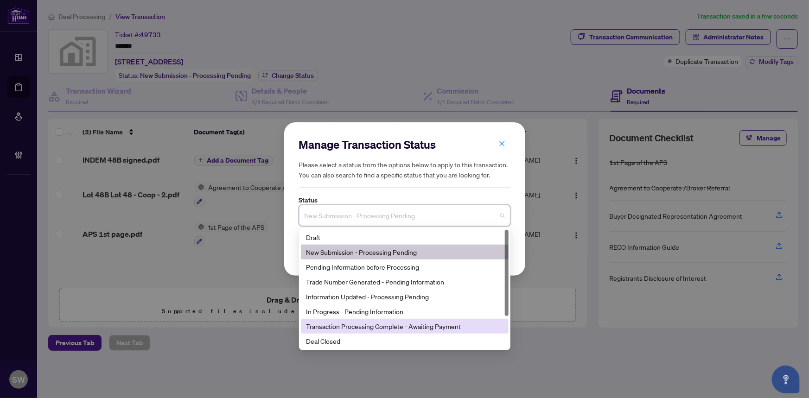
click at [417, 323] on div "Transaction Processing Complete - Awaiting Payment" at bounding box center [404, 326] width 196 height 10
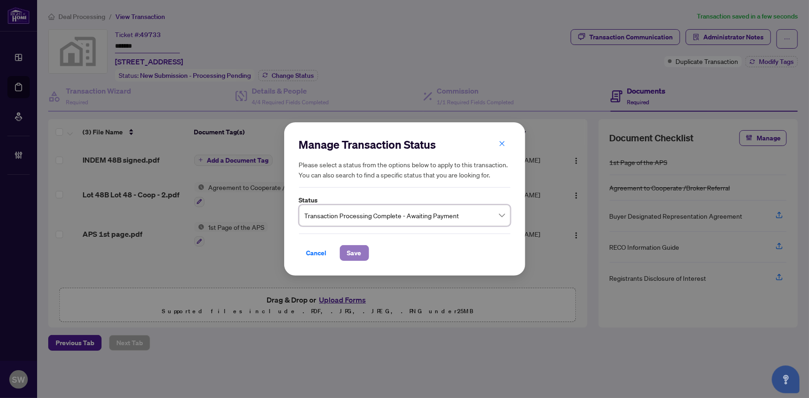
click at [358, 254] on button "Save" at bounding box center [354, 253] width 29 height 16
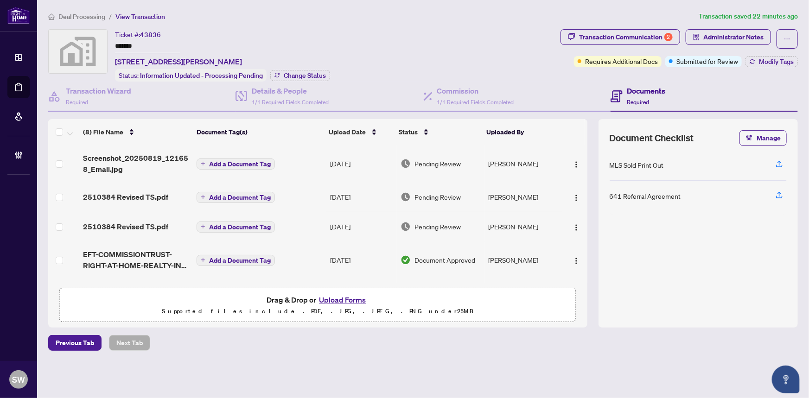
click at [550, 133] on th "Uploaded By" at bounding box center [521, 132] width 77 height 26
click at [135, 195] on span "2510384 Revised TS.pdf" at bounding box center [125, 196] width 85 height 11
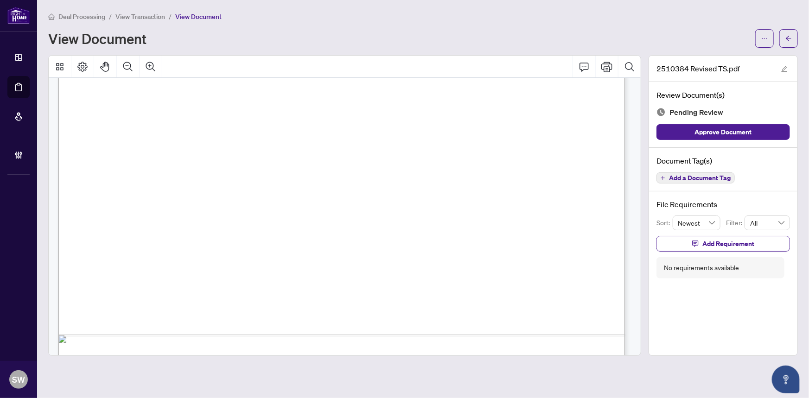
scroll to position [474, 0]
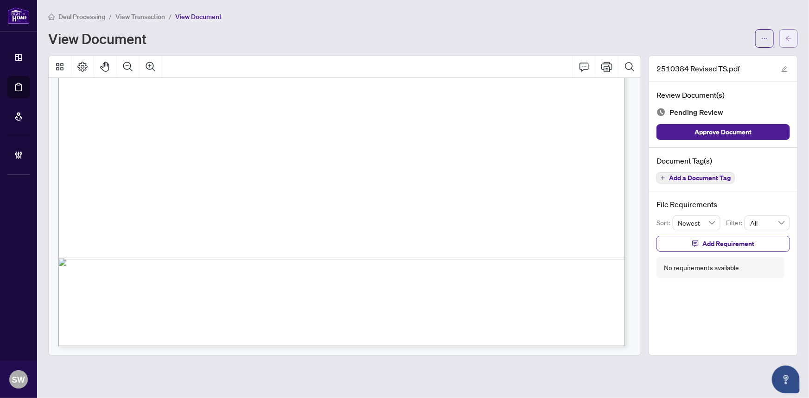
click at [788, 42] on span "button" at bounding box center [788, 38] width 6 height 15
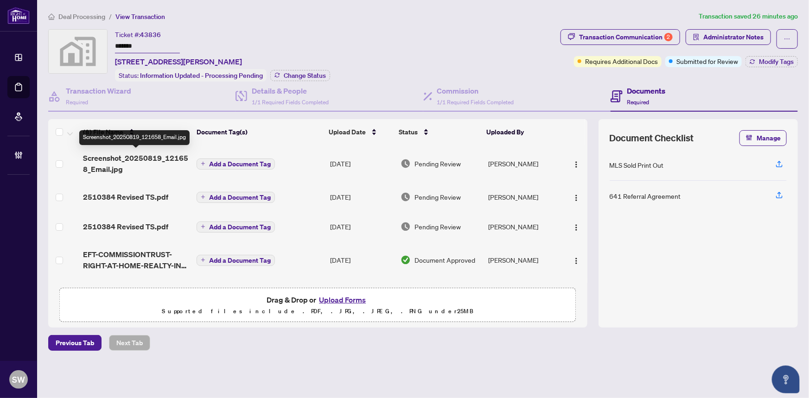
click at [145, 153] on span "Screenshot_20250819_121658_Email.jpg" at bounding box center [136, 163] width 106 height 22
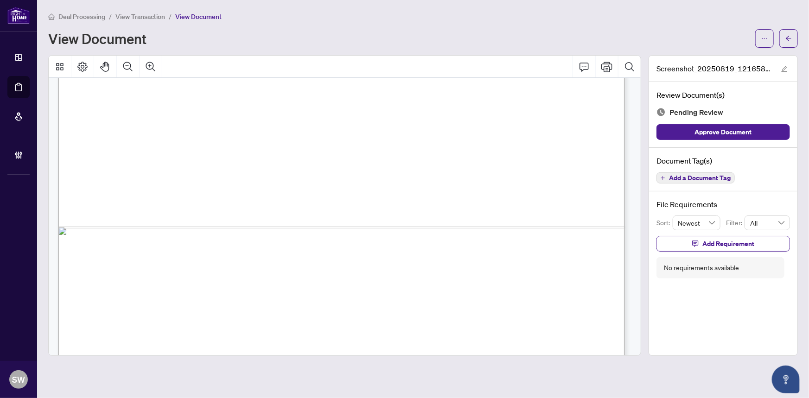
scroll to position [543, 0]
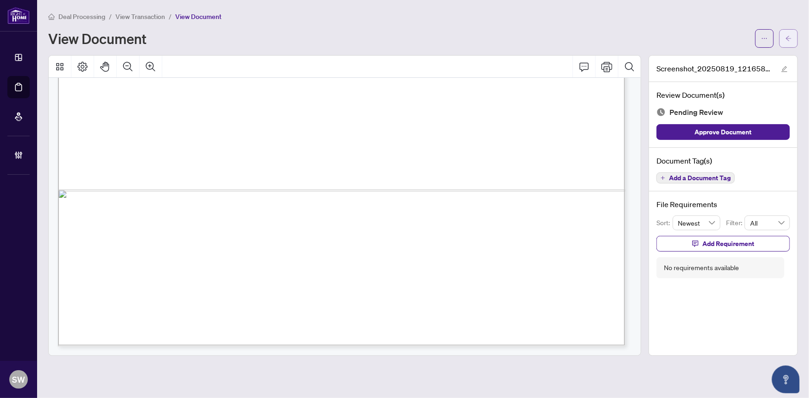
click at [794, 41] on button "button" at bounding box center [788, 38] width 19 height 19
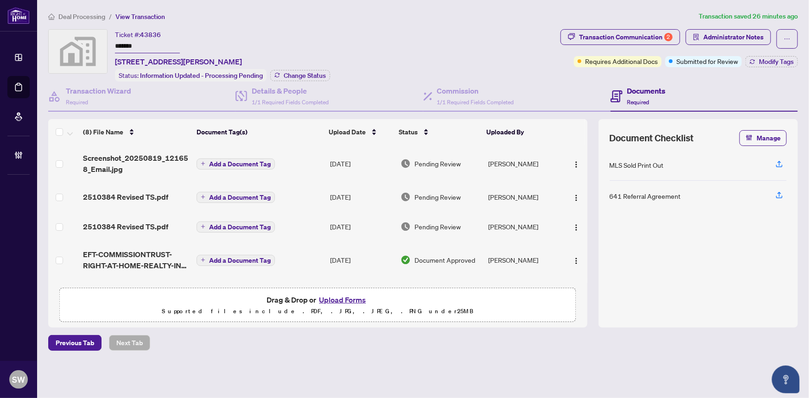
click at [133, 185] on td "2510384 Revised TS.pdf" at bounding box center [136, 197] width 114 height 30
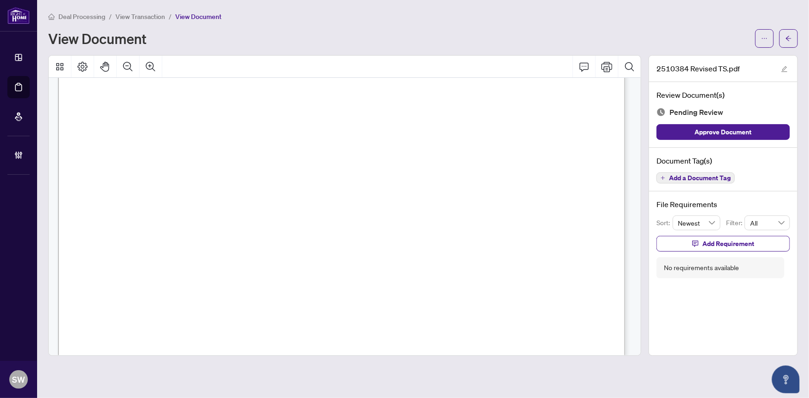
scroll to position [474, 0]
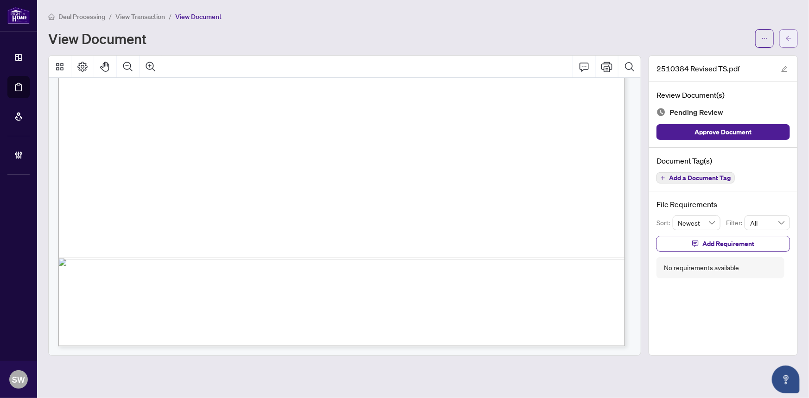
click at [793, 40] on button "button" at bounding box center [788, 38] width 19 height 19
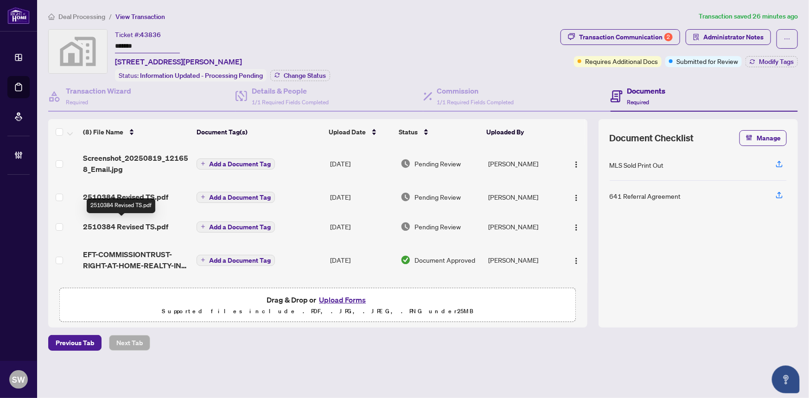
click at [142, 224] on span "2510384 Revised TS.pdf" at bounding box center [125, 226] width 85 height 11
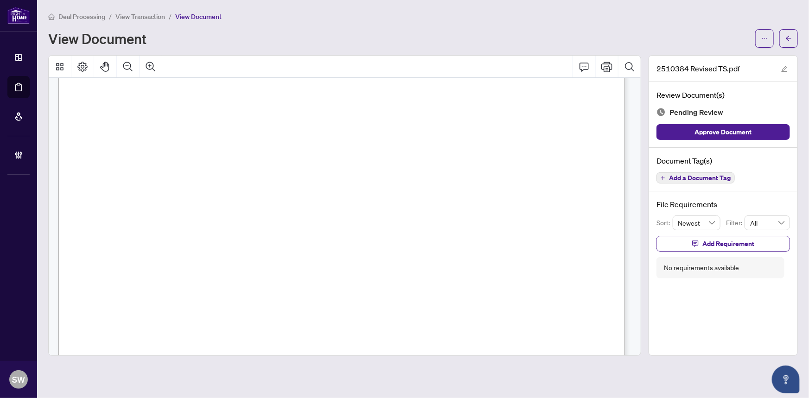
scroll to position [299, 0]
click at [790, 43] on span "button" at bounding box center [788, 38] width 6 height 15
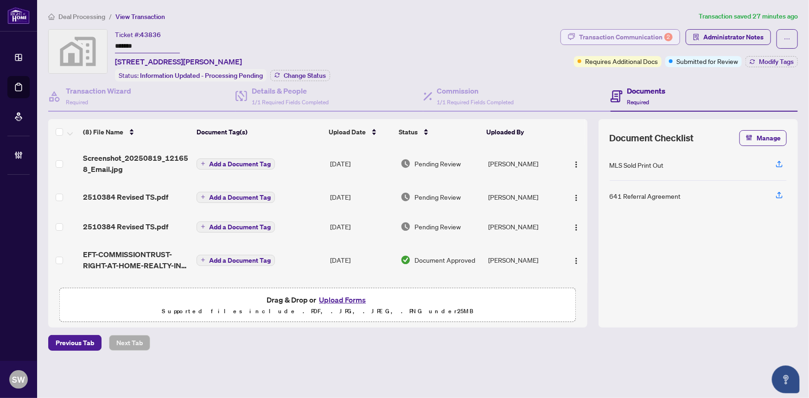
click at [622, 32] on div "Transaction Communication 2" at bounding box center [626, 37] width 94 height 15
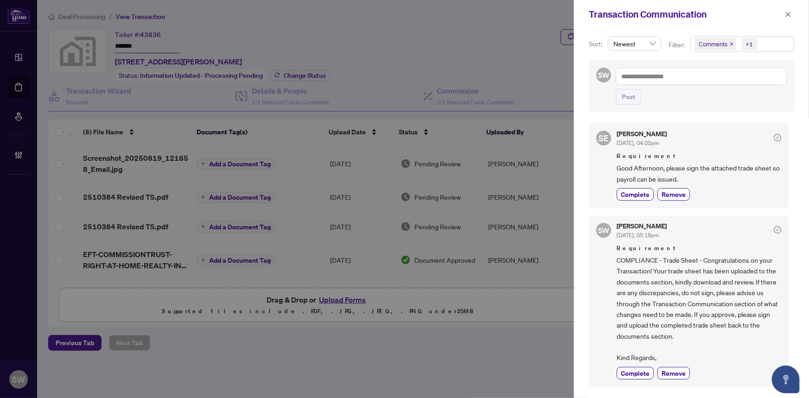
scroll to position [1, 0]
click at [788, 14] on icon "close" at bounding box center [787, 14] width 5 height 5
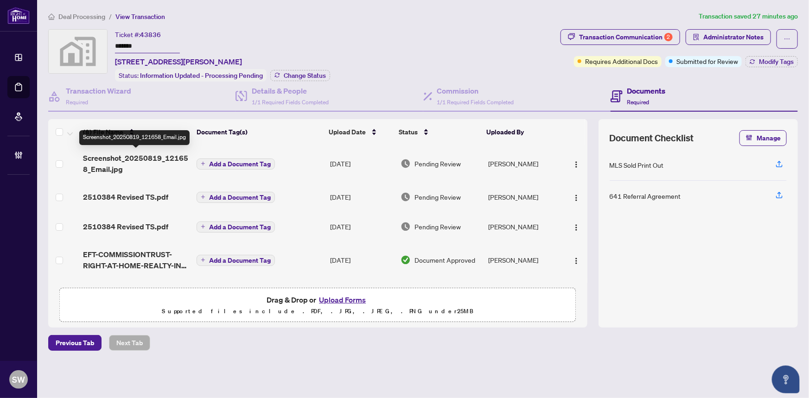
click at [129, 157] on span "Screenshot_20250819_121658_Email.jpg" at bounding box center [136, 163] width 106 height 22
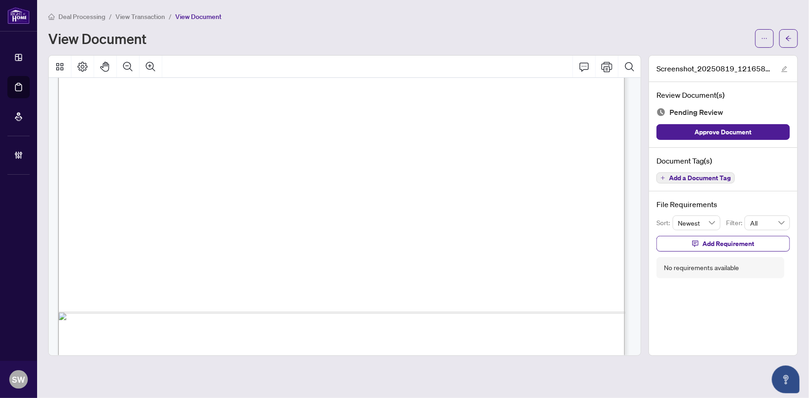
scroll to position [370, 0]
click at [700, 176] on span "Add a Document Tag" at bounding box center [700, 178] width 62 height 6
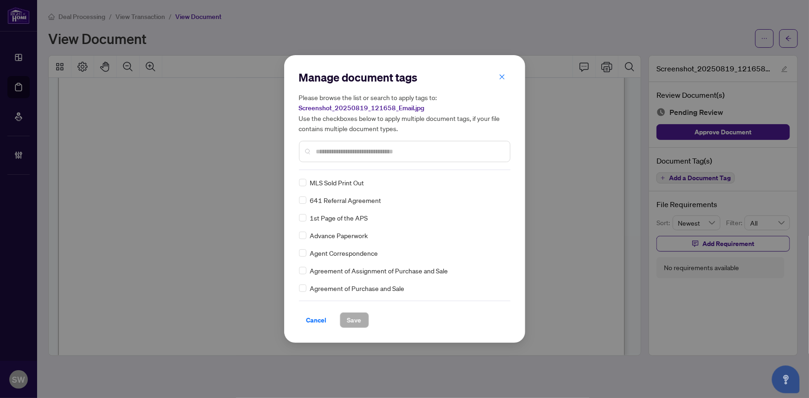
click at [351, 153] on input "text" at bounding box center [409, 151] width 186 height 10
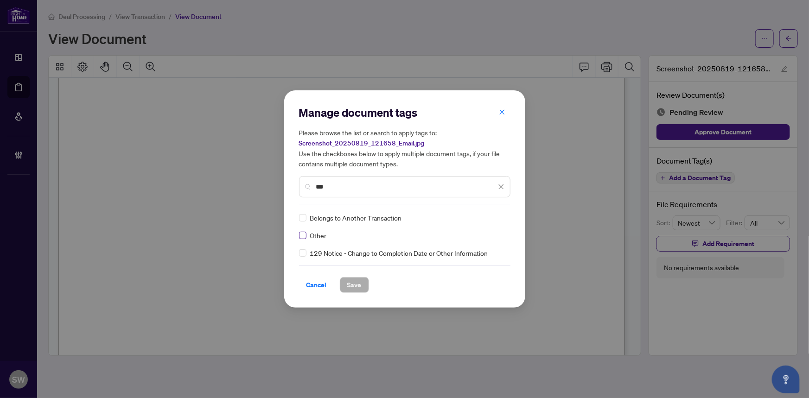
type input "***"
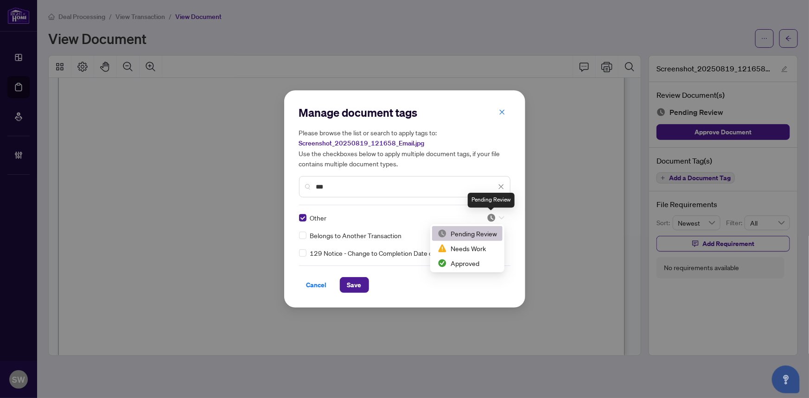
click at [491, 217] on img at bounding box center [491, 217] width 9 height 9
click at [464, 260] on div "Approved" at bounding box center [466, 263] width 59 height 10
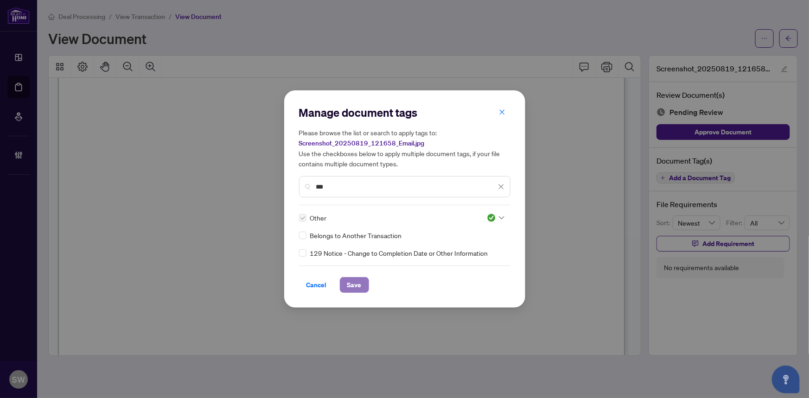
click at [351, 287] on span "Save" at bounding box center [354, 285] width 14 height 15
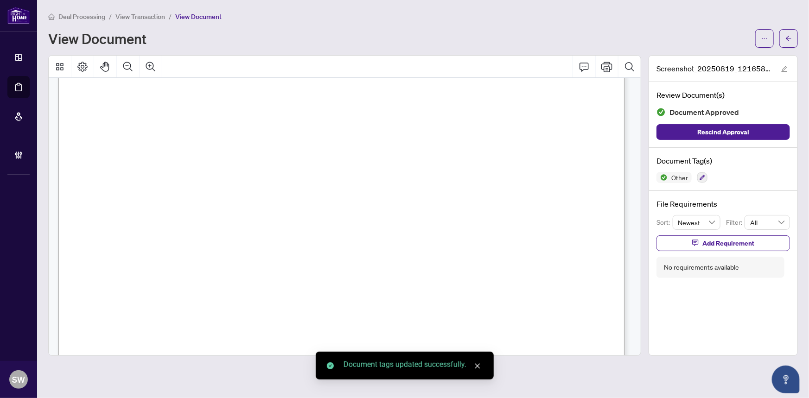
click at [790, 42] on span "button" at bounding box center [788, 38] width 6 height 15
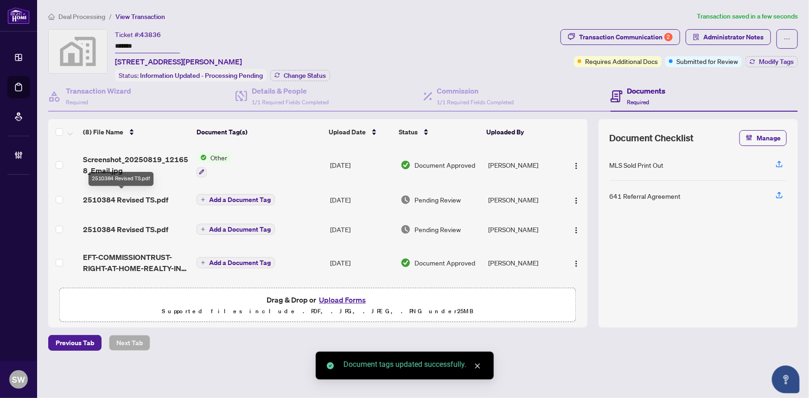
click at [119, 199] on span "2510384 Revised TS.pdf" at bounding box center [125, 199] width 85 height 11
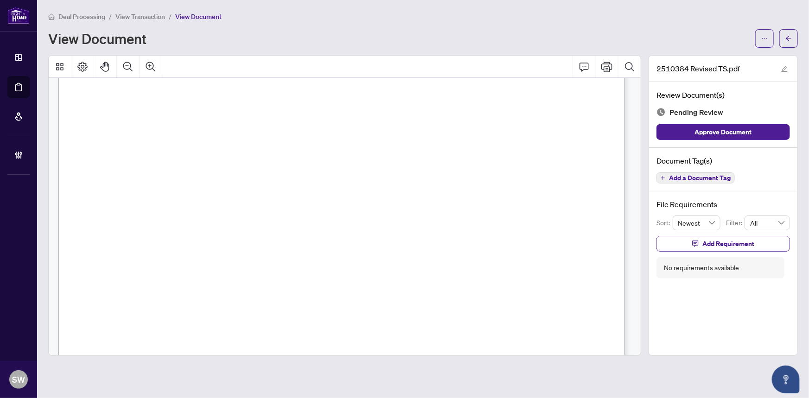
scroll to position [474, 0]
click at [721, 178] on span "Add a Document Tag" at bounding box center [700, 178] width 62 height 6
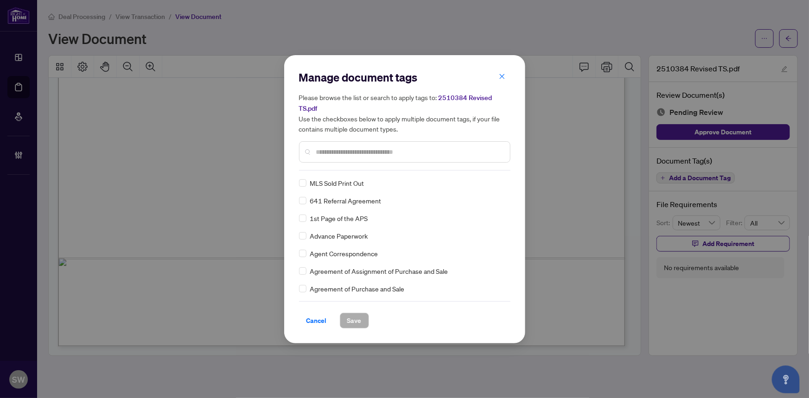
click at [361, 148] on input "text" at bounding box center [409, 152] width 186 height 10
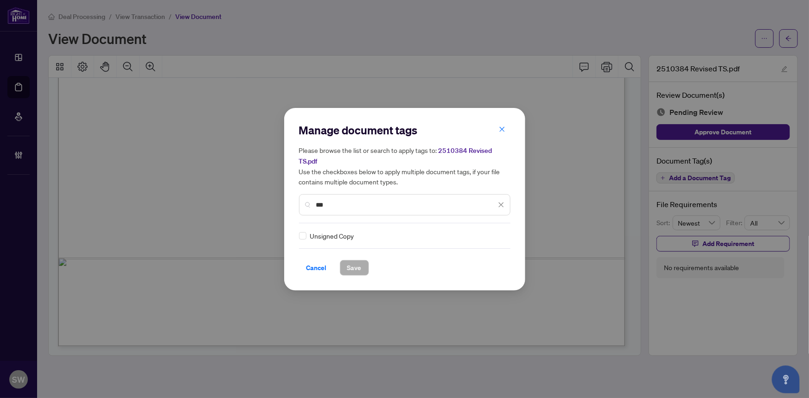
type input "***"
click at [357, 261] on span "Save" at bounding box center [354, 267] width 14 height 15
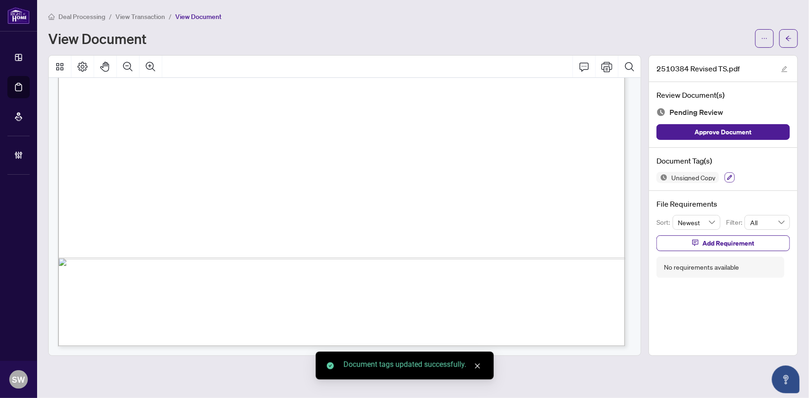
click at [731, 175] on icon "button" at bounding box center [729, 177] width 5 height 5
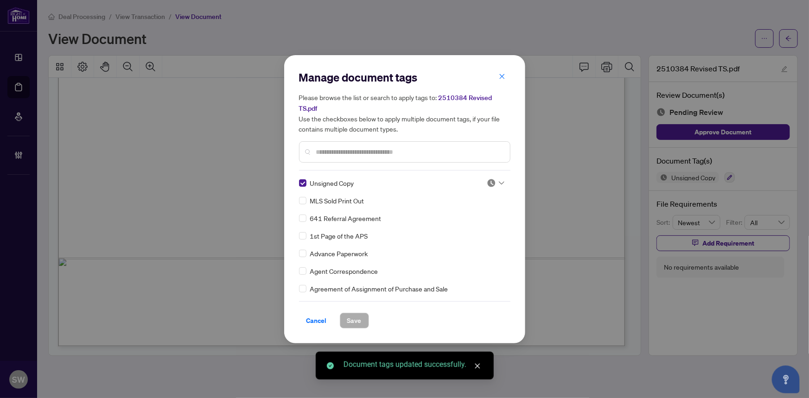
click at [499, 181] on icon at bounding box center [502, 183] width 6 height 4
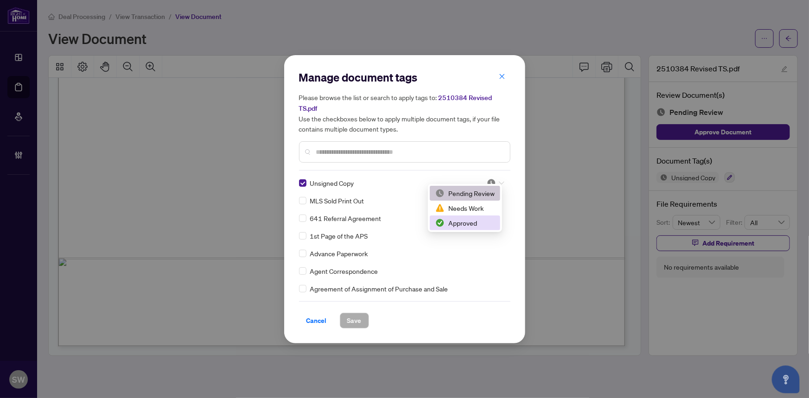
click at [472, 222] on div "Approved" at bounding box center [464, 223] width 59 height 10
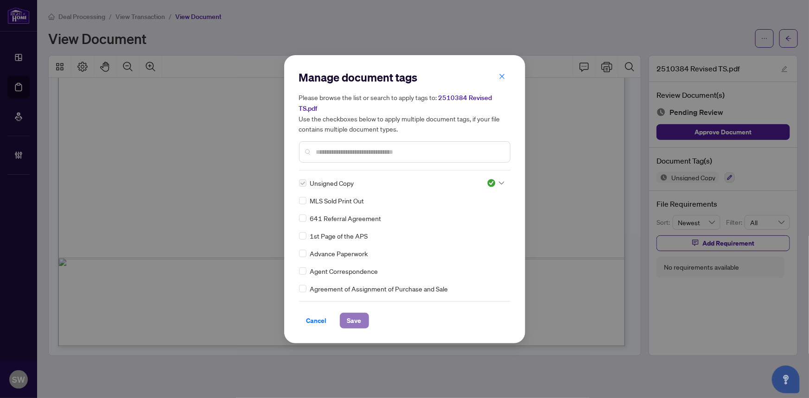
click at [354, 315] on span "Save" at bounding box center [354, 320] width 14 height 15
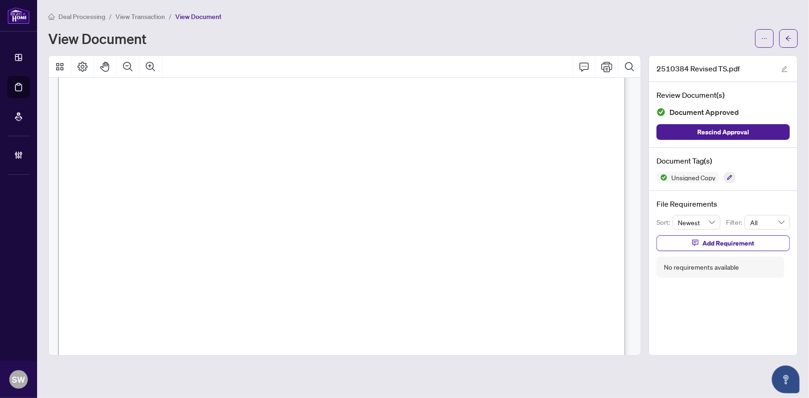
scroll to position [306, 0]
click at [791, 35] on icon "arrow-left" at bounding box center [788, 38] width 6 height 6
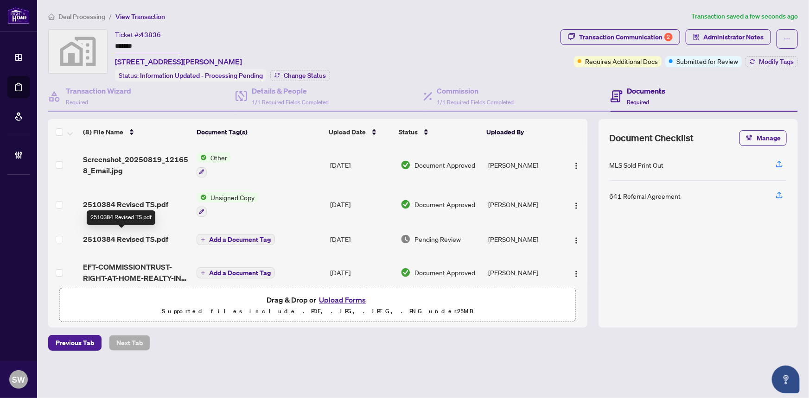
click at [137, 238] on span "2510384 Revised TS.pdf" at bounding box center [125, 239] width 85 height 11
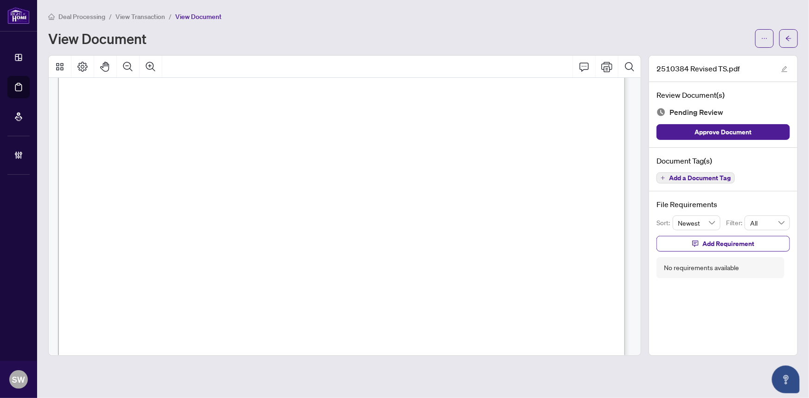
scroll to position [379, 0]
click at [725, 175] on span "Add a Document Tag" at bounding box center [700, 178] width 62 height 6
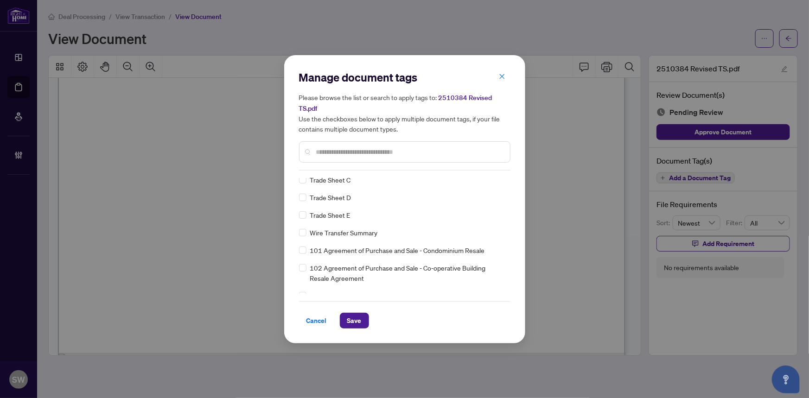
scroll to position [0, 0]
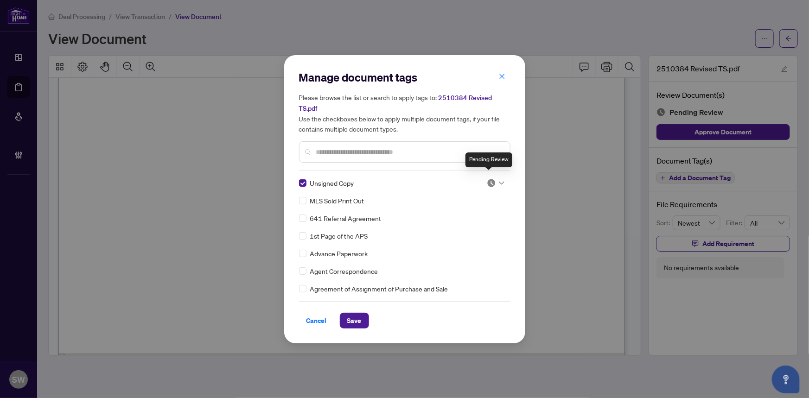
click at [493, 178] on img at bounding box center [491, 182] width 9 height 9
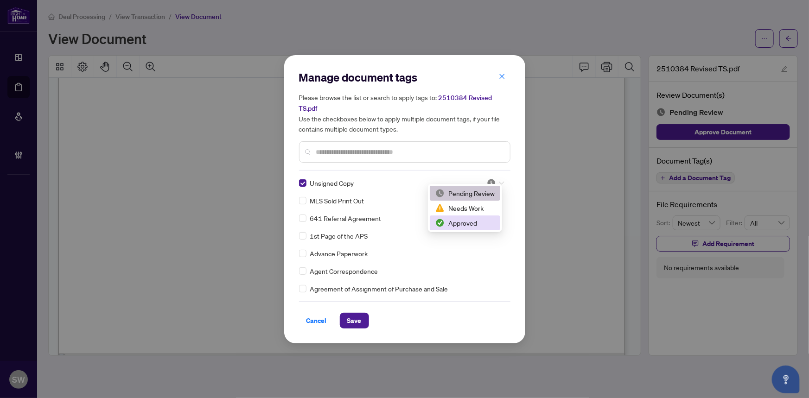
click at [471, 224] on div "Approved" at bounding box center [464, 223] width 59 height 10
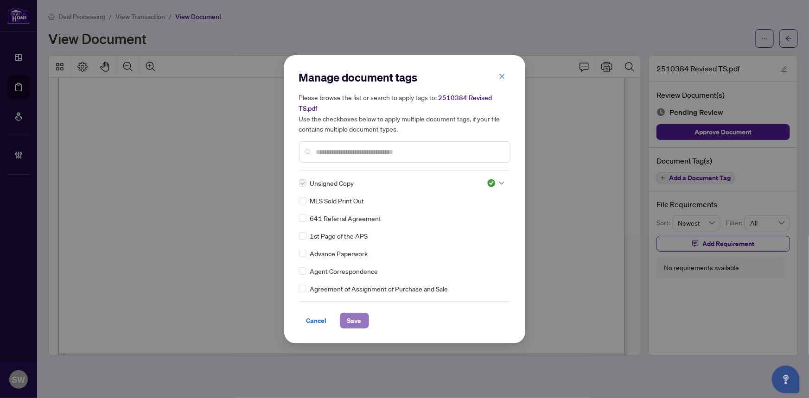
click at [348, 316] on span "Save" at bounding box center [354, 320] width 14 height 15
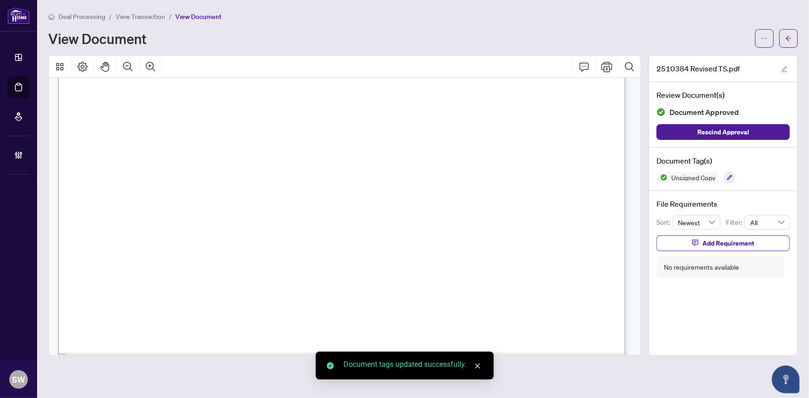
click at [790, 40] on icon "arrow-left" at bounding box center [788, 38] width 6 height 6
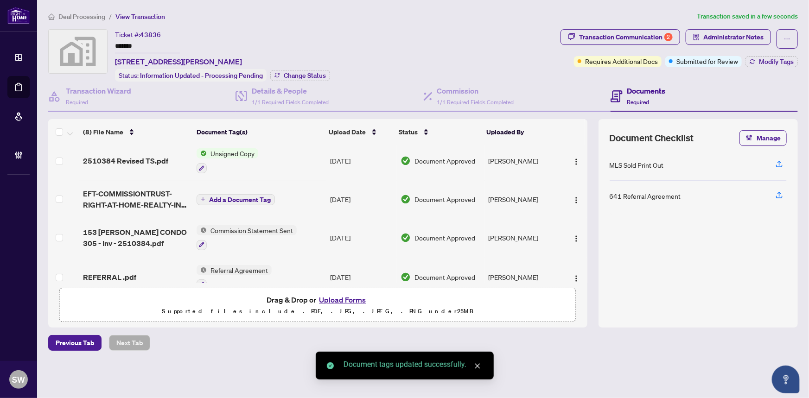
scroll to position [84, 0]
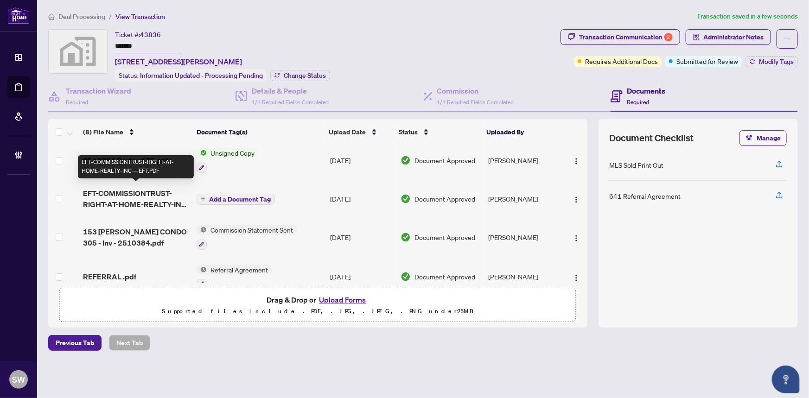
click at [157, 196] on span "EFT-COMMISSIONTRUST-RIGHT-AT-HOME-REALTY-INC---EFT.PDF" at bounding box center [136, 199] width 106 height 22
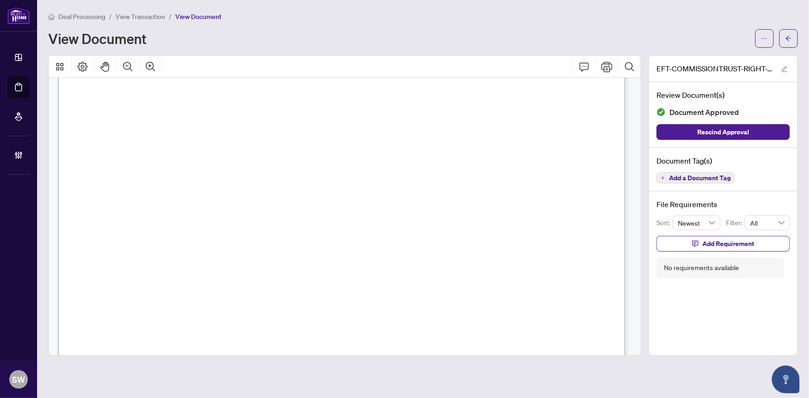
scroll to position [236, 0]
click at [717, 178] on span "Add a Document Tag" at bounding box center [700, 178] width 62 height 6
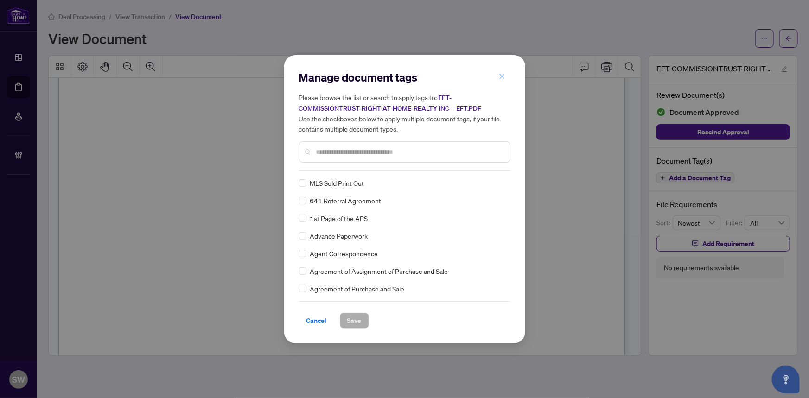
click at [499, 76] on icon "close" at bounding box center [502, 76] width 6 height 6
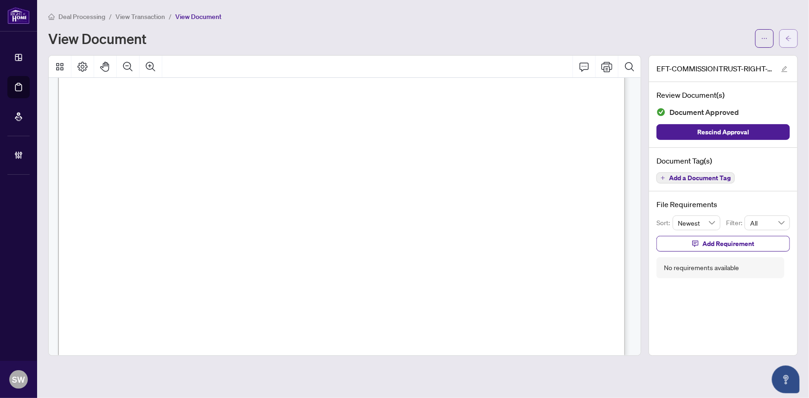
click at [792, 38] on button "button" at bounding box center [788, 38] width 19 height 19
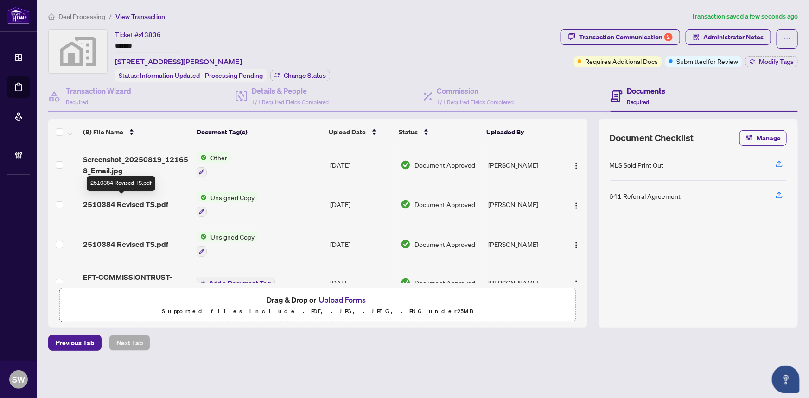
click at [140, 202] on span "2510384 Revised TS.pdf" at bounding box center [125, 204] width 85 height 11
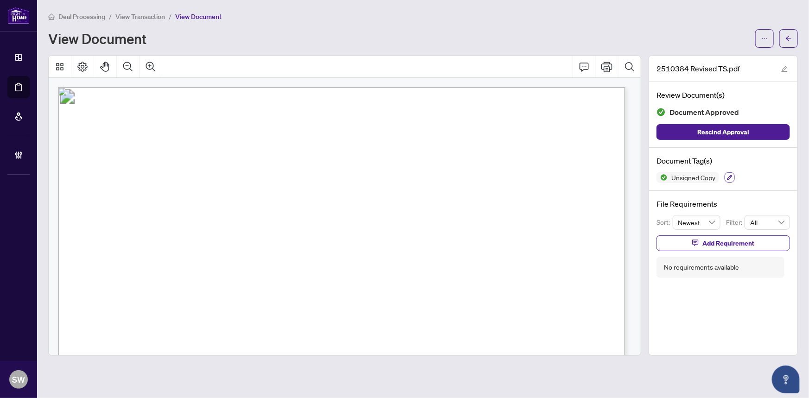
click at [729, 176] on icon "button" at bounding box center [729, 177] width 5 height 5
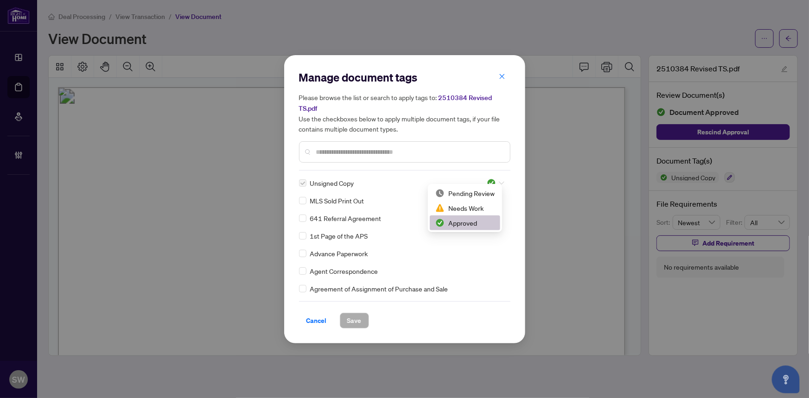
click at [499, 181] on icon at bounding box center [502, 182] width 6 height 3
click at [470, 205] on div "Needs Work" at bounding box center [464, 208] width 59 height 10
click at [349, 316] on span "Save" at bounding box center [354, 320] width 14 height 15
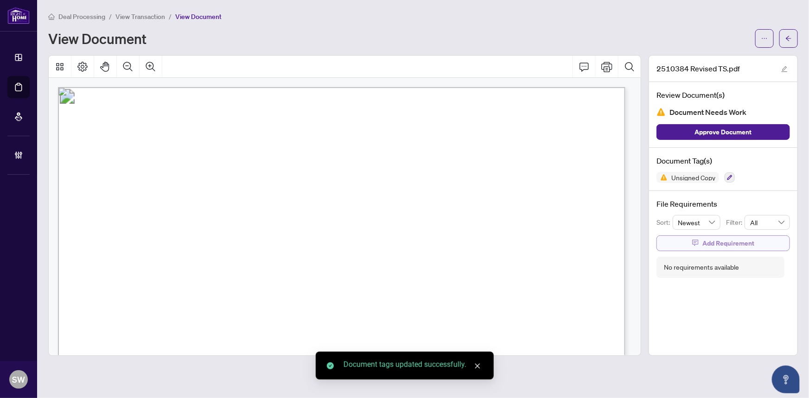
click at [714, 242] on span "Add Requirement" at bounding box center [728, 243] width 52 height 15
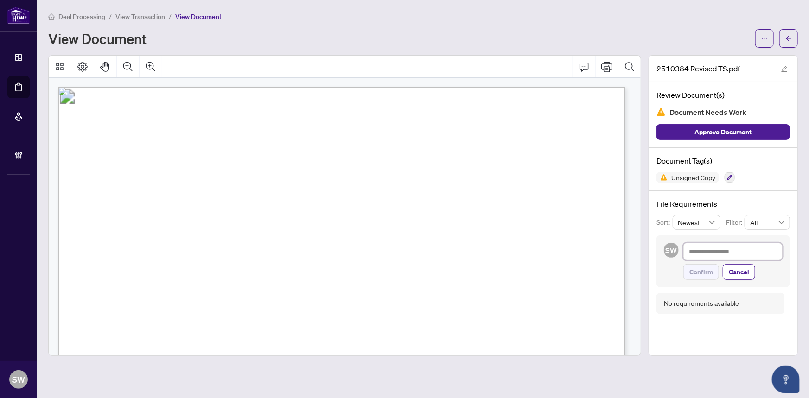
paste textarea "**********"
type textarea "**********"
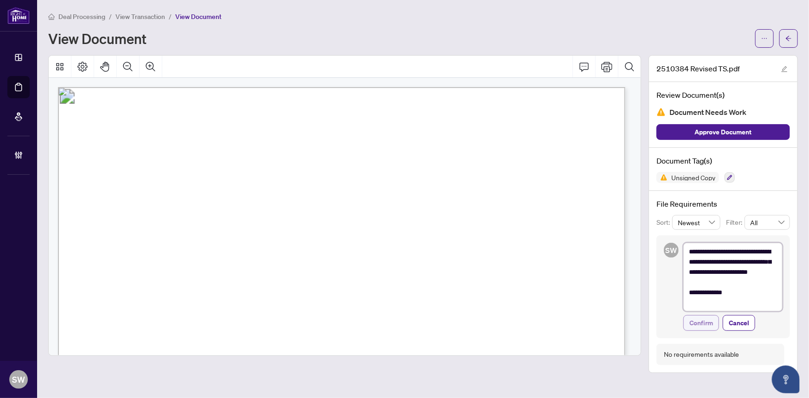
type textarea "**********"
click at [704, 322] on span "Confirm" at bounding box center [701, 323] width 24 height 15
type textarea "**********"
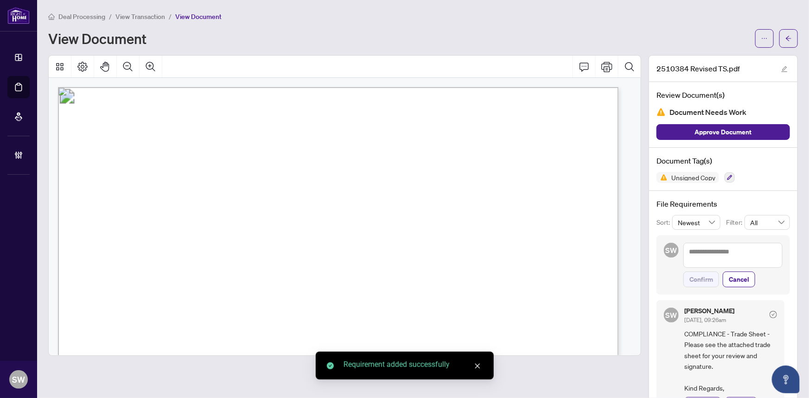
click at [788, 40] on button "button" at bounding box center [788, 38] width 19 height 19
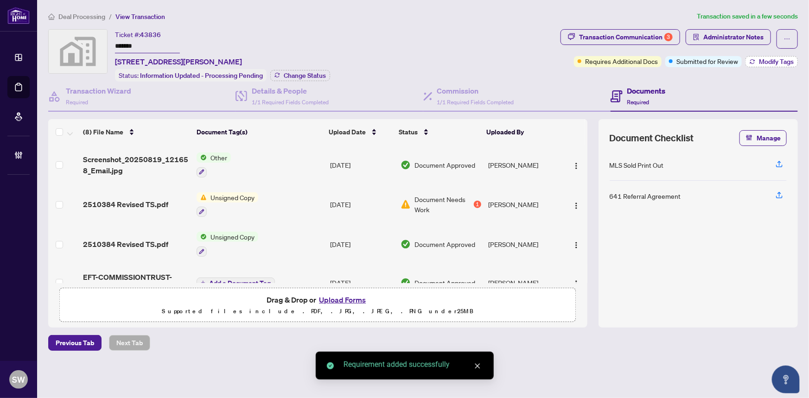
click at [769, 60] on span "Modify Tags" at bounding box center [775, 61] width 35 height 6
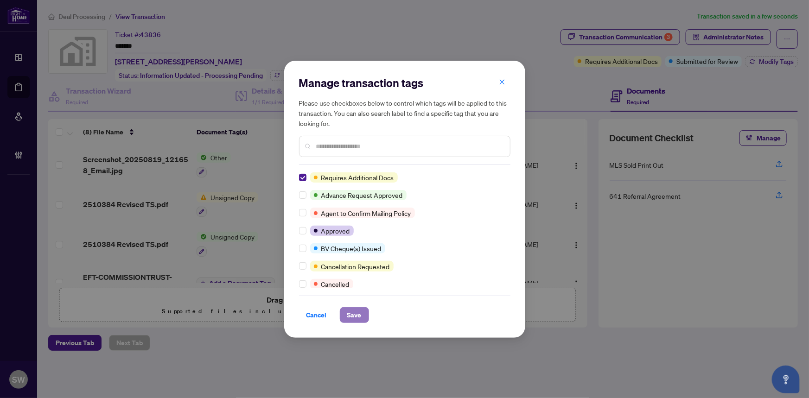
click at [343, 316] on button "Save" at bounding box center [354, 315] width 29 height 16
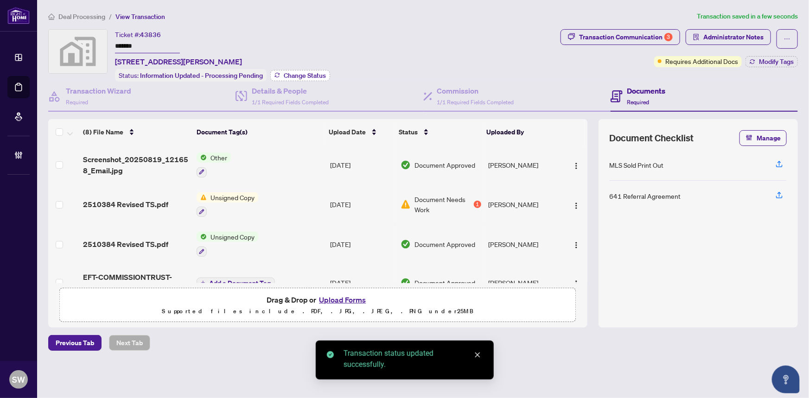
click at [310, 72] on span "Change Status" at bounding box center [305, 75] width 42 height 6
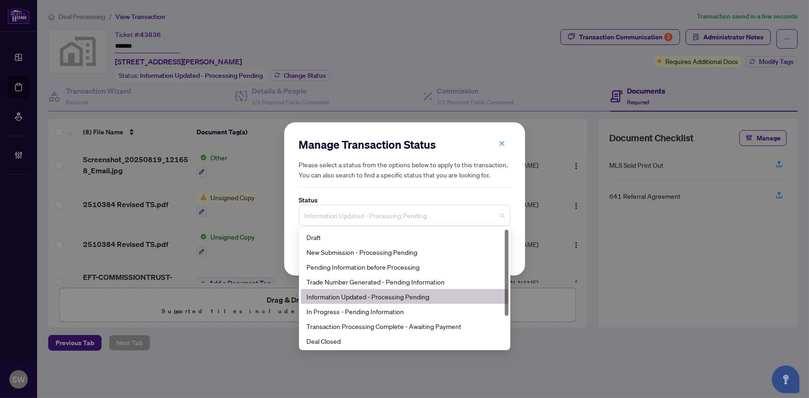
click at [424, 218] on span "Information Updated - Processing Pending" at bounding box center [404, 216] width 200 height 18
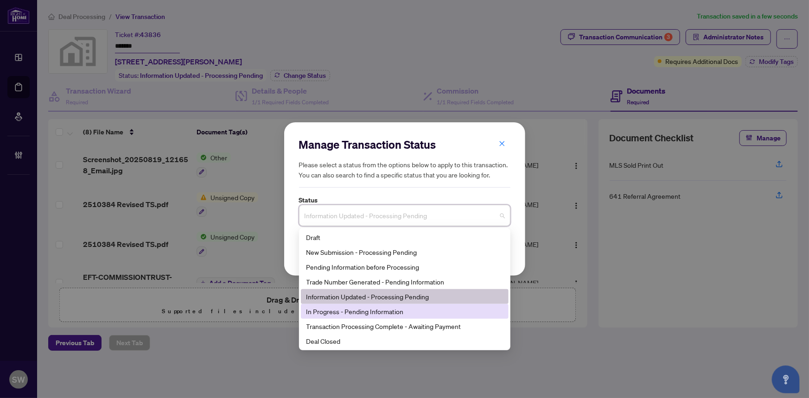
click at [390, 310] on div "In Progress - Pending Information" at bounding box center [404, 311] width 196 height 10
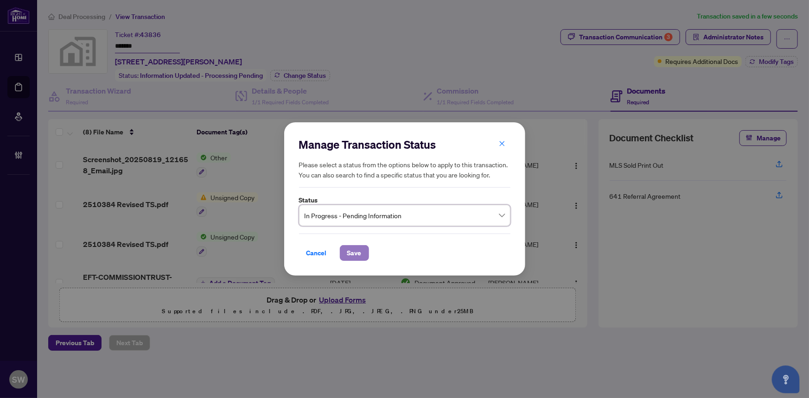
click at [356, 255] on span "Save" at bounding box center [354, 253] width 14 height 15
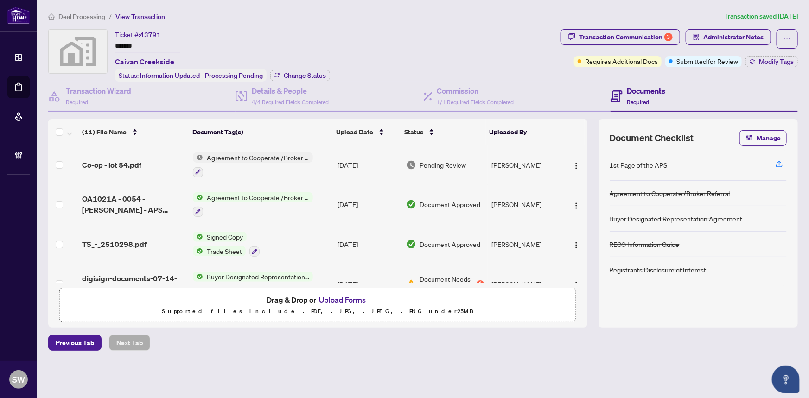
click at [130, 44] on input "*******" at bounding box center [147, 46] width 65 height 13
click at [143, 162] on div "Co-op - lot 54.pdf" at bounding box center [133, 164] width 103 height 11
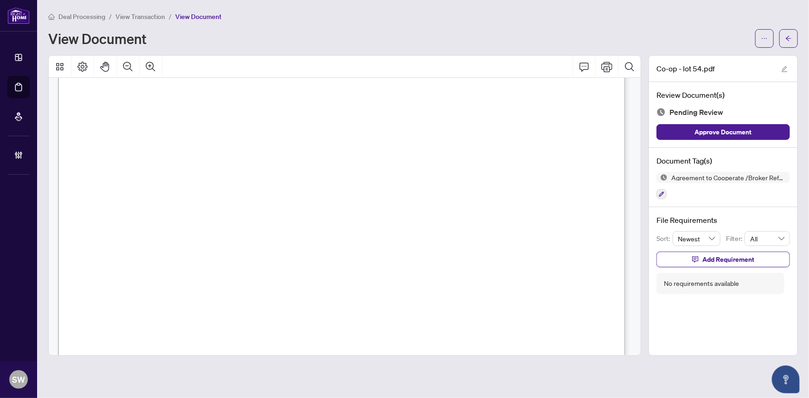
scroll to position [110, 0]
click at [789, 43] on span "button" at bounding box center [788, 38] width 6 height 15
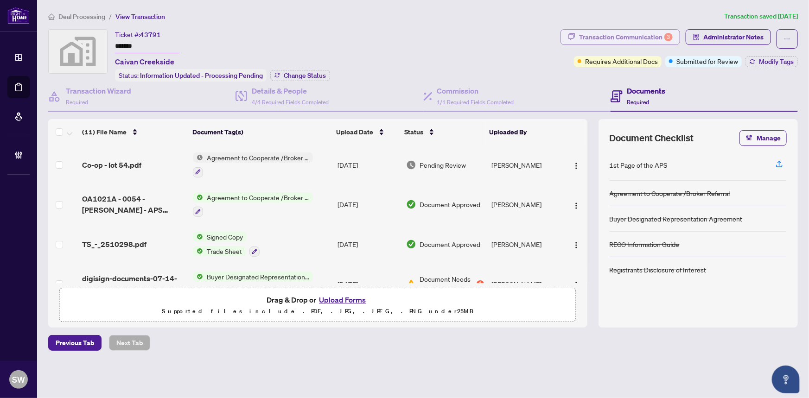
click at [626, 38] on div "Transaction Communication 3" at bounding box center [626, 37] width 94 height 15
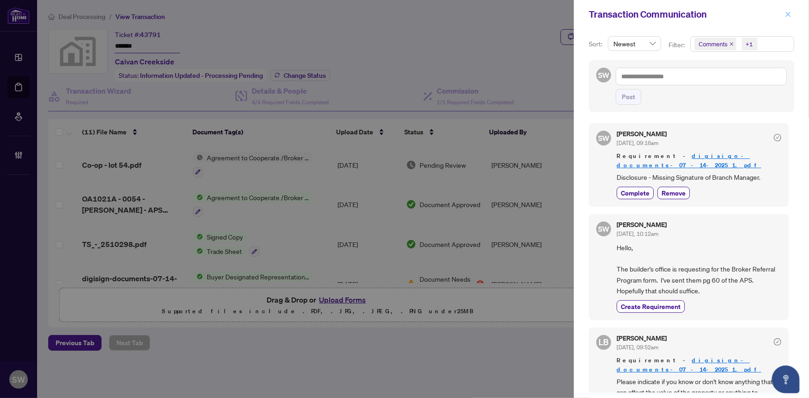
click at [788, 13] on icon "close" at bounding box center [787, 14] width 5 height 5
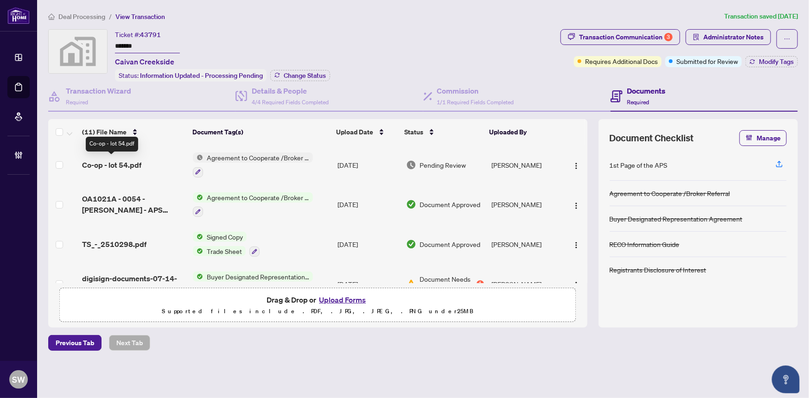
click at [124, 162] on span "Co-op - lot 54.pdf" at bounding box center [111, 164] width 59 height 11
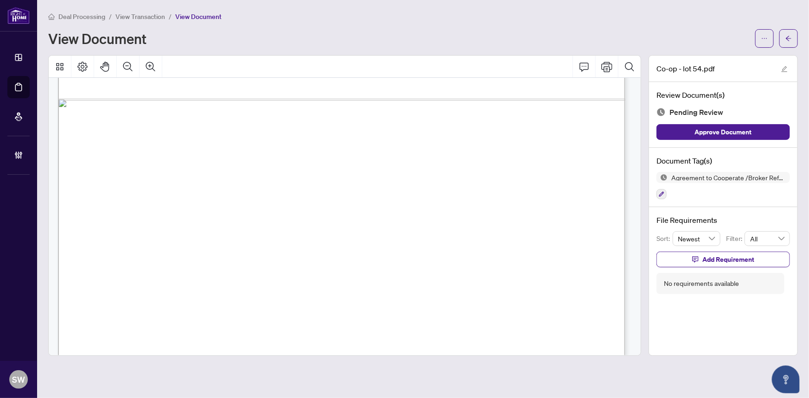
scroll to position [675, 0]
click at [661, 193] on icon "button" at bounding box center [661, 194] width 6 height 6
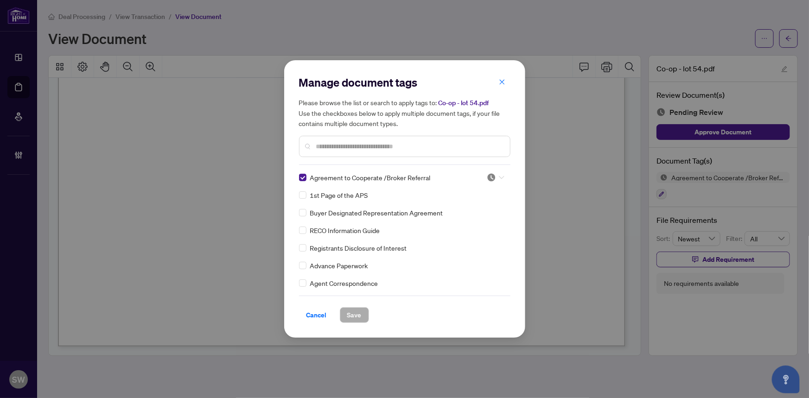
click at [499, 177] on icon at bounding box center [502, 178] width 6 height 4
click at [465, 219] on div "Approved" at bounding box center [464, 223] width 59 height 10
click at [355, 315] on span "Save" at bounding box center [354, 315] width 14 height 15
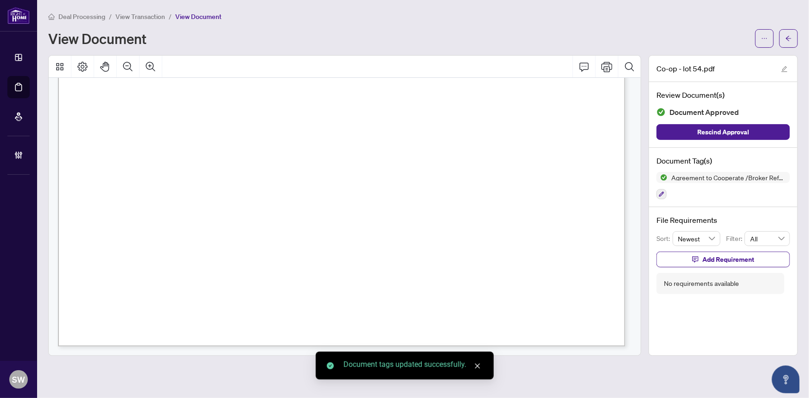
click at [790, 38] on icon "arrow-left" at bounding box center [788, 38] width 6 height 5
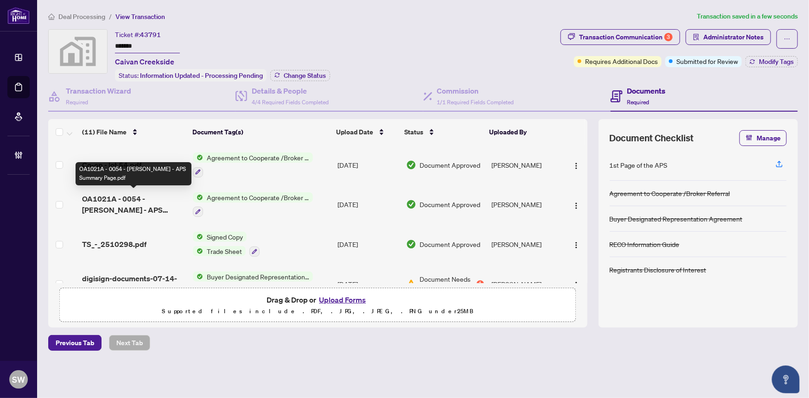
click at [164, 200] on span "OA1021A - 0054 - Subburaj - APS Summary Page.pdf" at bounding box center [133, 204] width 103 height 22
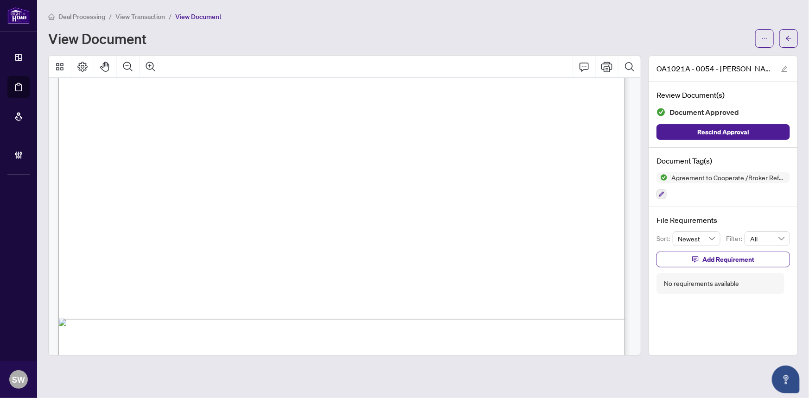
scroll to position [423, 0]
click at [791, 37] on icon "arrow-left" at bounding box center [788, 38] width 6 height 6
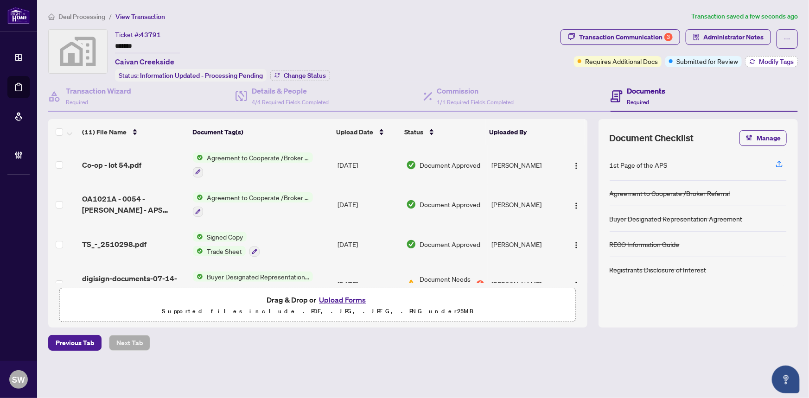
click at [777, 59] on span "Modify Tags" at bounding box center [775, 61] width 35 height 6
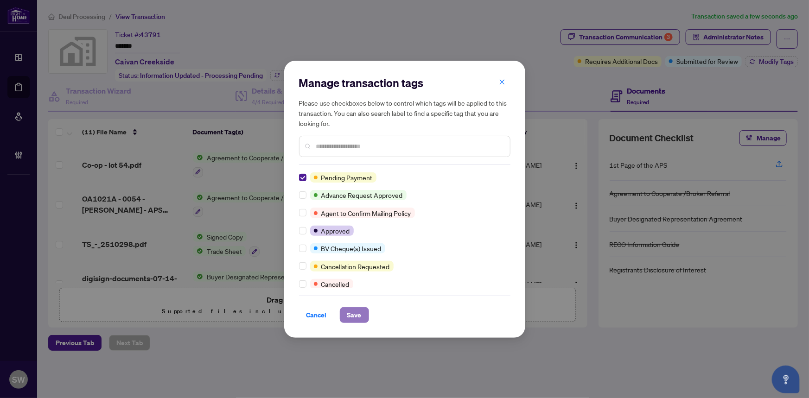
click at [351, 315] on span "Save" at bounding box center [354, 315] width 14 height 15
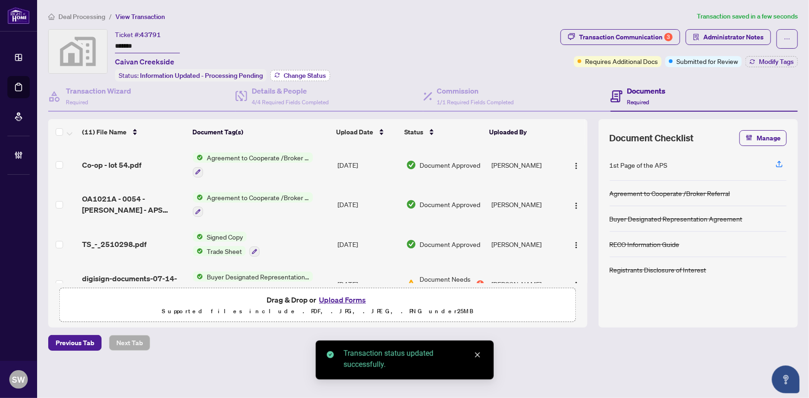
click at [301, 75] on span "Change Status" at bounding box center [305, 75] width 42 height 6
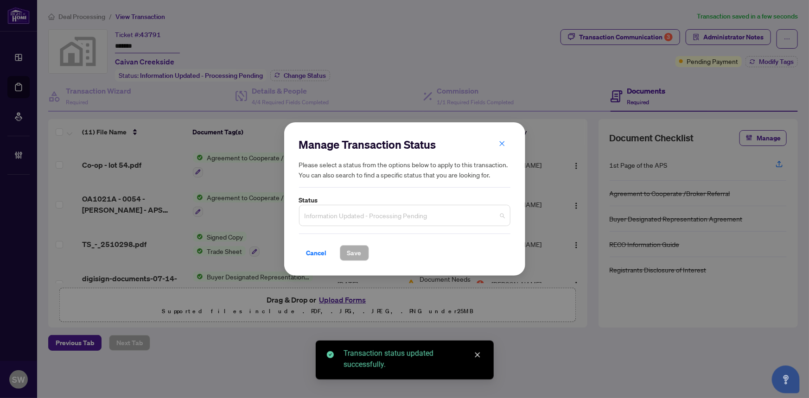
click at [338, 215] on span "Information Updated - Processing Pending" at bounding box center [404, 216] width 200 height 18
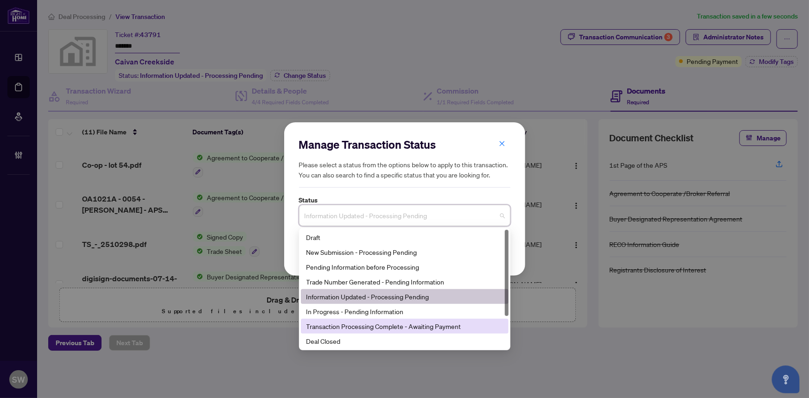
click at [370, 324] on div "Transaction Processing Complete - Awaiting Payment" at bounding box center [404, 326] width 196 height 10
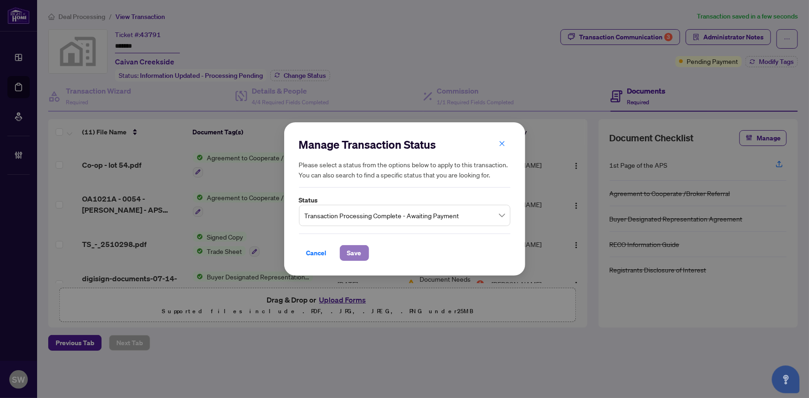
click at [355, 252] on span "Save" at bounding box center [354, 253] width 14 height 15
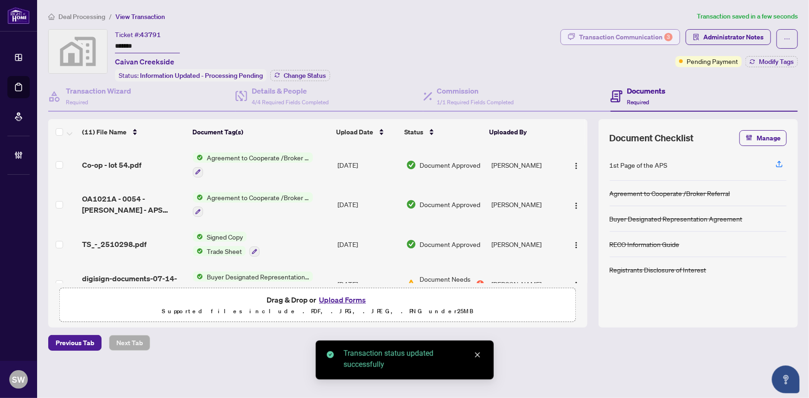
click at [645, 36] on div "Transaction Communication 3" at bounding box center [626, 37] width 94 height 15
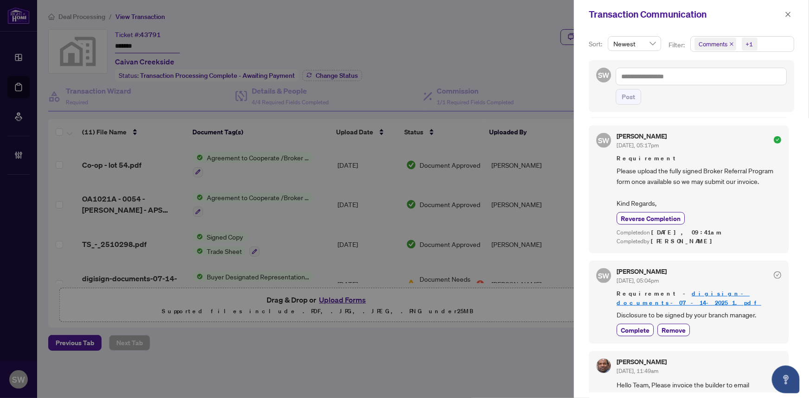
scroll to position [1, 0]
click at [790, 12] on icon "close" at bounding box center [787, 14] width 5 height 5
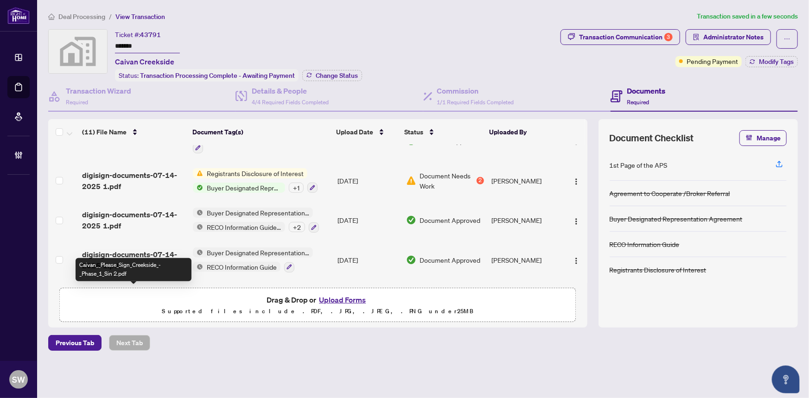
scroll to position [213, 0]
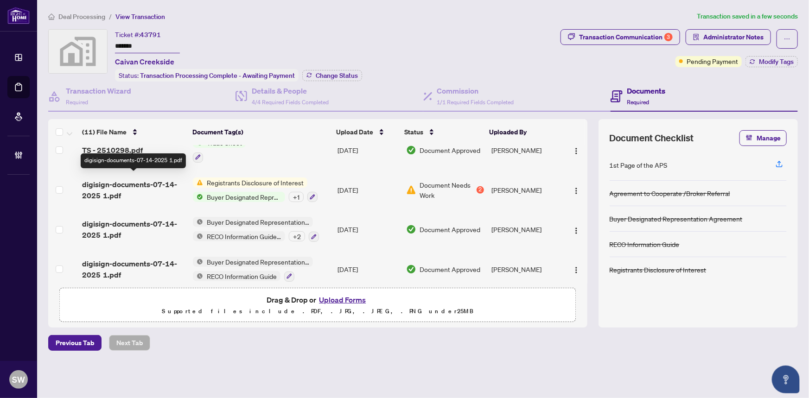
click at [145, 179] on span "digisign-documents-07-14-2025 1.pdf" at bounding box center [133, 190] width 103 height 22
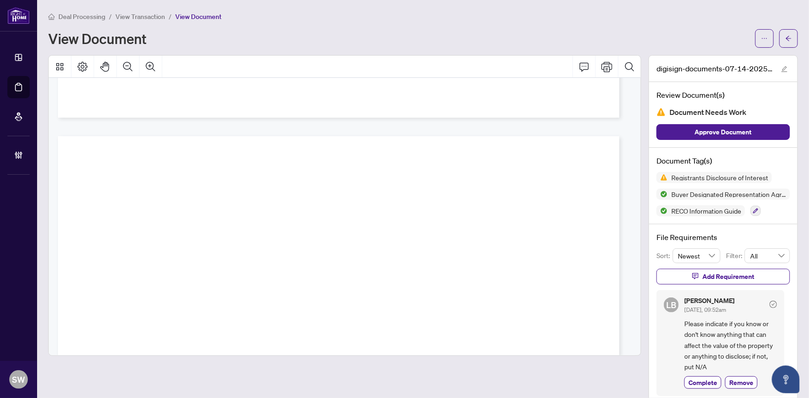
scroll to position [13131, 0]
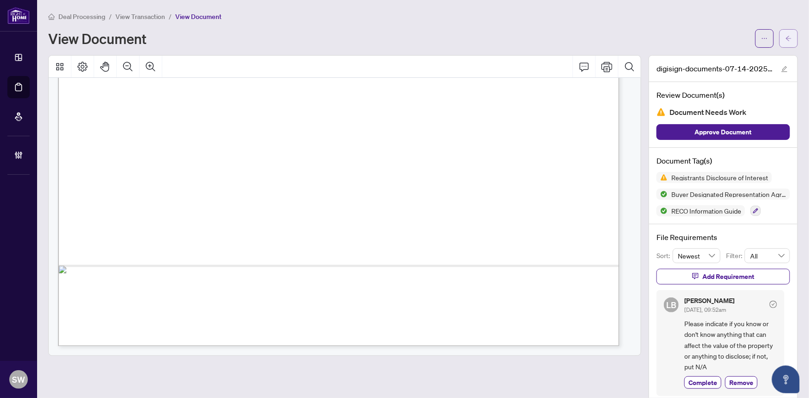
click at [785, 36] on icon "arrow-left" at bounding box center [788, 38] width 6 height 6
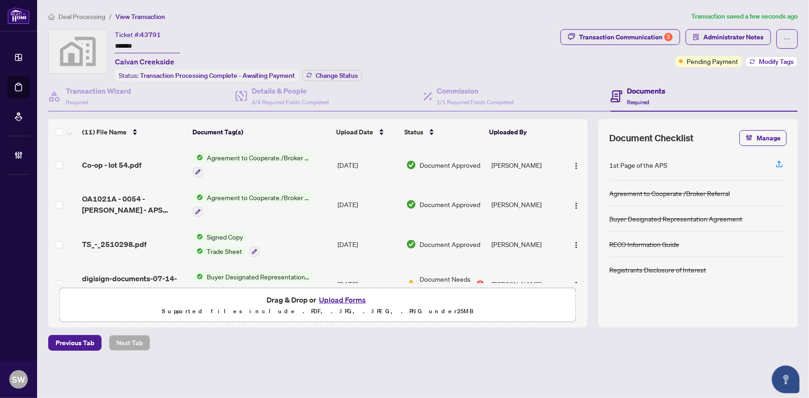
click at [763, 60] on span "Modify Tags" at bounding box center [775, 61] width 35 height 6
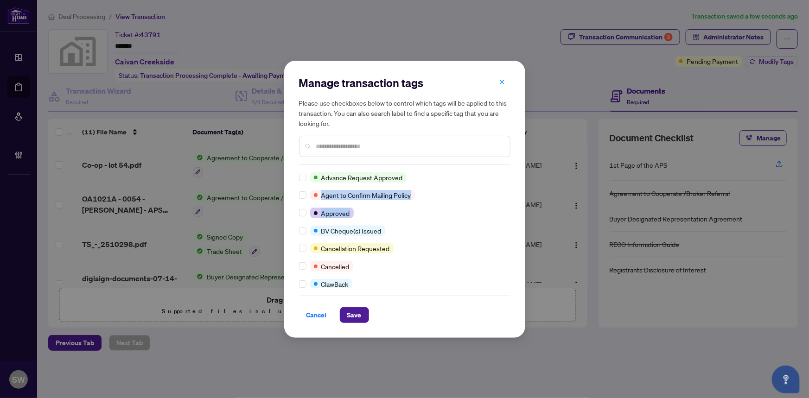
drag, startPoint x: 510, startPoint y: 177, endPoint x: 505, endPoint y: 214, distance: 37.4
click at [505, 214] on div "Manage transaction tags Please use checkboxes below to control which tags will …" at bounding box center [404, 199] width 241 height 277
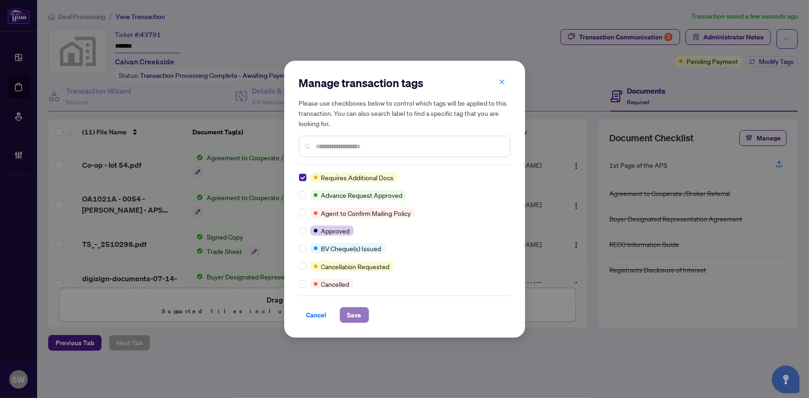
click at [351, 316] on span "Save" at bounding box center [354, 315] width 14 height 15
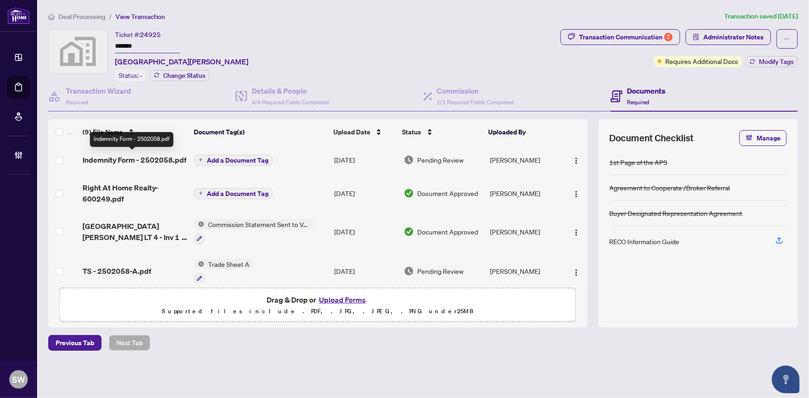
click at [160, 155] on span "Indemnity Form - 2502058.pdf" at bounding box center [134, 159] width 104 height 11
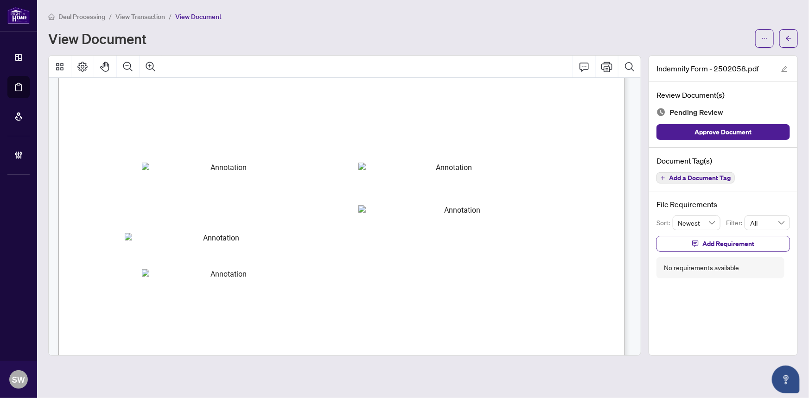
scroll to position [3091, 0]
click at [790, 38] on icon "arrow-left" at bounding box center [788, 38] width 6 height 6
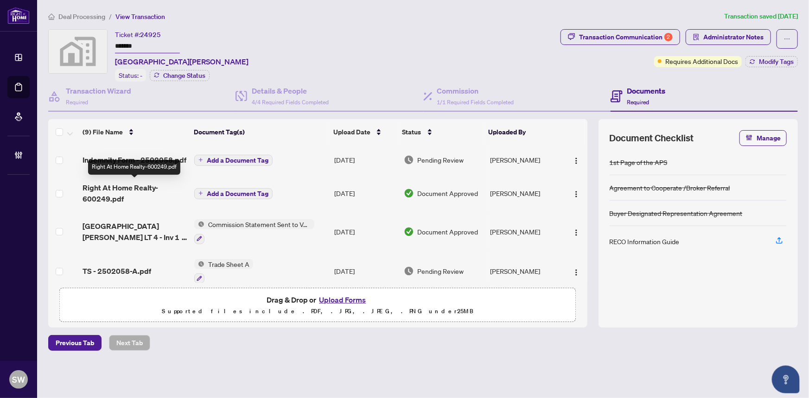
click at [124, 190] on span "Right At Home Realty-600249.pdf" at bounding box center [134, 193] width 105 height 22
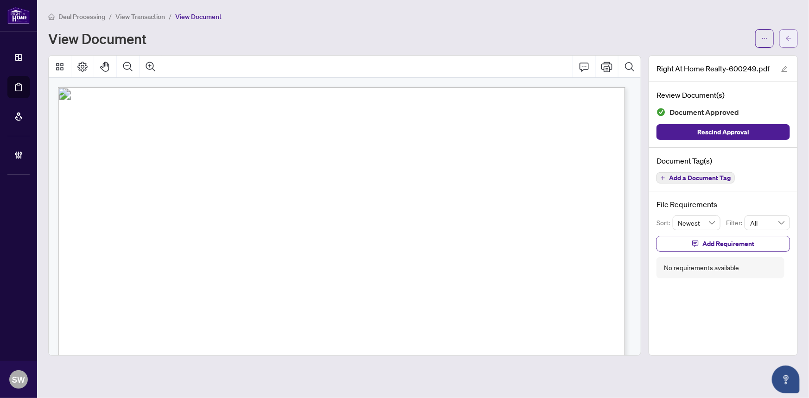
click at [794, 42] on button "button" at bounding box center [788, 38] width 19 height 19
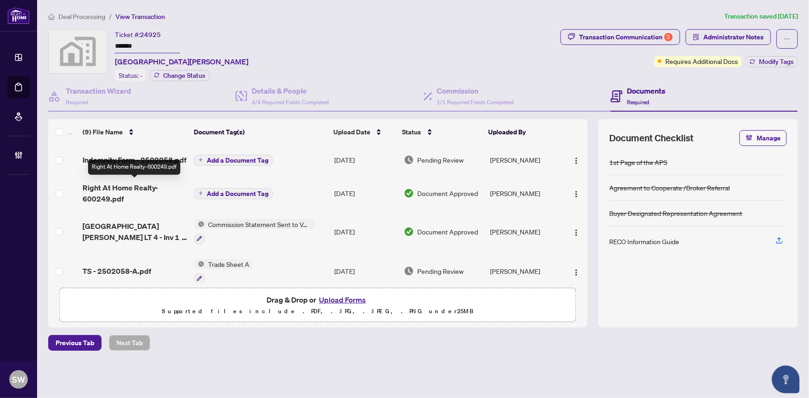
click at [130, 187] on span "Right At Home Realty-600249.pdf" at bounding box center [134, 193] width 105 height 22
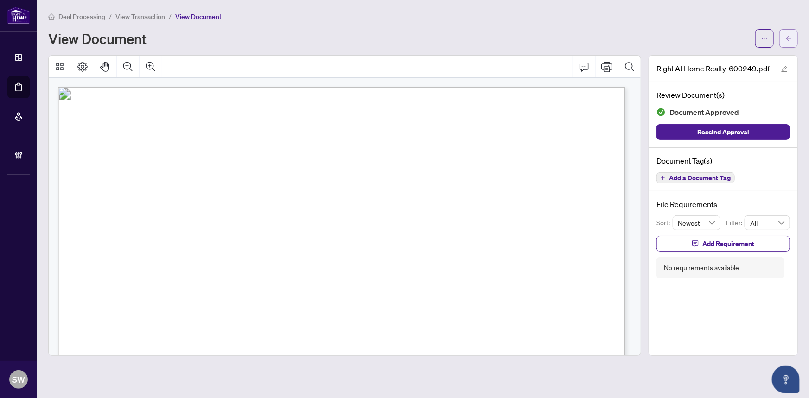
click at [790, 38] on icon "arrow-left" at bounding box center [788, 38] width 6 height 6
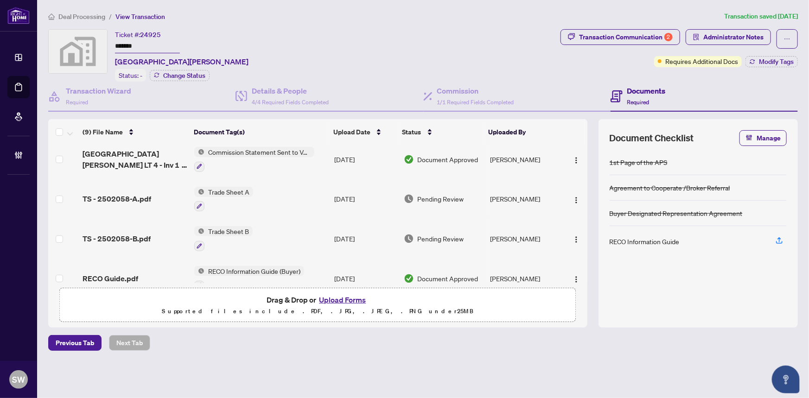
scroll to position [84, 0]
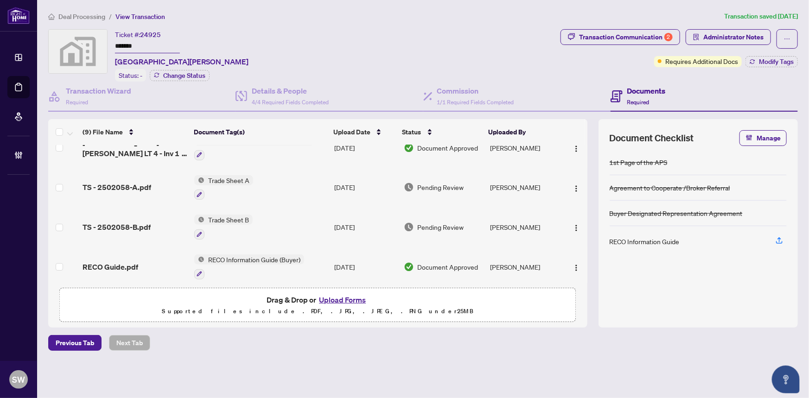
click at [124, 45] on input "*******" at bounding box center [147, 46] width 65 height 13
click at [134, 184] on span "TS - 2502058-A.pdf" at bounding box center [116, 187] width 69 height 11
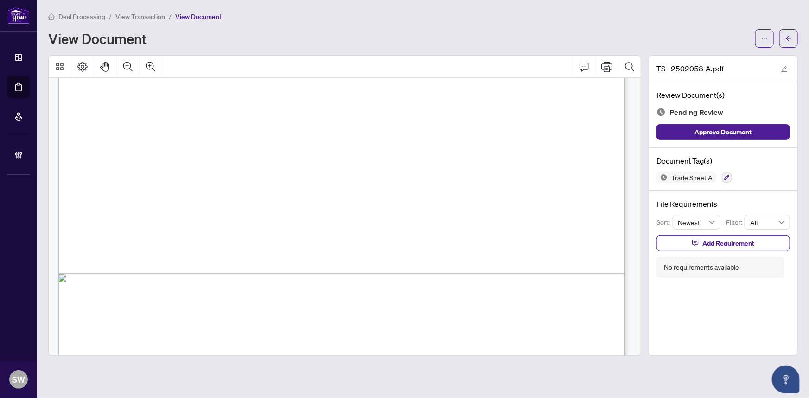
scroll to position [463, 0]
click at [762, 42] on span "button" at bounding box center [764, 38] width 6 height 15
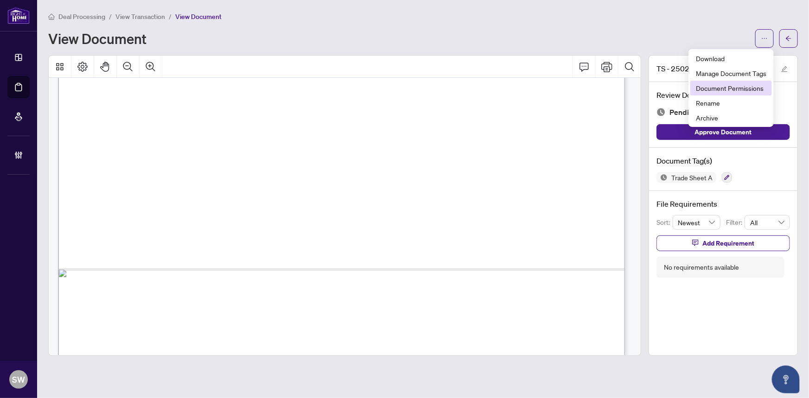
click at [735, 85] on span "Document Permissions" at bounding box center [730, 88] width 70 height 10
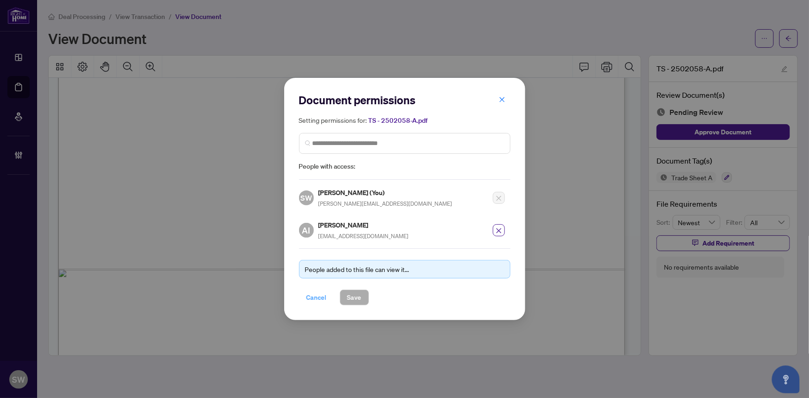
click at [311, 296] on span "Cancel" at bounding box center [316, 297] width 20 height 15
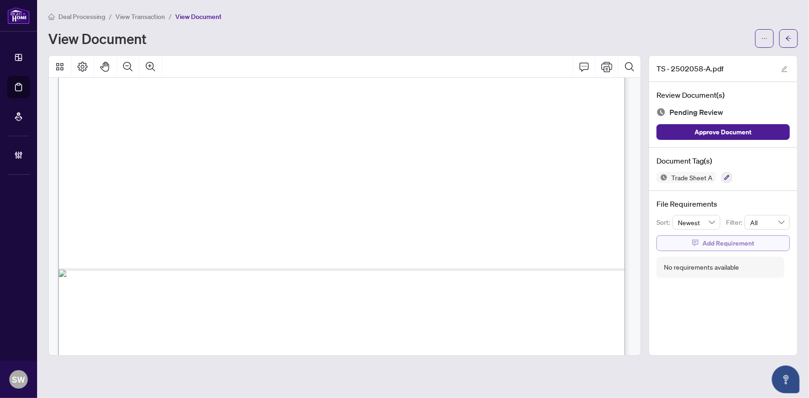
click at [715, 245] on span "Add Requirement" at bounding box center [728, 243] width 52 height 15
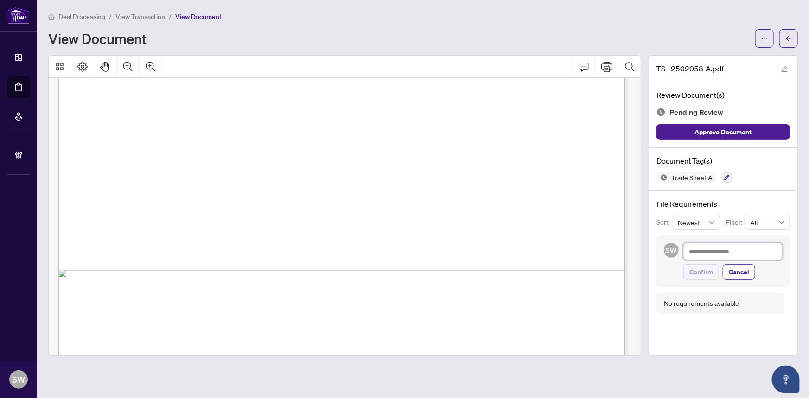
click at [698, 250] on textarea at bounding box center [732, 252] width 99 height 18
paste textarea "**********"
type textarea "**********"
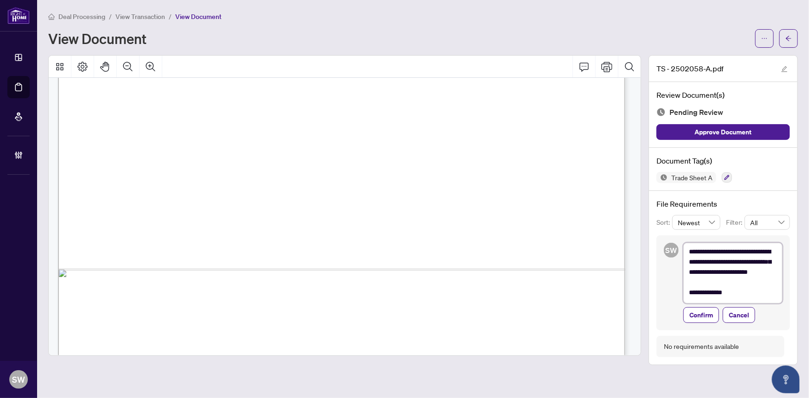
scroll to position [0, 0]
type textarea "**********"
click at [709, 324] on span "Confirm" at bounding box center [701, 323] width 24 height 15
type textarea "**********"
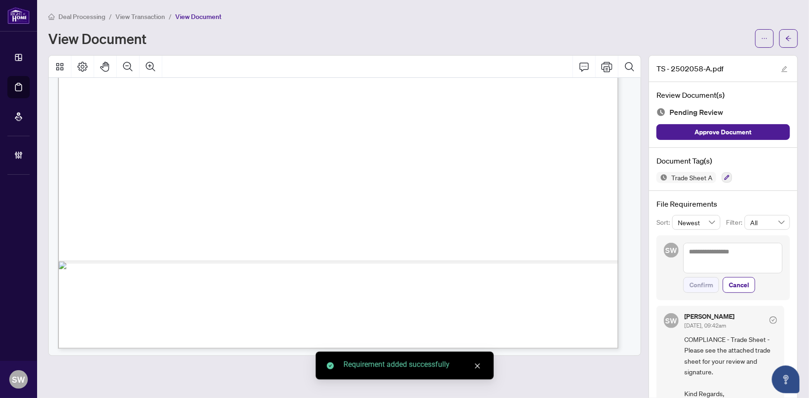
scroll to position [458, 0]
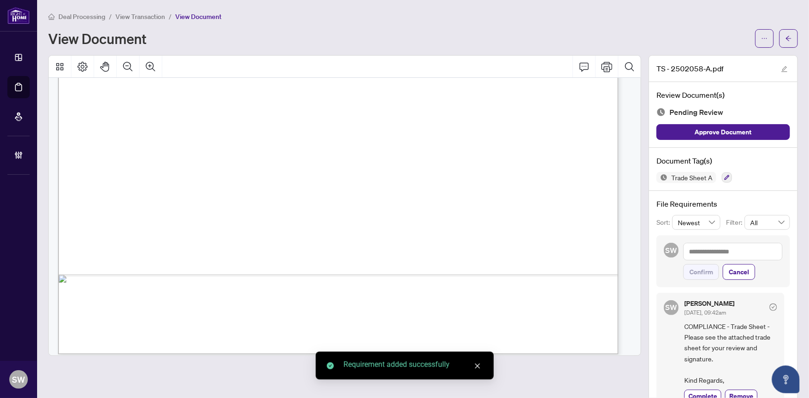
click at [789, 33] on button "button" at bounding box center [788, 38] width 19 height 19
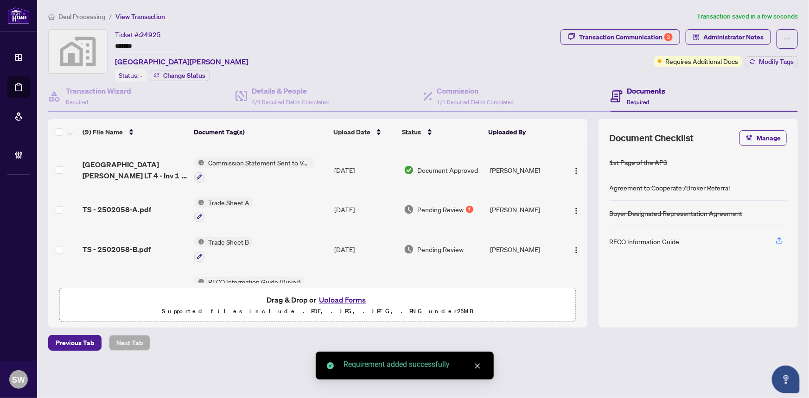
scroll to position [84, 0]
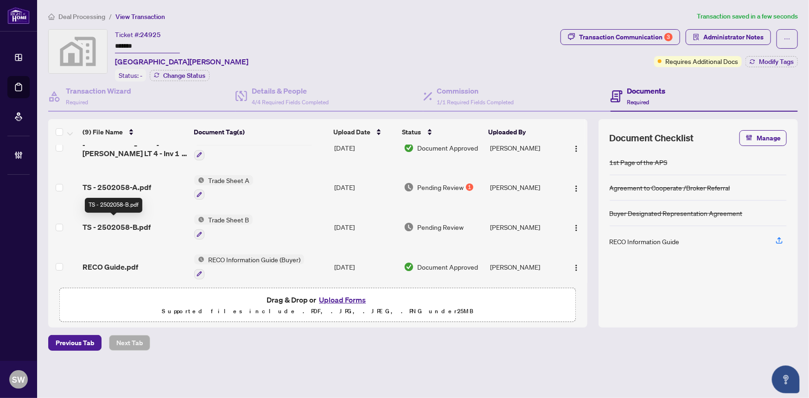
click at [141, 222] on span "TS - 2502058-B.pdf" at bounding box center [116, 226] width 68 height 11
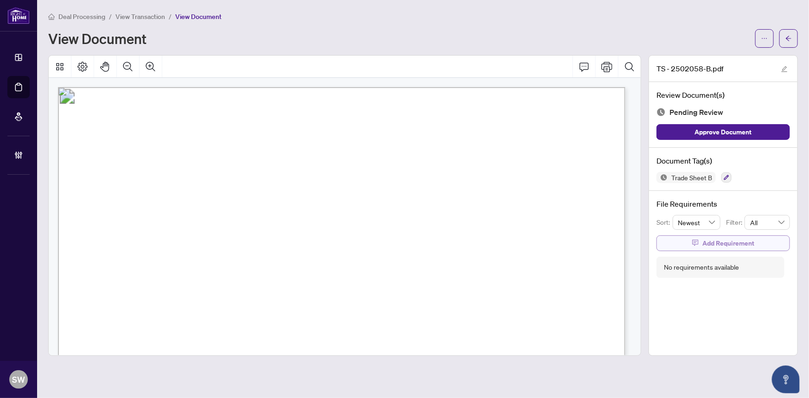
click at [705, 241] on span "Add Requirement" at bounding box center [728, 243] width 52 height 15
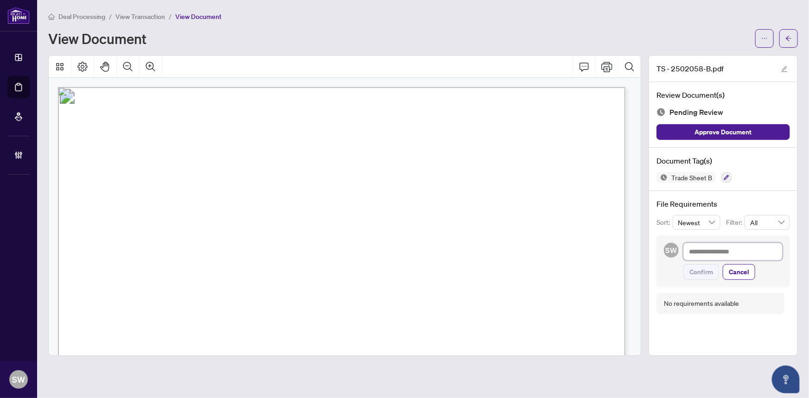
click at [704, 250] on textarea at bounding box center [732, 252] width 99 height 18
paste textarea "**********"
type textarea "**********"
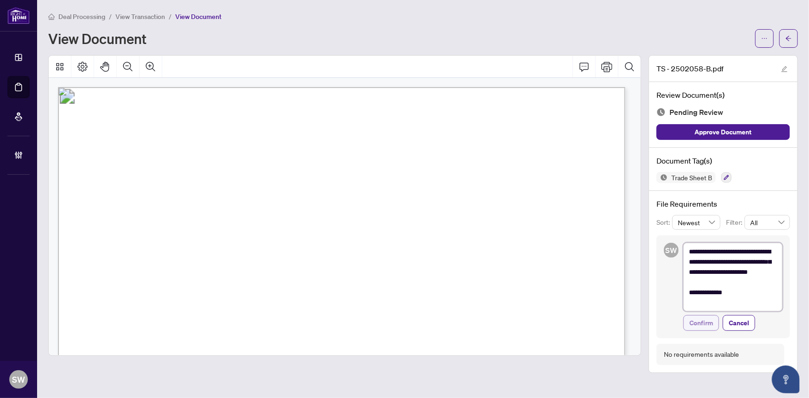
type textarea "**********"
click at [711, 322] on button "Confirm" at bounding box center [701, 323] width 36 height 16
type textarea "**********"
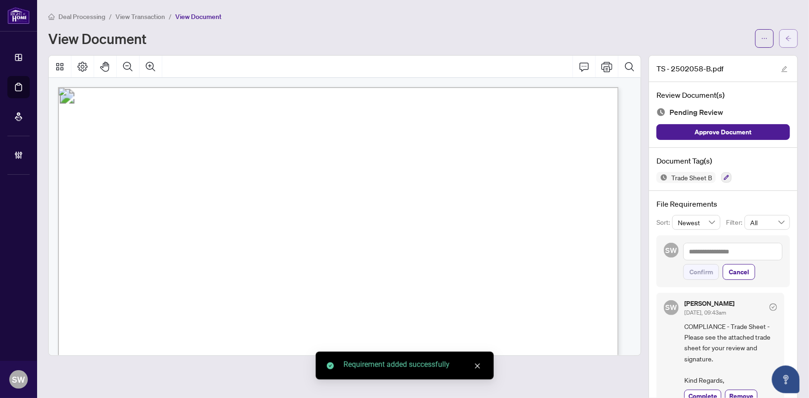
click at [788, 40] on button "button" at bounding box center [788, 38] width 19 height 19
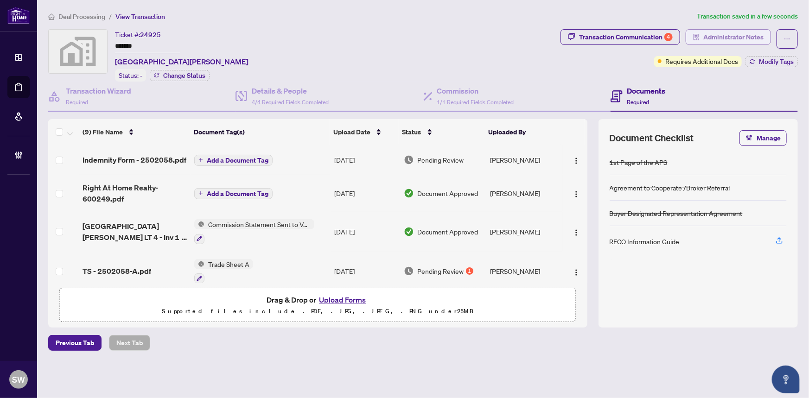
click at [714, 38] on span "Administrator Notes" at bounding box center [733, 37] width 60 height 15
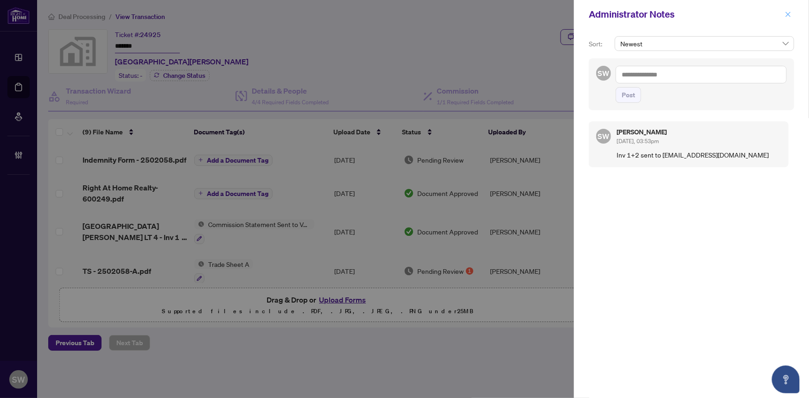
click at [791, 17] on button "button" at bounding box center [788, 14] width 12 height 11
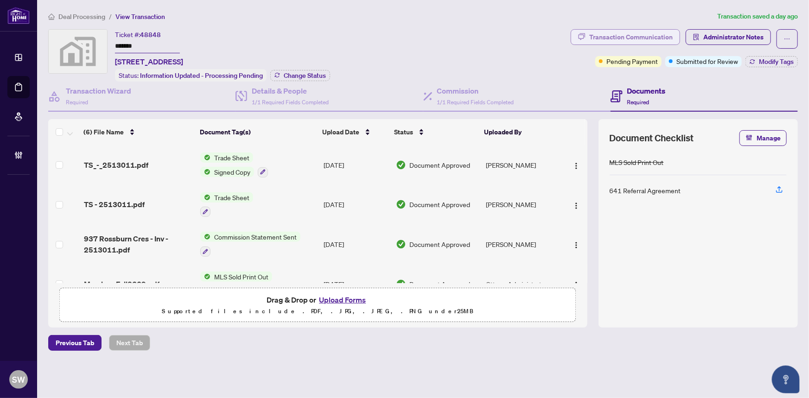
click at [643, 32] on div "Transaction Communication" at bounding box center [630, 37] width 83 height 15
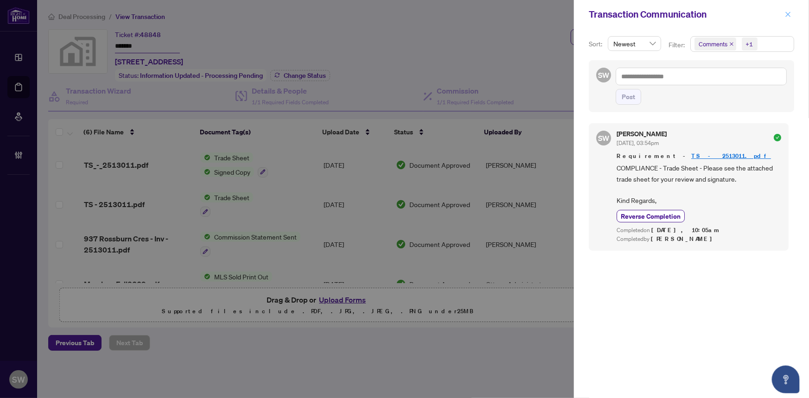
click at [787, 10] on span "button" at bounding box center [787, 14] width 6 height 15
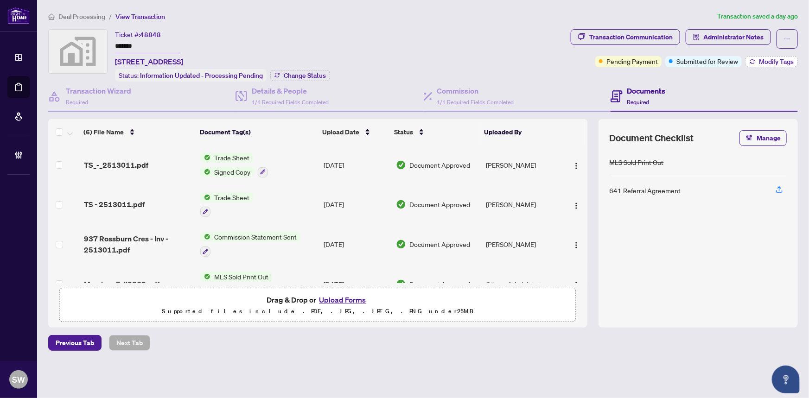
click at [767, 61] on span "Modify Tags" at bounding box center [775, 61] width 35 height 6
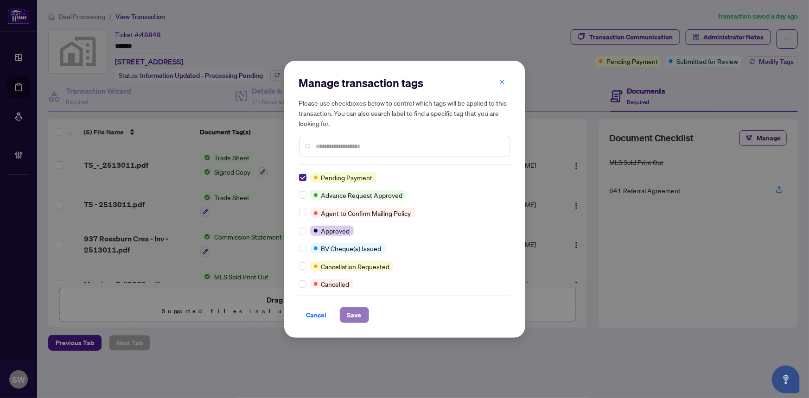
click at [353, 313] on span "Save" at bounding box center [354, 315] width 14 height 15
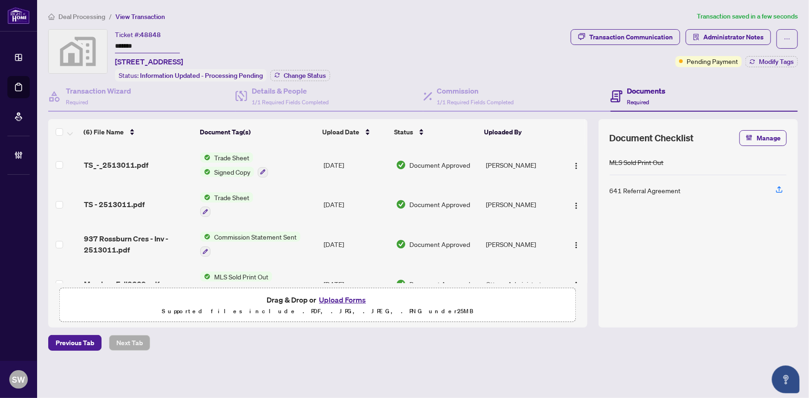
click at [302, 69] on div "Status: Information Updated - Processing Pending Change Status" at bounding box center [222, 75] width 215 height 13
click at [302, 75] on span "Change Status" at bounding box center [305, 75] width 42 height 6
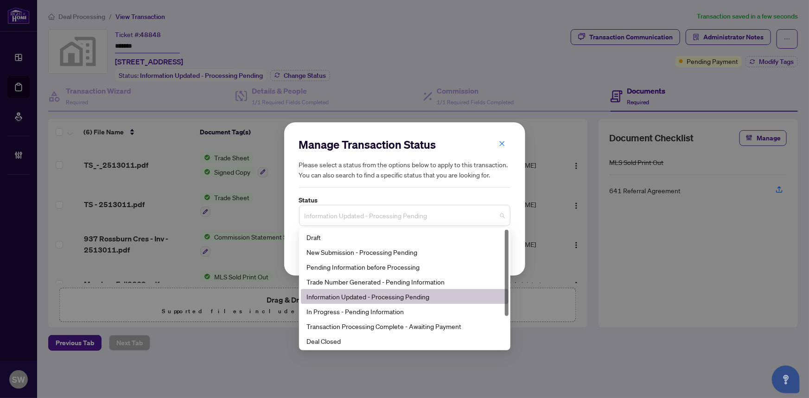
click at [388, 218] on span "Information Updated - Processing Pending" at bounding box center [404, 216] width 200 height 18
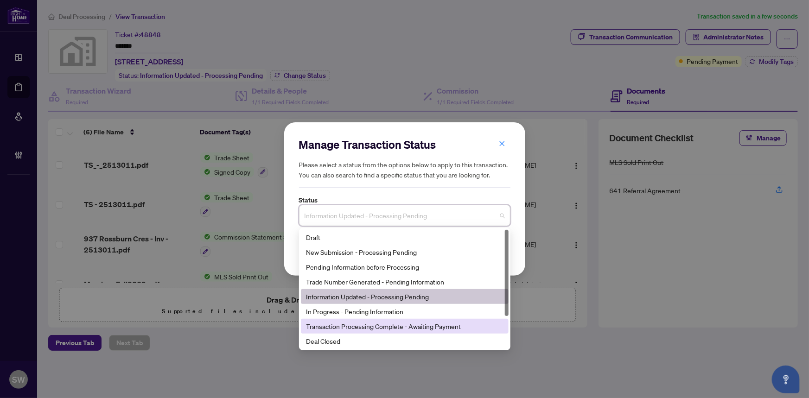
click at [355, 323] on div "Transaction Processing Complete - Awaiting Payment" at bounding box center [404, 326] width 196 height 10
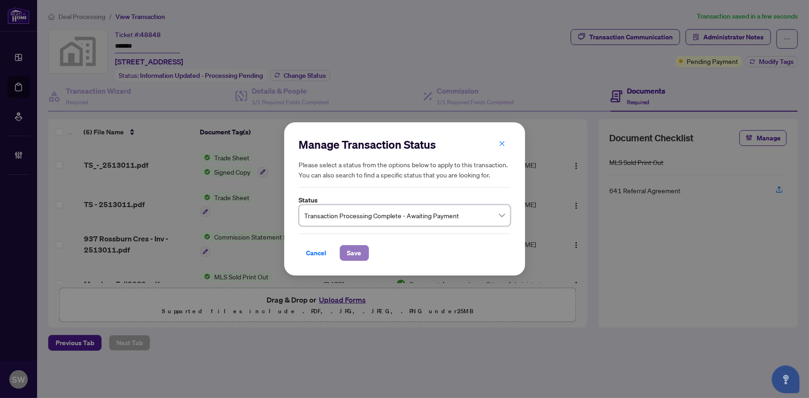
click at [351, 250] on span "Save" at bounding box center [354, 253] width 14 height 15
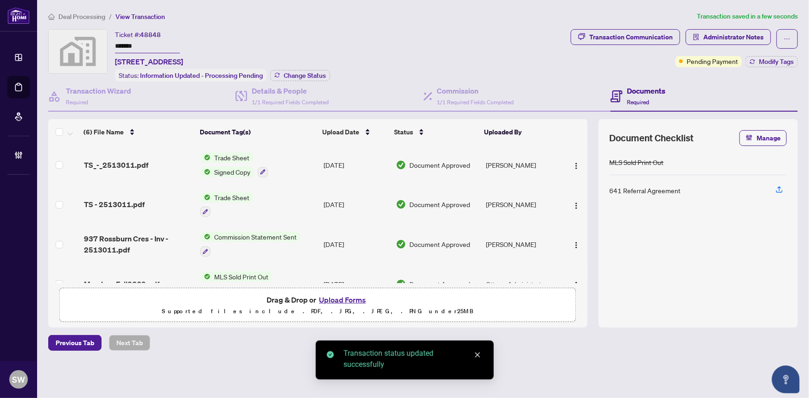
click at [117, 46] on input "*******" at bounding box center [147, 46] width 65 height 13
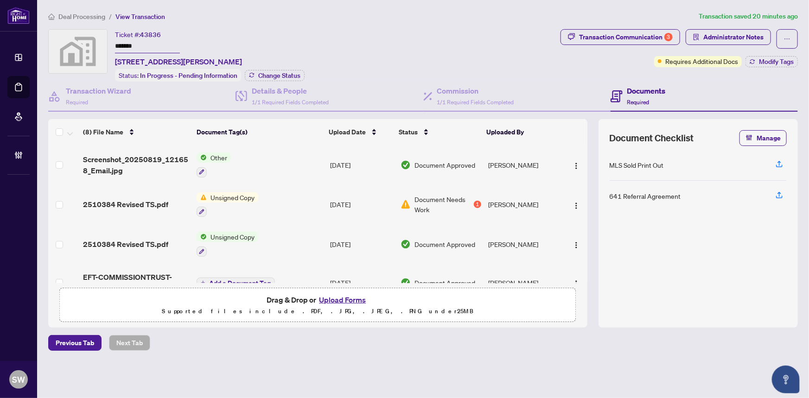
click at [135, 44] on input "*******" at bounding box center [147, 46] width 65 height 13
click at [650, 37] on div "Transaction Communication 3" at bounding box center [626, 37] width 94 height 15
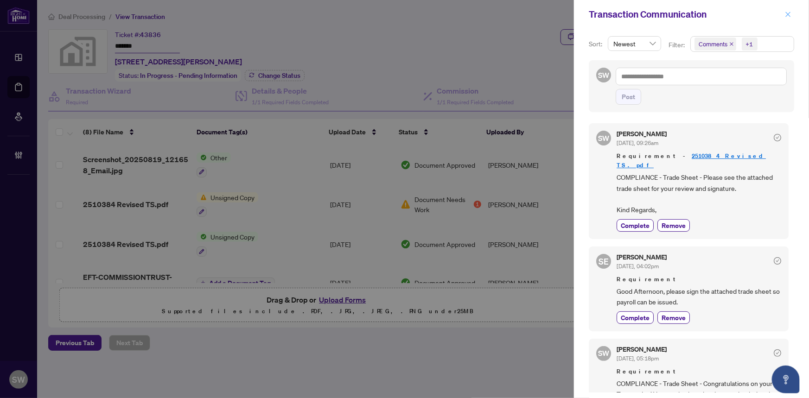
click at [788, 11] on icon "close" at bounding box center [787, 14] width 6 height 6
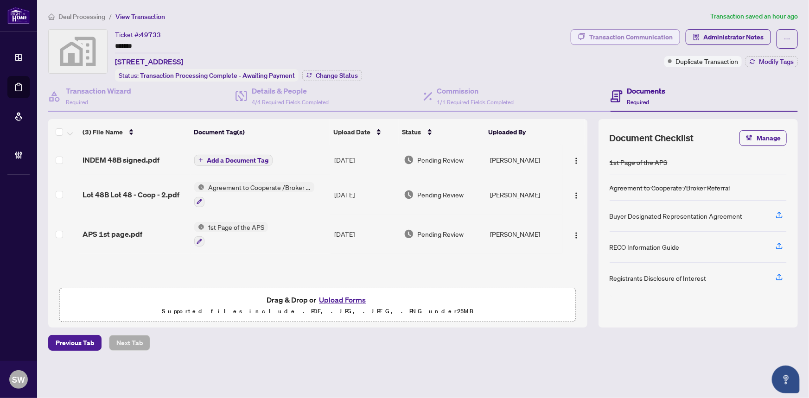
click at [636, 38] on div "Transaction Communication" at bounding box center [630, 37] width 83 height 15
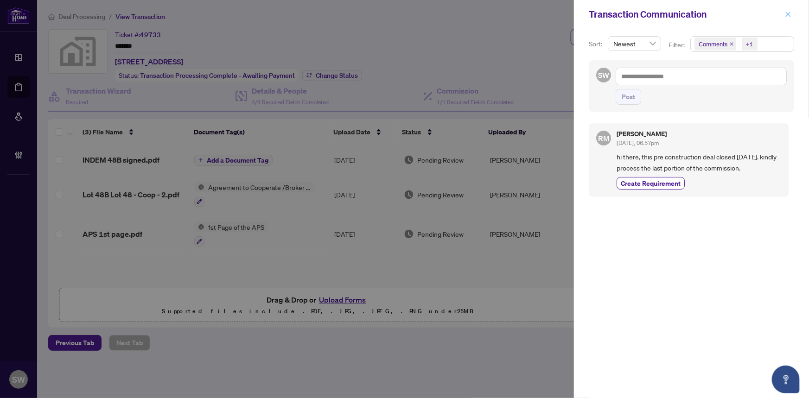
click at [788, 9] on span "button" at bounding box center [787, 14] width 6 height 15
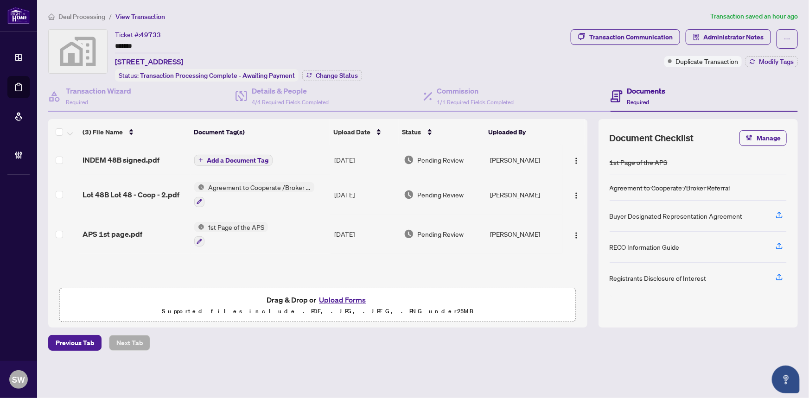
click at [125, 45] on input "*******" at bounding box center [147, 46] width 65 height 13
click at [767, 62] on span "Modify Tags" at bounding box center [775, 61] width 35 height 6
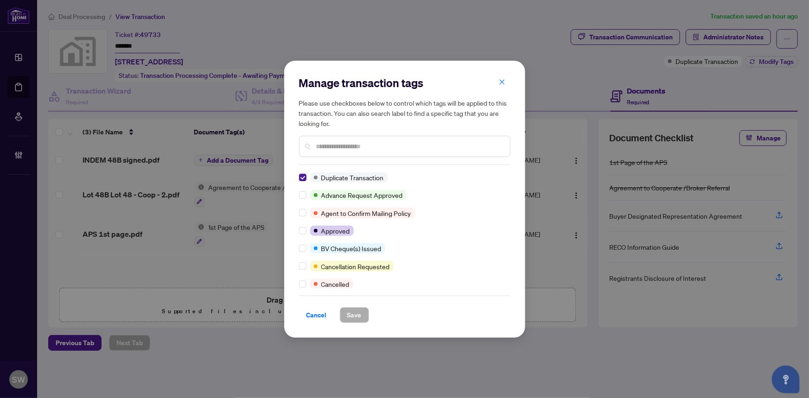
click at [510, 184] on div "Manage transaction tags Please use checkboxes below to control which tags will …" at bounding box center [404, 199] width 241 height 277
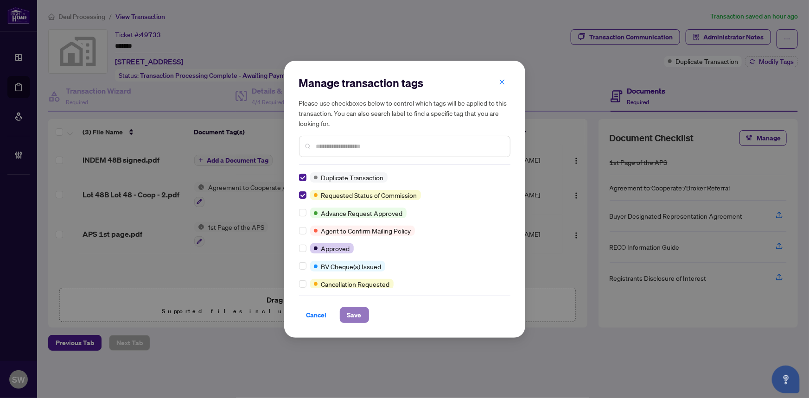
click at [357, 313] on span "Save" at bounding box center [354, 315] width 14 height 15
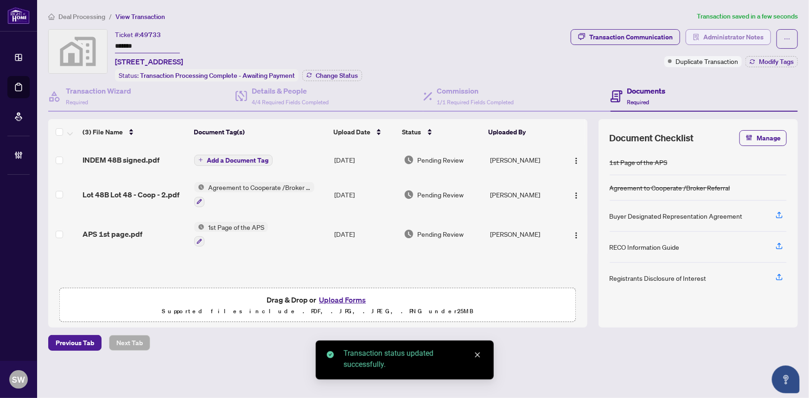
click at [729, 34] on span "Administrator Notes" at bounding box center [733, 37] width 60 height 15
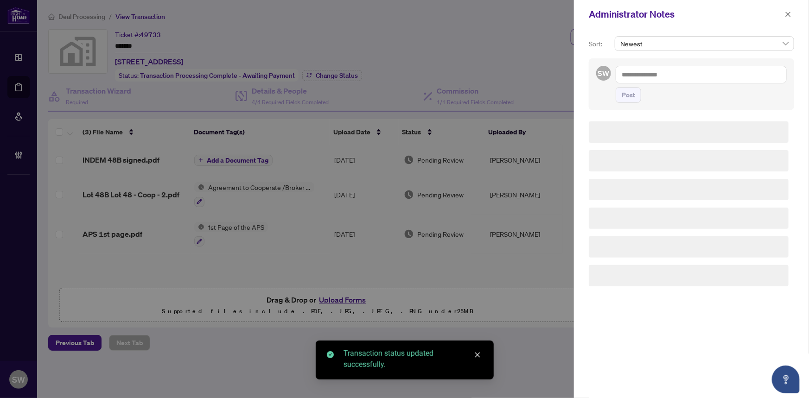
click at [638, 73] on textarea at bounding box center [700, 75] width 171 height 18
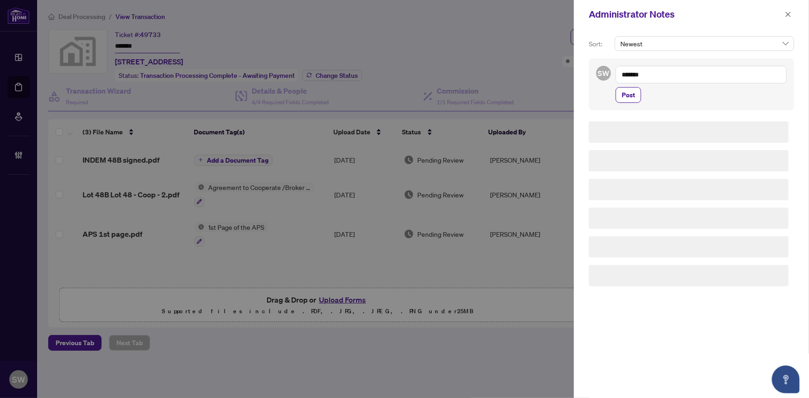
paste textarea "**********"
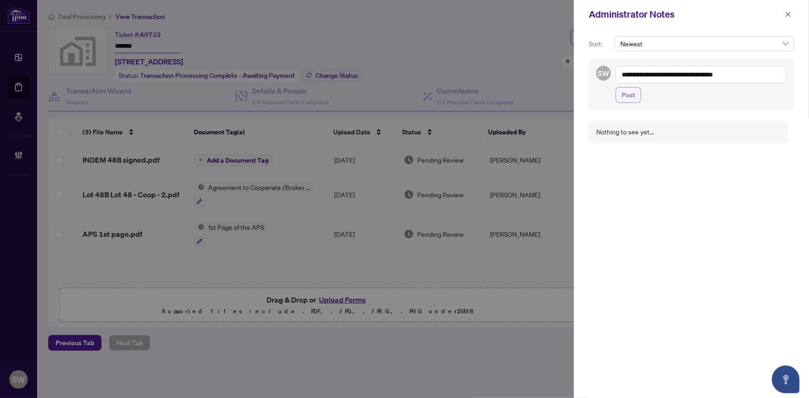
type textarea "**********"
click at [630, 92] on span "Post" at bounding box center [627, 95] width 13 height 15
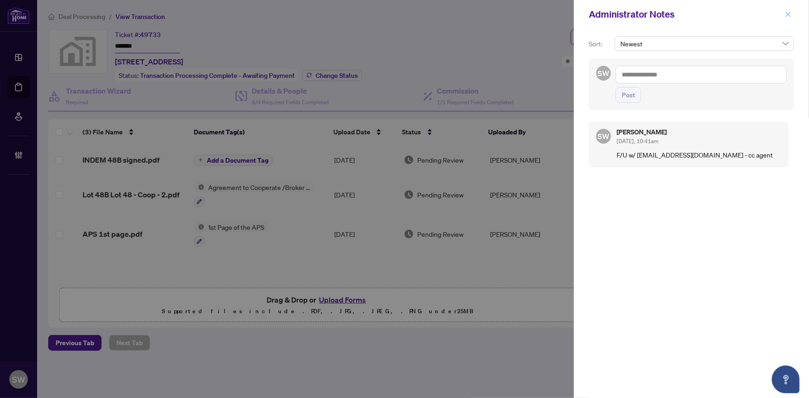
click at [784, 10] on span "button" at bounding box center [787, 14] width 6 height 15
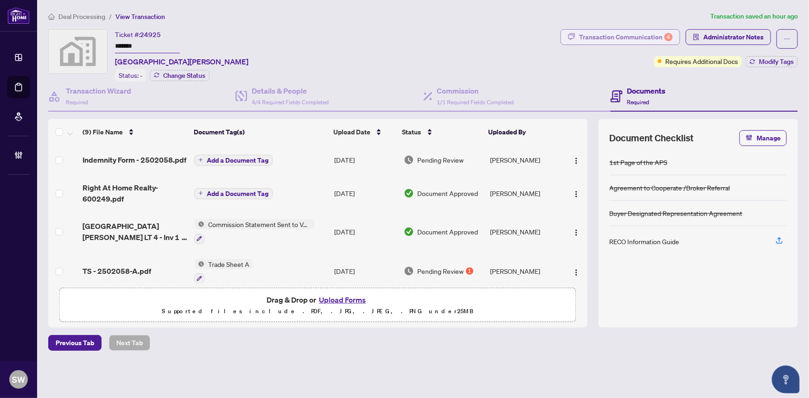
click at [622, 37] on div "Transaction Communication 4" at bounding box center [626, 37] width 94 height 15
type textarea "**********"
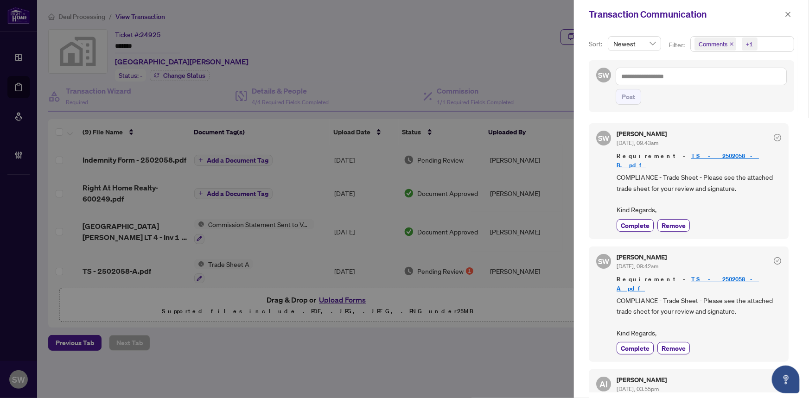
scroll to position [42, 0]
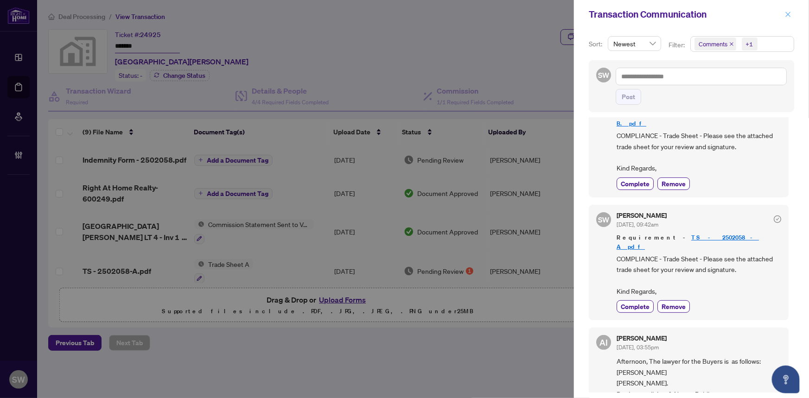
click at [788, 13] on icon "close" at bounding box center [787, 14] width 6 height 6
